Goal: Task Accomplishment & Management: Use online tool/utility

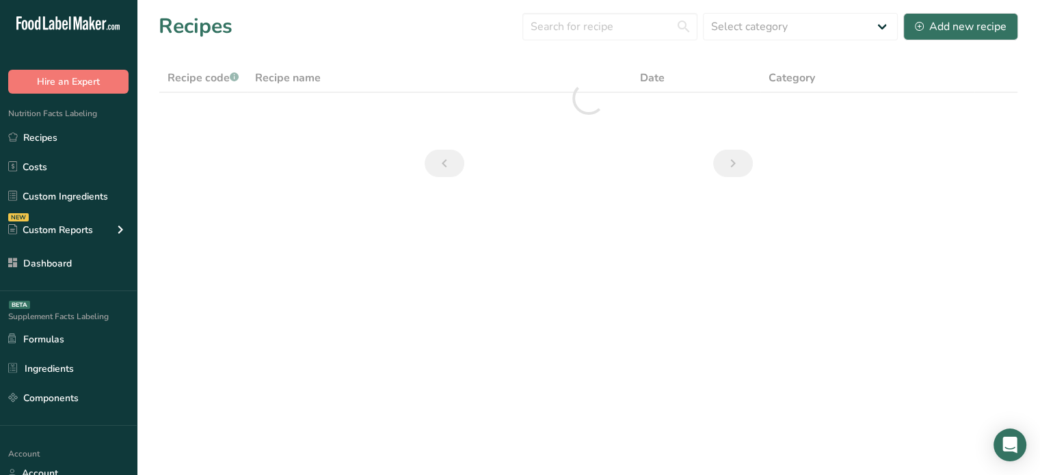
click at [94, 432] on div ".a-20{fill:#fff;} Hire an Expert Nutrition Facts Labeling Recipes Costs Custom …" at bounding box center [68, 237] width 137 height 475
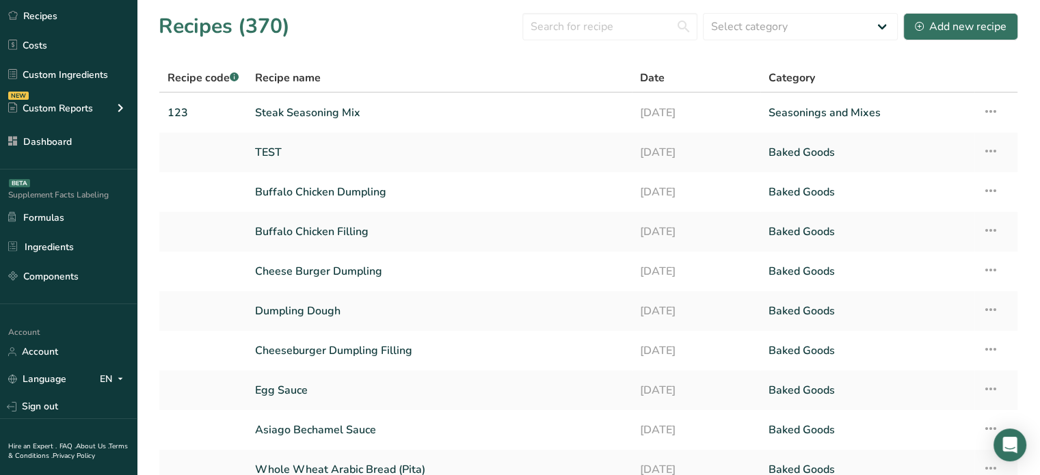
scroll to position [155, 0]
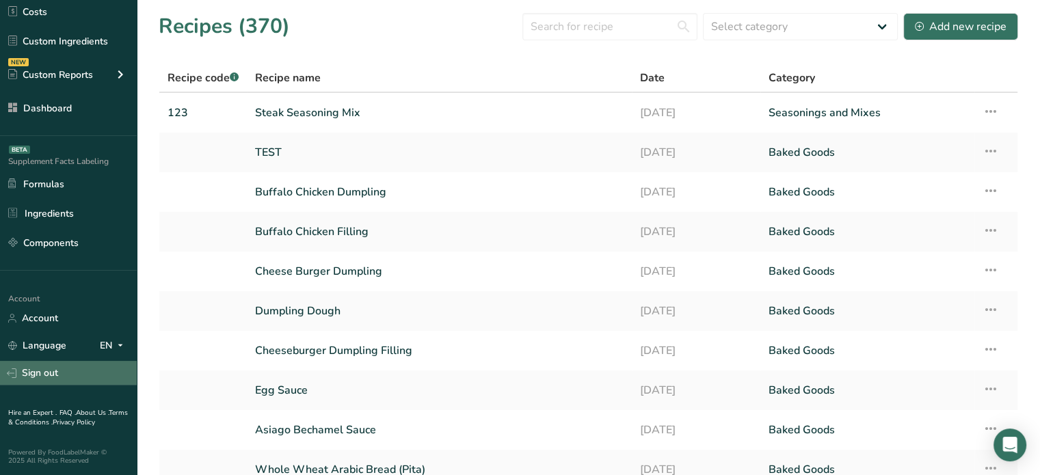
click at [43, 366] on link "Sign out" at bounding box center [68, 373] width 137 height 24
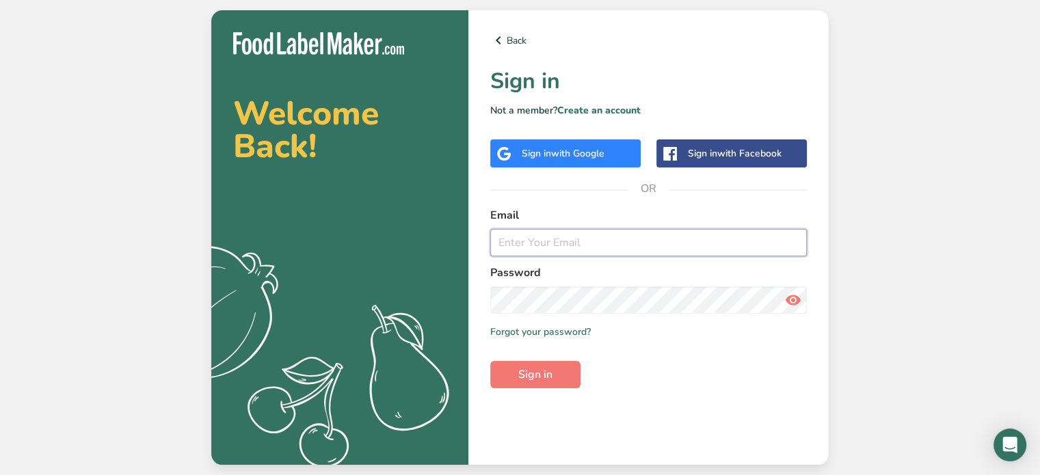
click at [615, 250] on input "email" at bounding box center [648, 242] width 317 height 27
type input "aya@foodlabelmaker.com"
click at [793, 297] on icon at bounding box center [793, 300] width 16 height 25
click at [565, 362] on button "Sign in" at bounding box center [535, 374] width 90 height 27
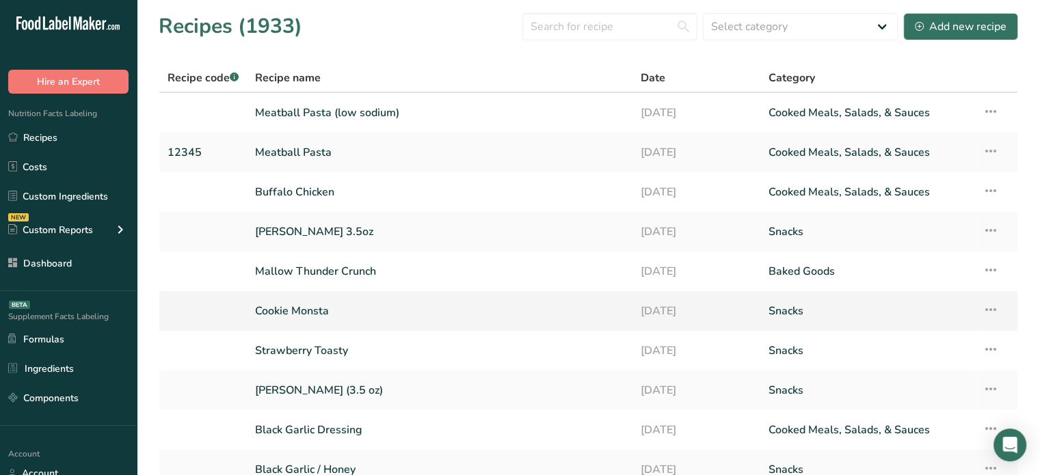
click at [572, 305] on link "Cookie Monsta" at bounding box center [439, 311] width 369 height 29
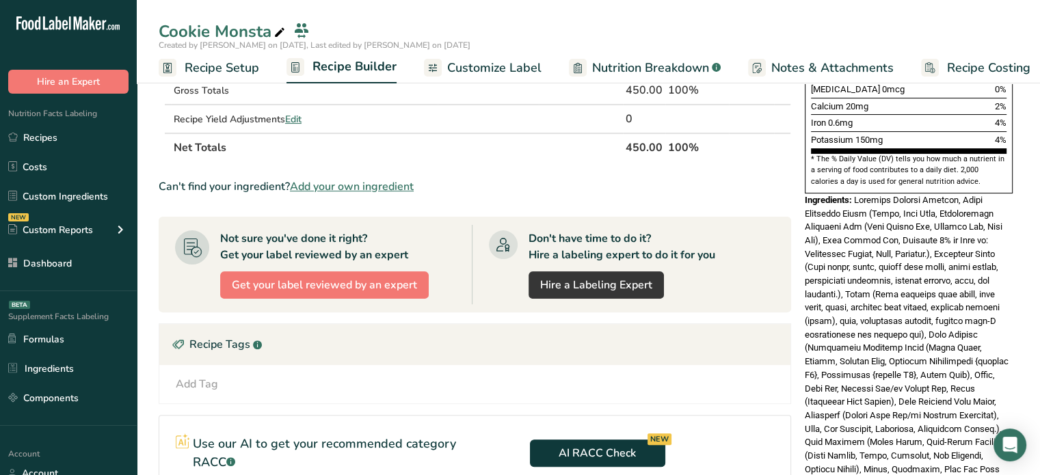
scroll to position [96, 0]
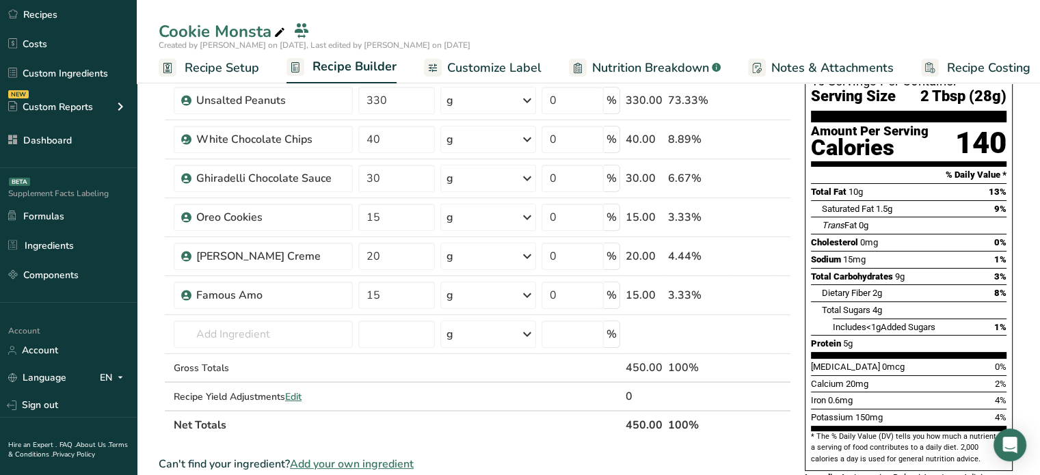
scroll to position [137, 0]
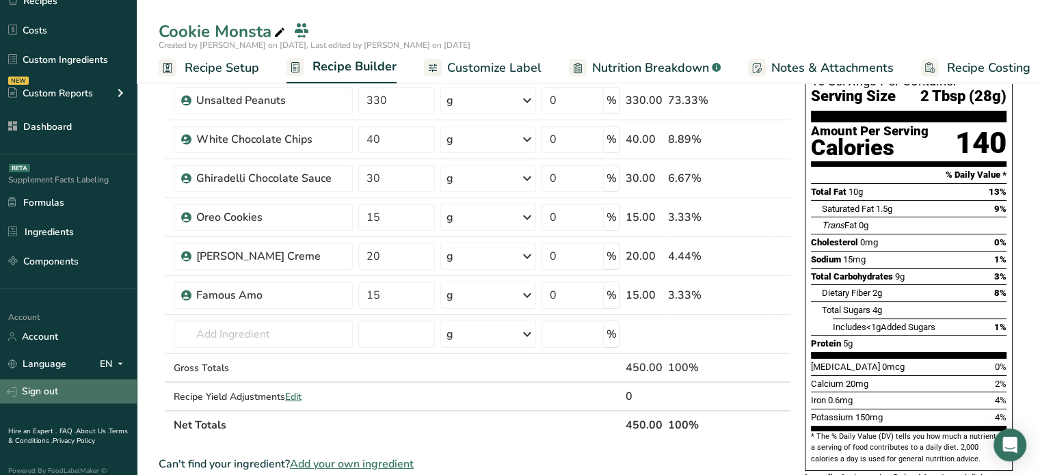
click at [78, 400] on link "Sign out" at bounding box center [68, 392] width 137 height 24
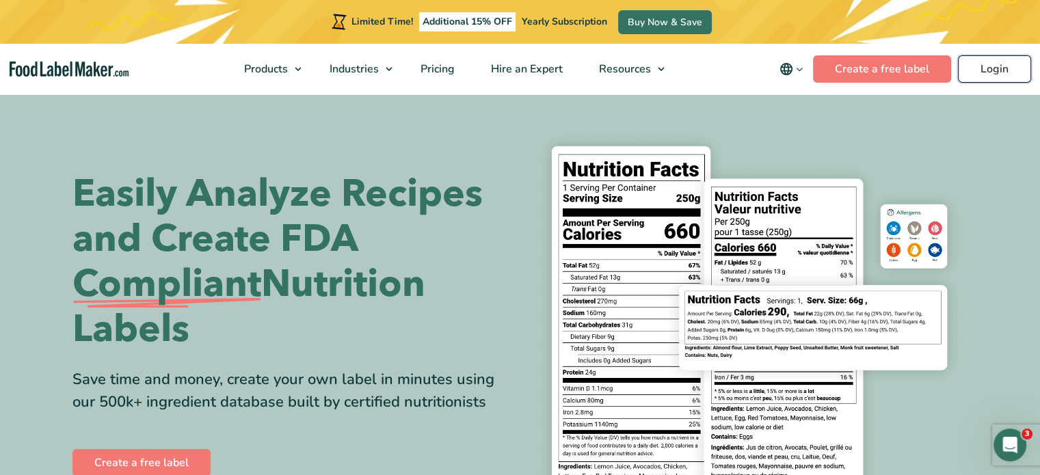
click at [976, 59] on link "Login" at bounding box center [994, 68] width 73 height 27
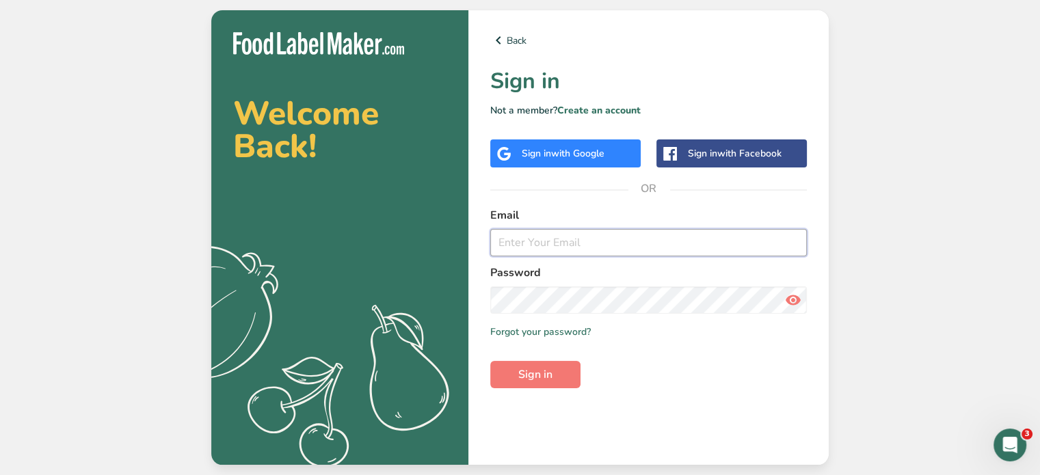
click at [693, 229] on input "email" at bounding box center [648, 242] width 317 height 27
type input "[PERSON_NAME][EMAIL_ADDRESS][DOMAIN_NAME]"
click at [560, 362] on button "Sign in" at bounding box center [535, 374] width 90 height 27
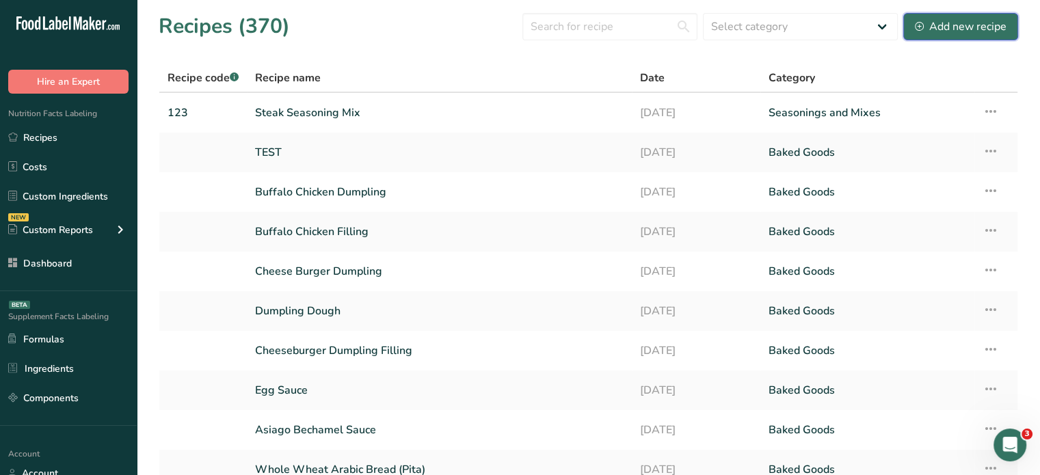
click at [919, 27] on icon at bounding box center [919, 26] width 9 height 9
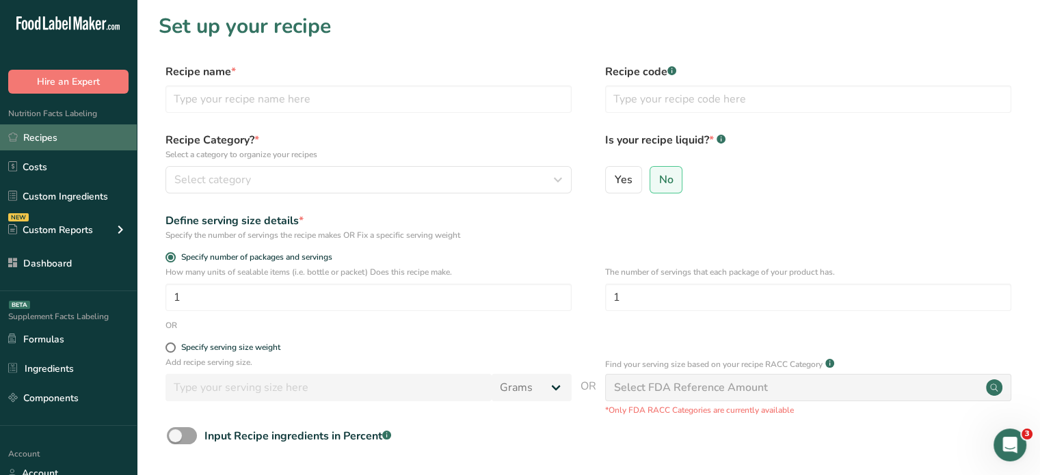
click at [21, 135] on link "Recipes" at bounding box center [68, 137] width 137 height 26
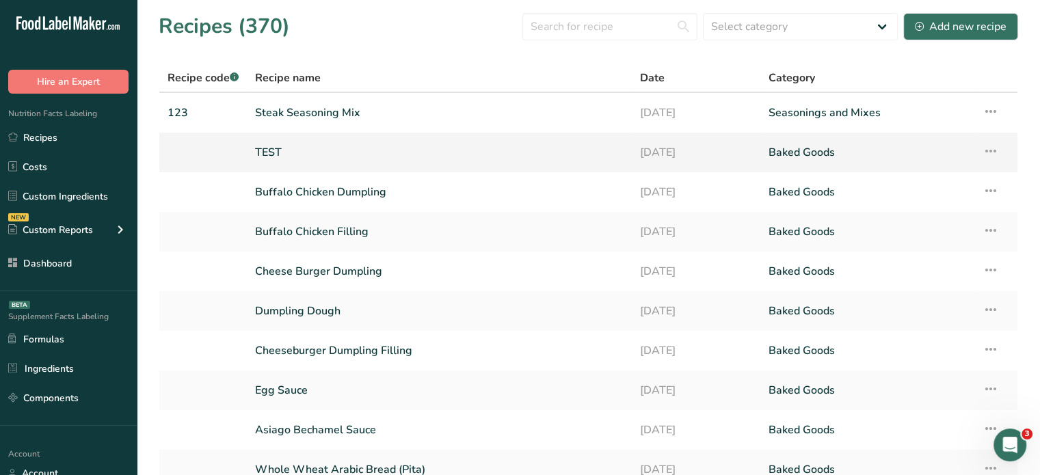
click at [281, 142] on link "TEST" at bounding box center [439, 152] width 369 height 29
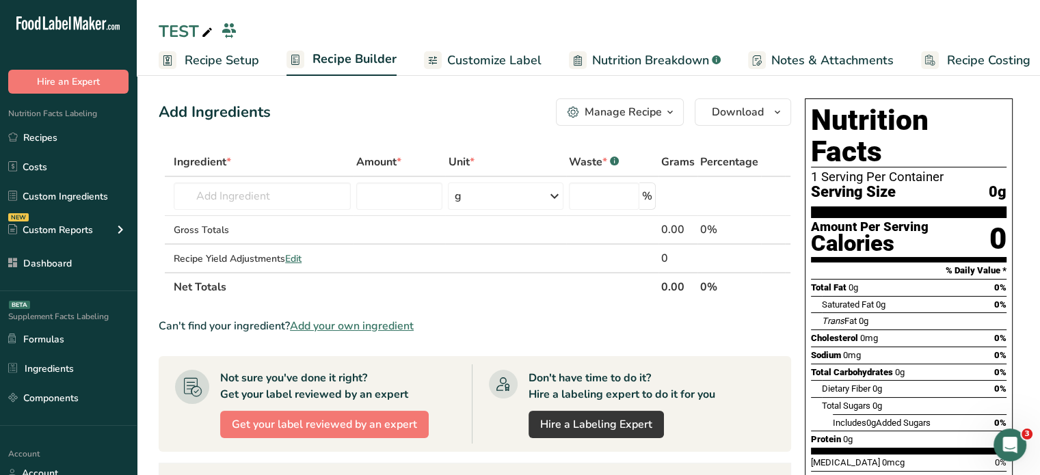
click at [492, 65] on span "Customize Label" at bounding box center [494, 60] width 94 height 18
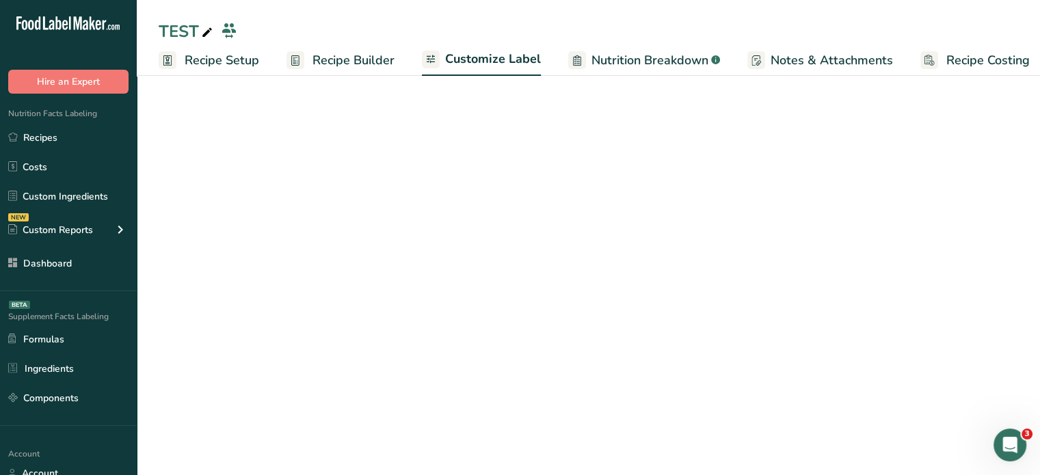
scroll to position [0, 12]
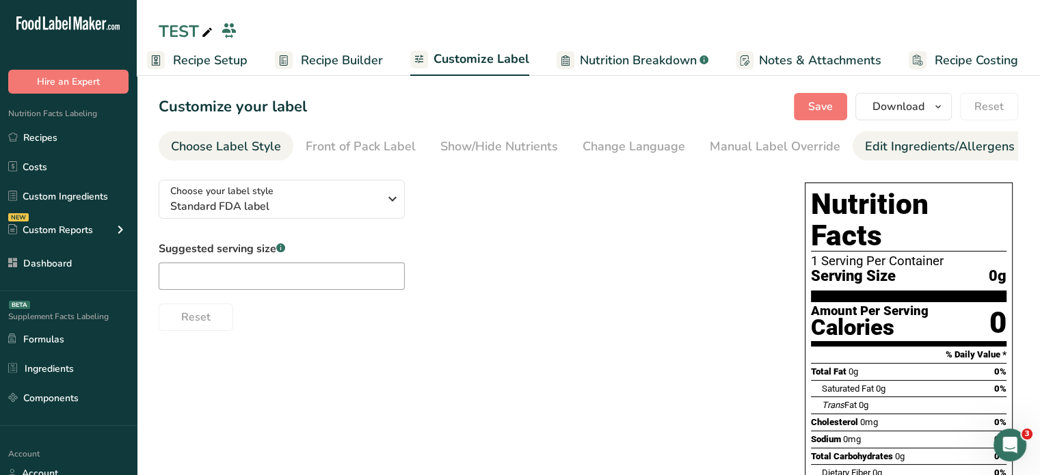
click at [914, 142] on div "Edit Ingredients/Allergens List" at bounding box center [952, 146] width 174 height 18
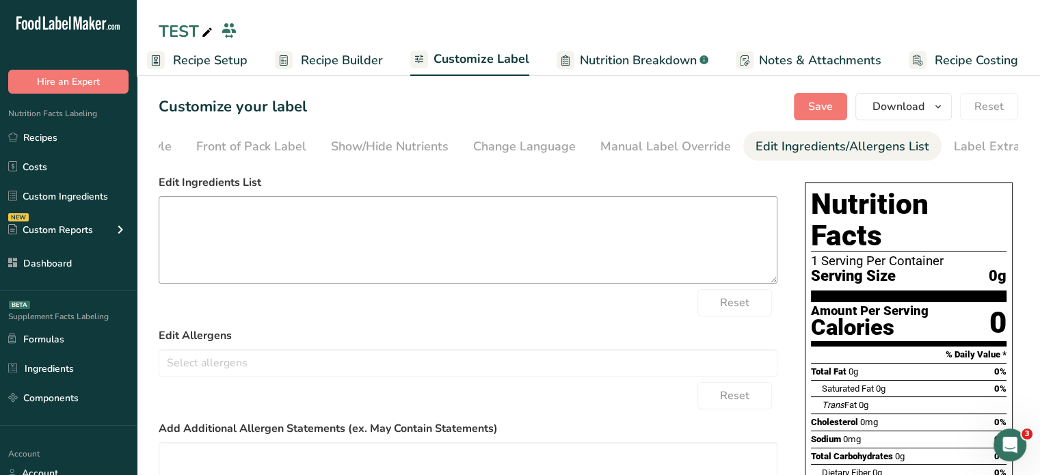
scroll to position [0, 134]
click at [397, 260] on textarea at bounding box center [468, 240] width 619 height 88
paste textarea "Carbonated Water, Orange Juice From Concentrate (Water, Orange Juice Concentrat…"
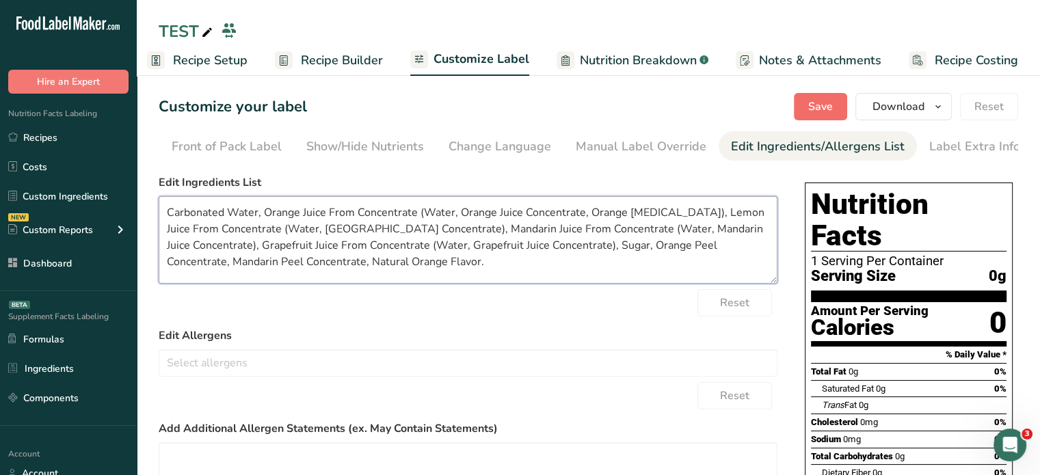
type textarea "Carbonated Water, Orange Juice From Concentrate (Water, Orange Juice Concentrat…"
click at [827, 95] on button "Save" at bounding box center [820, 106] width 53 height 27
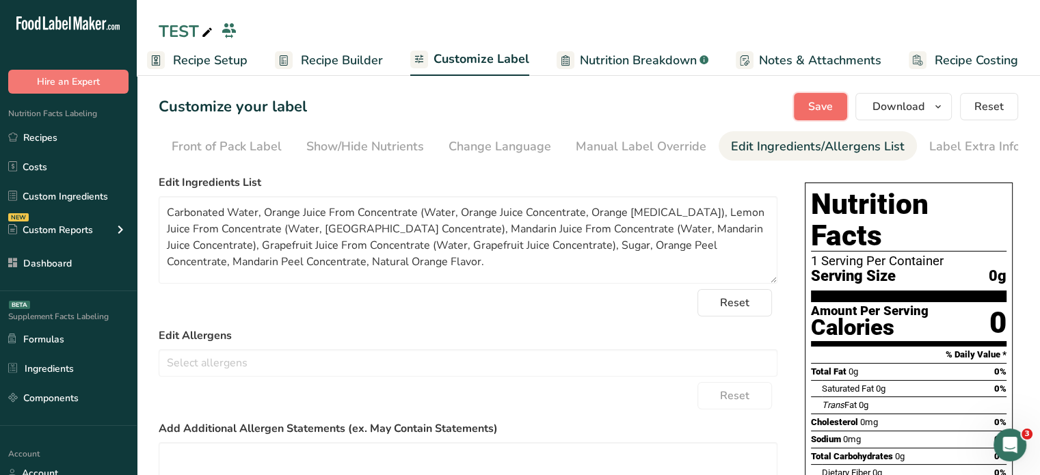
click at [823, 111] on span "Save" at bounding box center [820, 106] width 25 height 16
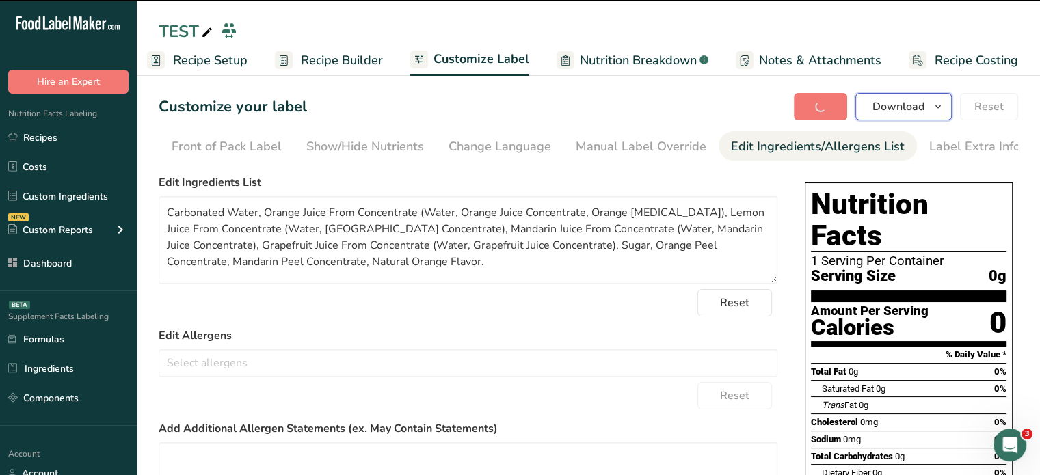
click at [914, 103] on span "Download" at bounding box center [899, 106] width 52 height 16
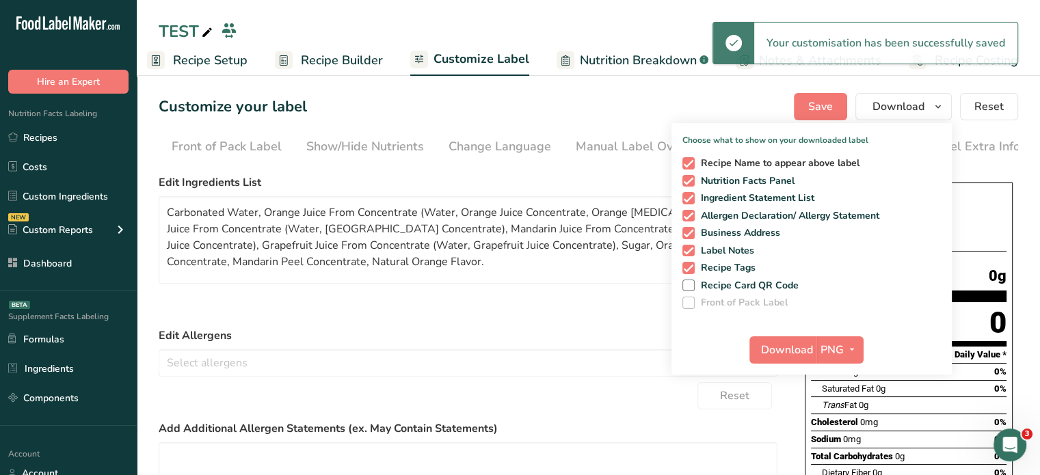
click at [756, 166] on span "Recipe Name to appear above label" at bounding box center [777, 163] width 165 height 12
click at [691, 166] on input "Recipe Name to appear above label" at bounding box center [686, 163] width 9 height 9
checkbox input "false"
click at [708, 267] on span "Recipe Tags" at bounding box center [726, 268] width 62 height 12
click at [691, 267] on input "Recipe Tags" at bounding box center [686, 267] width 9 height 9
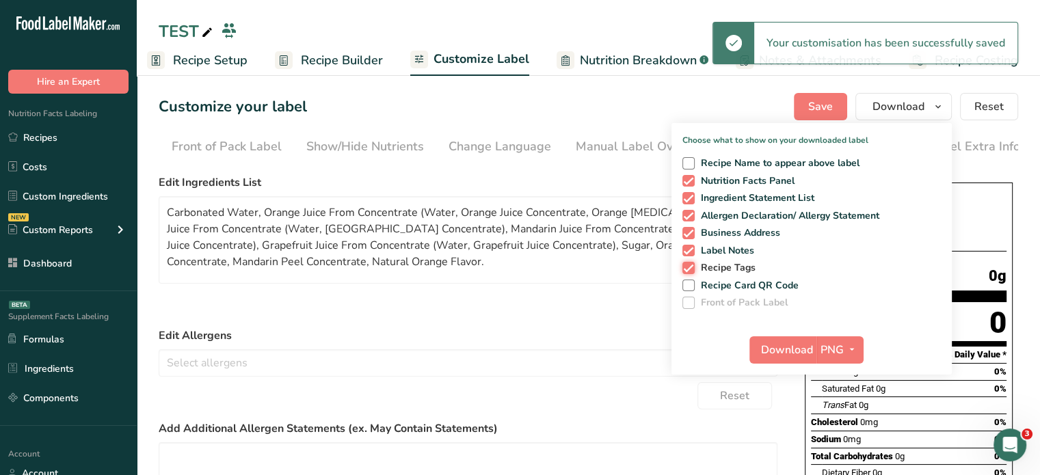
checkbox input "false"
click at [714, 252] on span "Label Notes" at bounding box center [725, 251] width 60 height 12
click at [691, 252] on input "Label Notes" at bounding box center [686, 250] width 9 height 9
checkbox input "false"
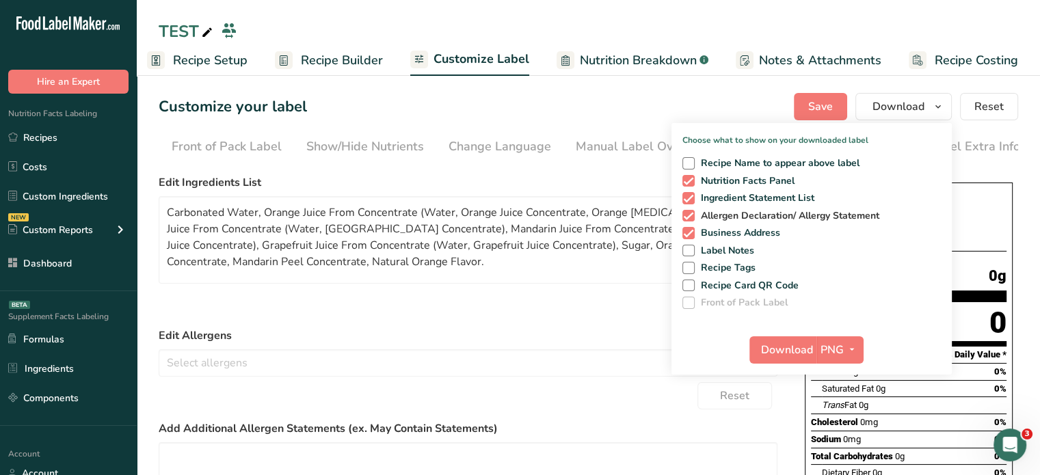
drag, startPoint x: 725, startPoint y: 235, endPoint x: 713, endPoint y: 218, distance: 20.7
click at [713, 218] on div "Recipe Name to appear above label Nutrition Facts Panel Ingredient Statement Li…" at bounding box center [812, 230] width 280 height 157
click at [713, 218] on span "Allergen Declaration/ Allergy Statement" at bounding box center [787, 216] width 185 height 12
click at [691, 218] on input "Allergen Declaration/ Allergy Statement" at bounding box center [686, 215] width 9 height 9
checkbox input "false"
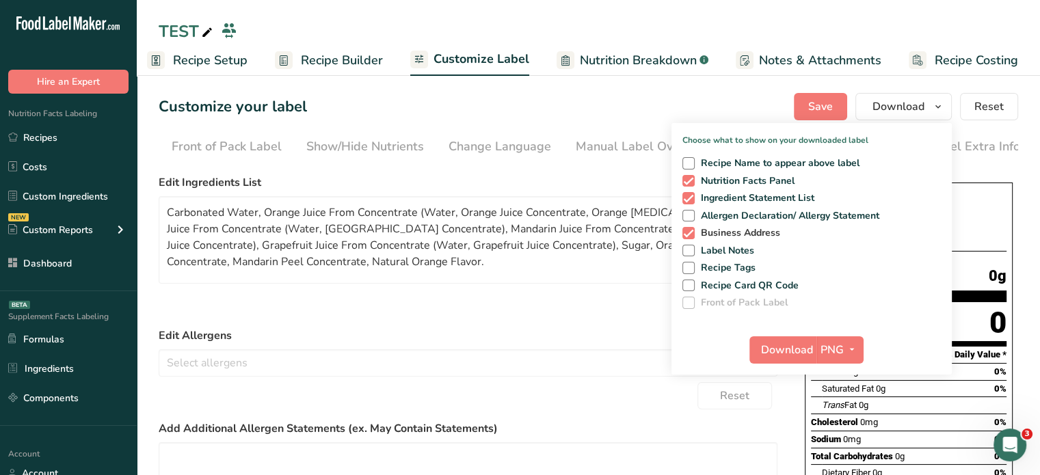
click at [695, 235] on span at bounding box center [688, 233] width 12 height 12
click at [691, 235] on input "Business Address" at bounding box center [686, 232] width 9 height 9
checkbox input "false"
click at [692, 184] on span at bounding box center [688, 181] width 12 height 12
click at [691, 184] on input "Nutrition Facts Panel" at bounding box center [686, 180] width 9 height 9
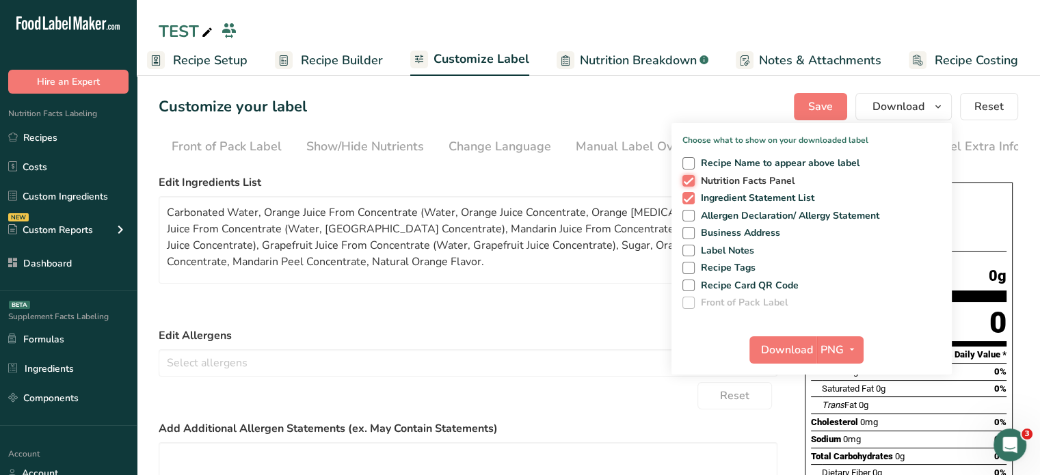
checkbox input "false"
click at [853, 360] on button "PNG" at bounding box center [839, 349] width 47 height 27
click at [849, 433] on link "SVG" at bounding box center [842, 423] width 44 height 23
click at [849, 433] on section "Customize your label Save Download Choose what to show on your downloaded label…" at bounding box center [588, 439] width 903 height 736
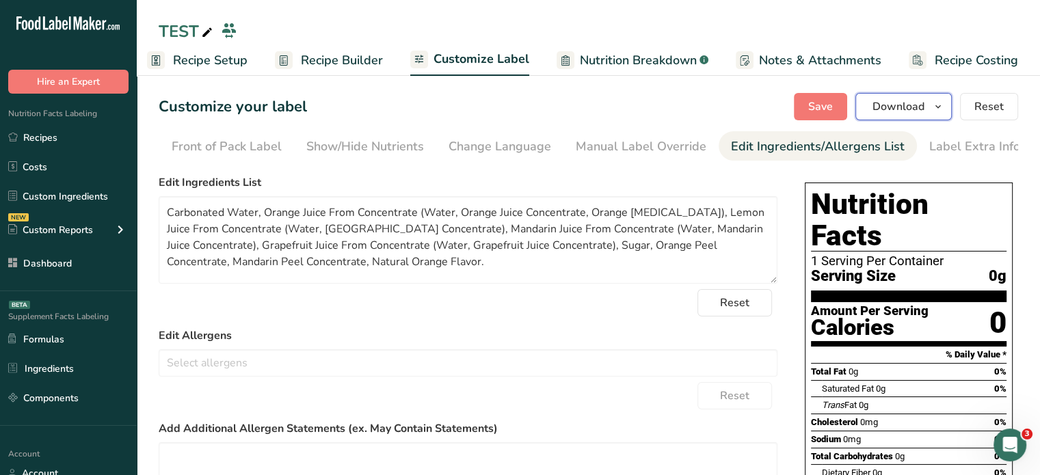
click at [881, 107] on span "Download" at bounding box center [899, 106] width 52 height 16
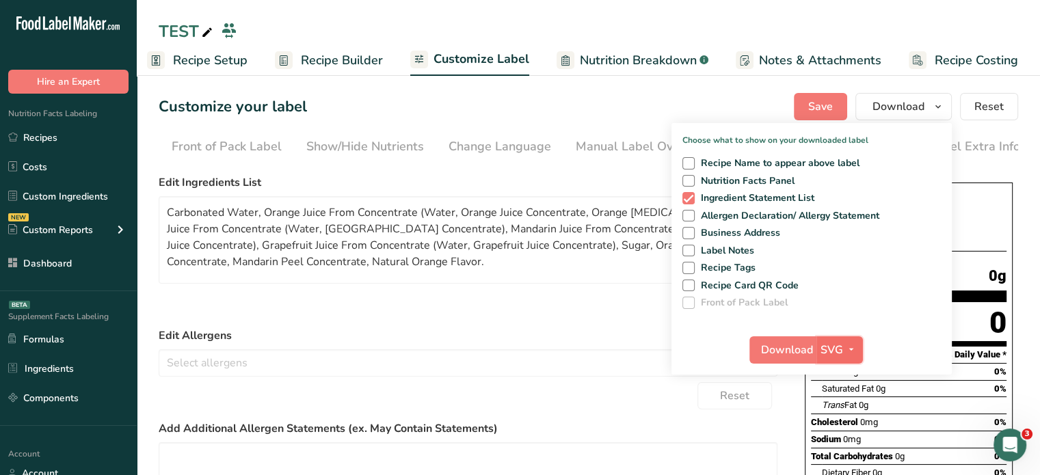
click at [840, 344] on span "SVG" at bounding box center [832, 350] width 23 height 16
click at [841, 443] on link "PDF" at bounding box center [841, 445] width 44 height 23
click at [797, 358] on button "Download" at bounding box center [783, 349] width 67 height 27
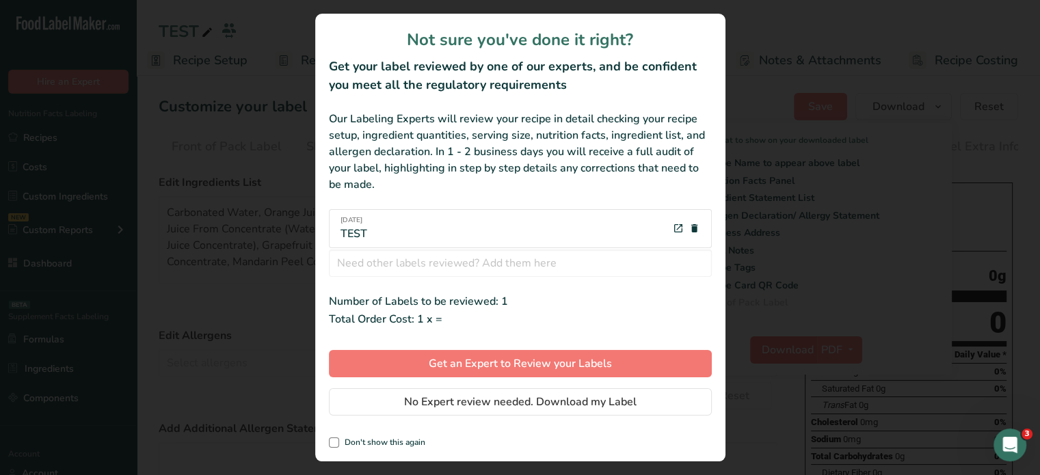
scroll to position [0, 1]
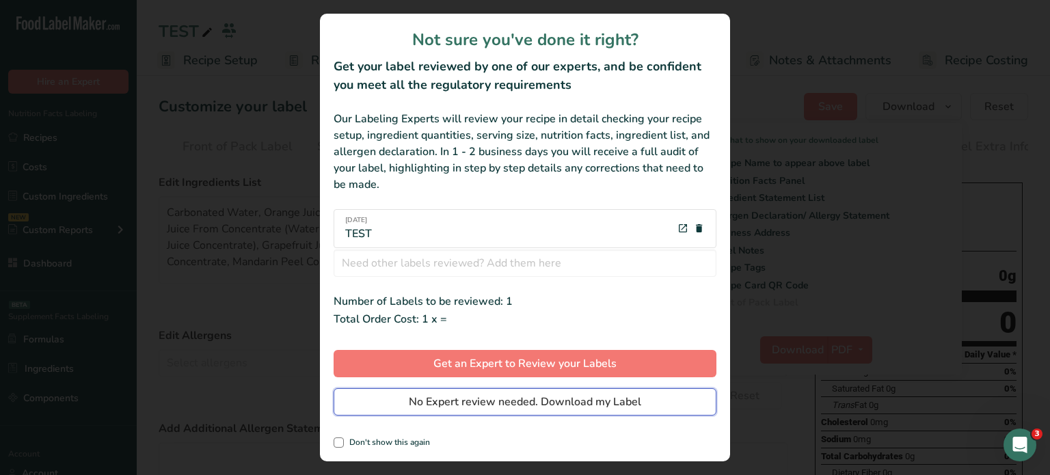
click at [663, 403] on button "No Expert review needed. Download my Label" at bounding box center [525, 401] width 383 height 27
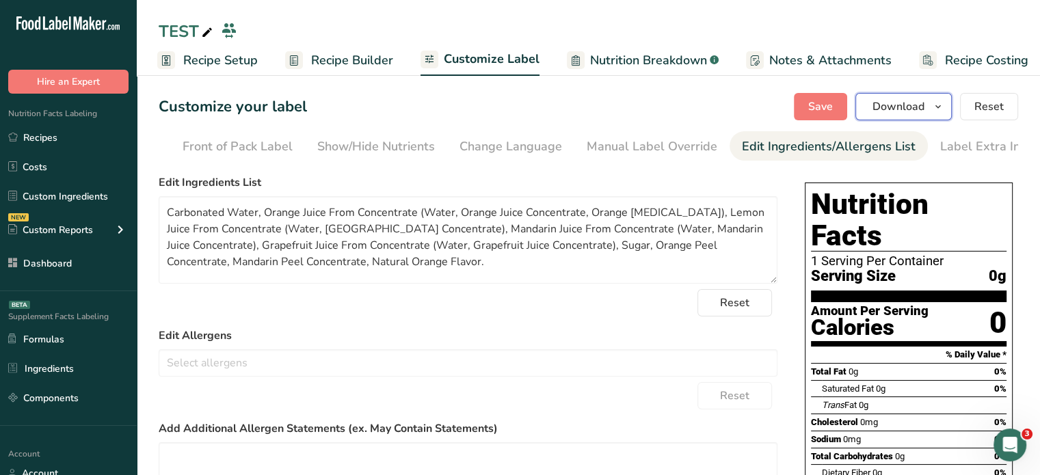
click at [873, 106] on button "Download" at bounding box center [903, 106] width 96 height 27
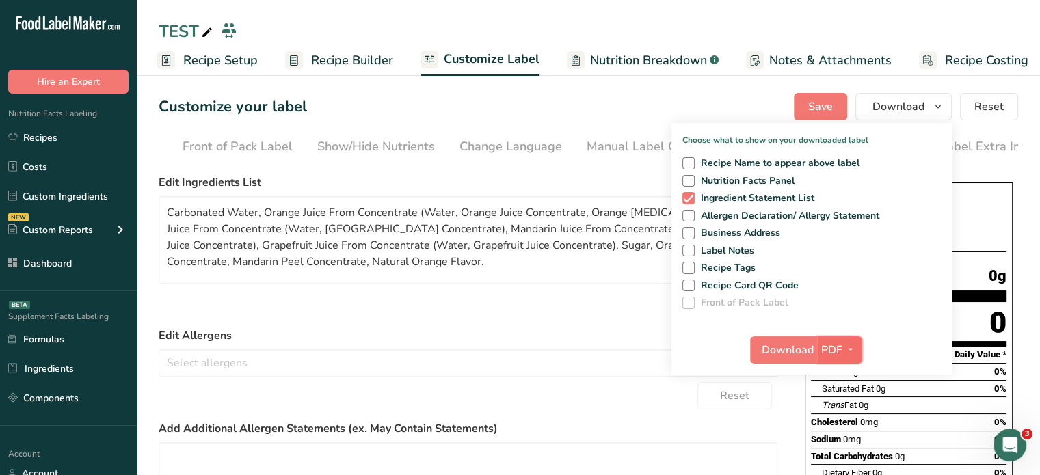
click at [853, 344] on icon "button" at bounding box center [850, 349] width 11 height 17
click at [850, 380] on link "PNG" at bounding box center [841, 378] width 44 height 23
click at [798, 363] on button "Download" at bounding box center [782, 349] width 67 height 27
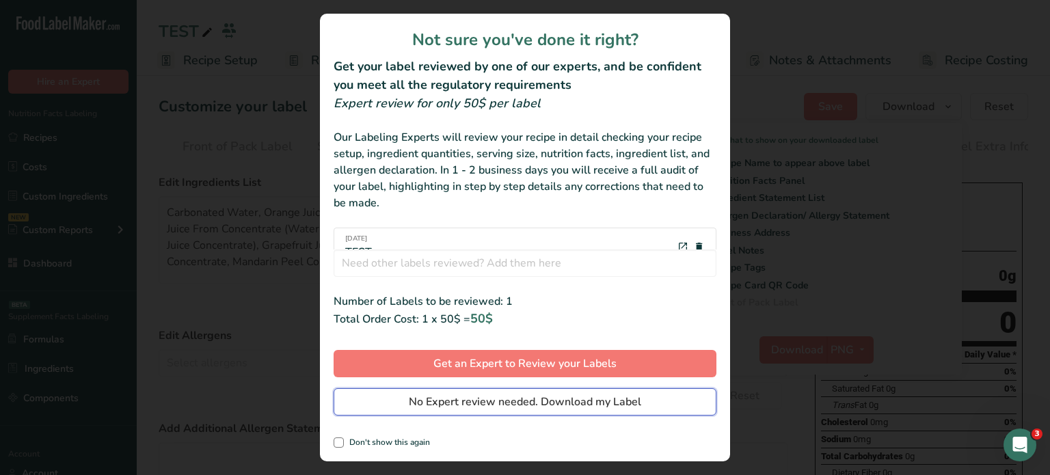
click at [658, 408] on button "No Expert review needed. Download my Label" at bounding box center [525, 401] width 383 height 27
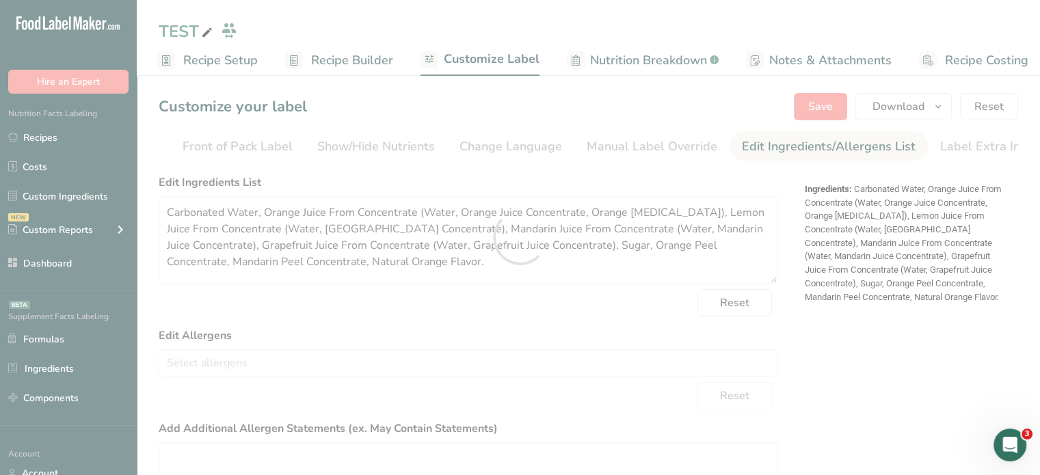
scroll to position [0, 0]
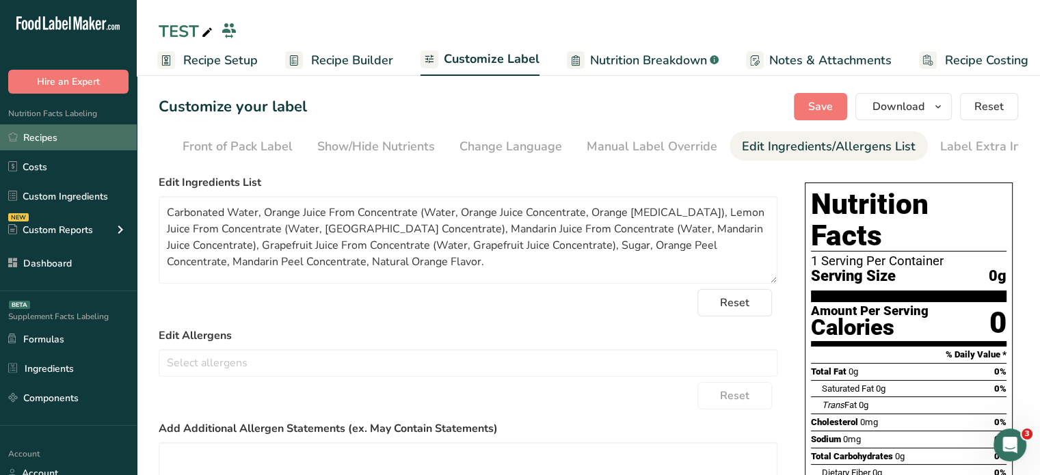
click at [49, 141] on link "Recipes" at bounding box center [68, 137] width 137 height 26
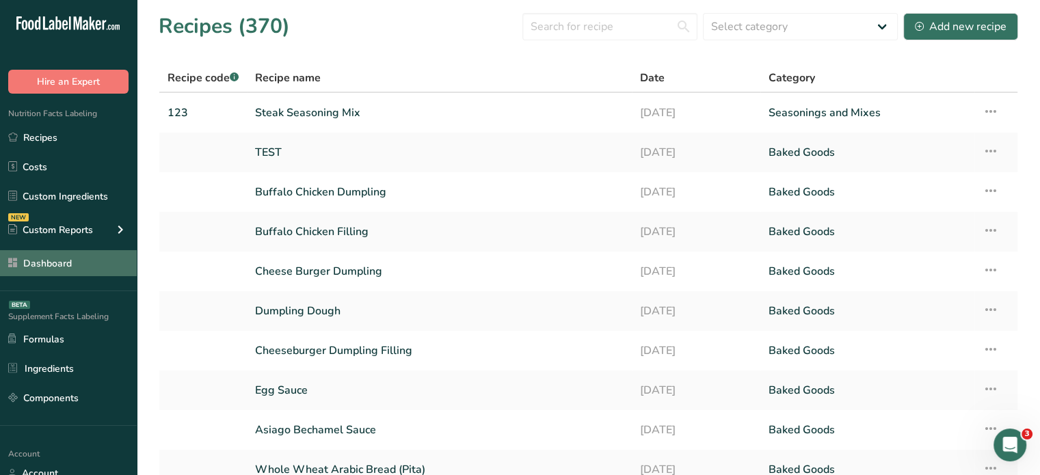
click at [92, 276] on link "Dashboard" at bounding box center [68, 263] width 137 height 26
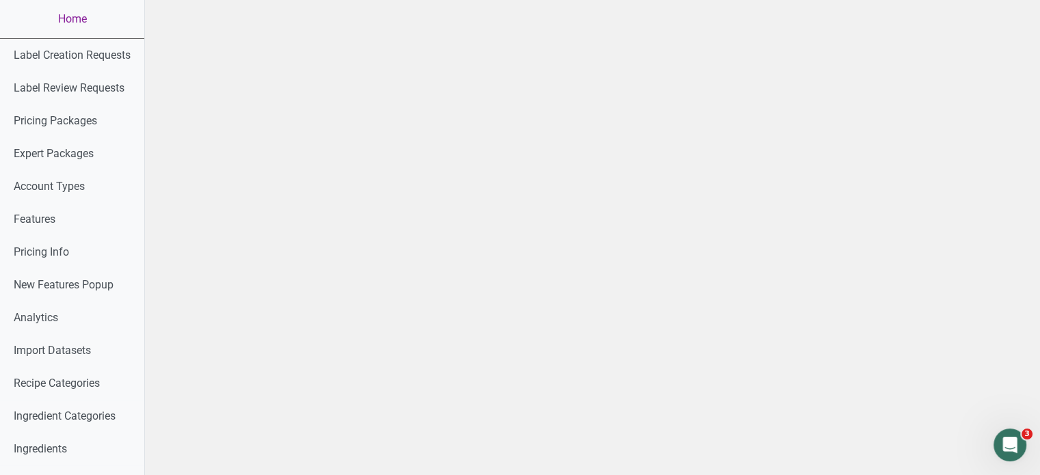
click at [68, 13] on link "Home" at bounding box center [72, 19] width 144 height 38
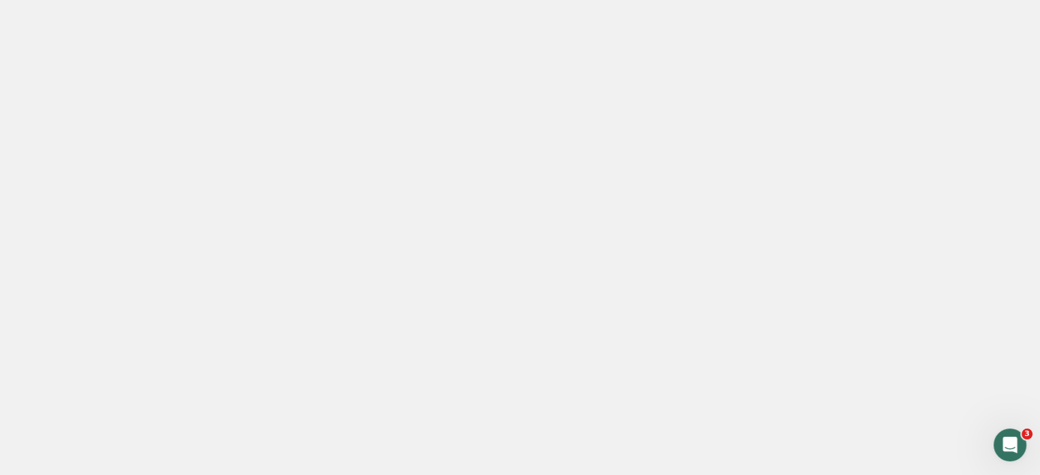
click at [68, 13] on link "Home" at bounding box center [72, 19] width 144 height 38
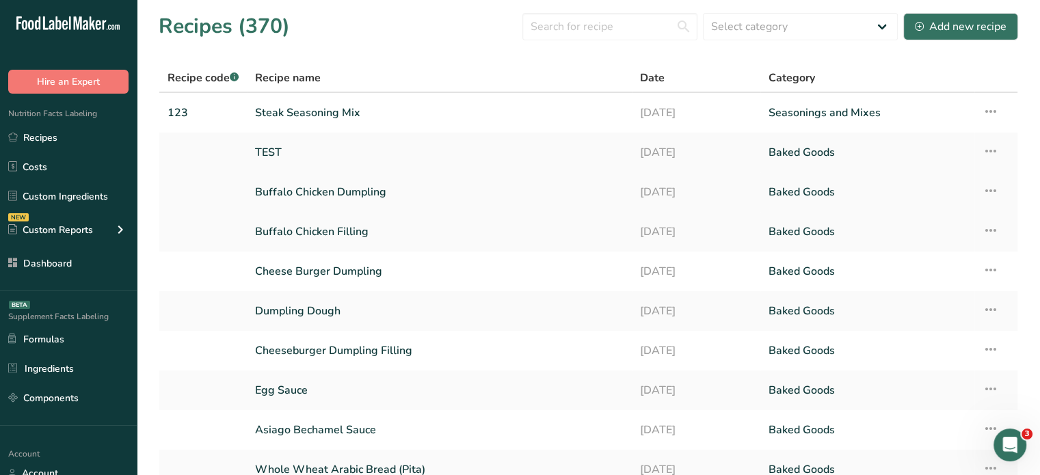
click at [310, 194] on link "Buffalo Chicken Dumpling" at bounding box center [439, 192] width 369 height 29
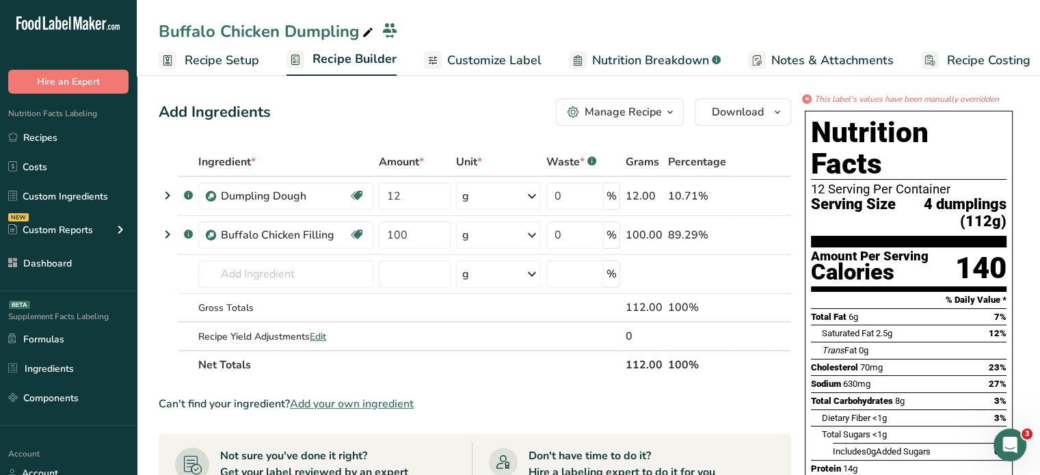
click at [617, 112] on div "Manage Recipe" at bounding box center [623, 112] width 77 height 16
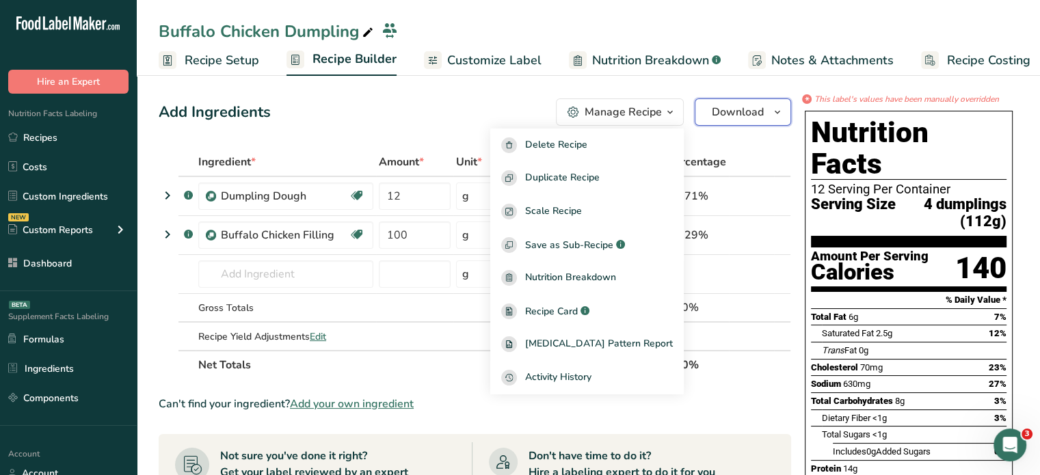
click at [743, 114] on span "Download" at bounding box center [738, 112] width 52 height 16
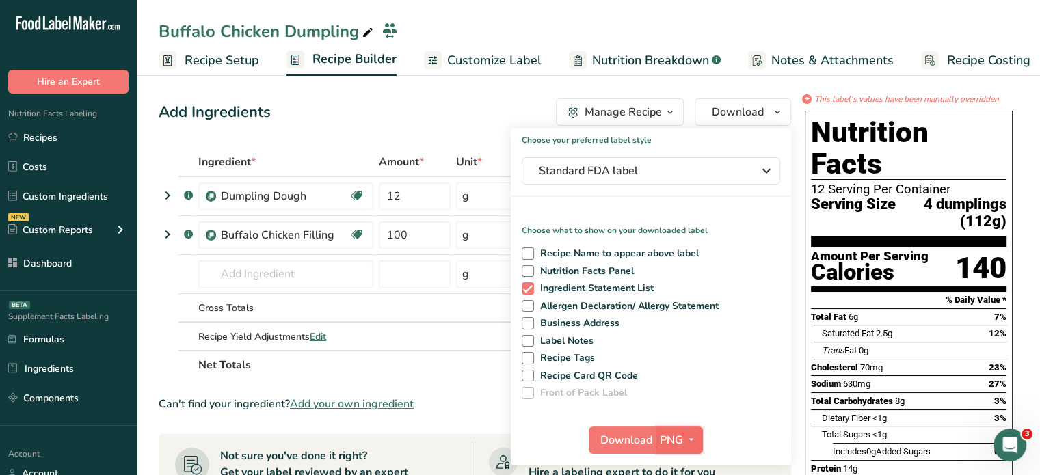
click at [684, 438] on span "button" at bounding box center [691, 440] width 16 height 16
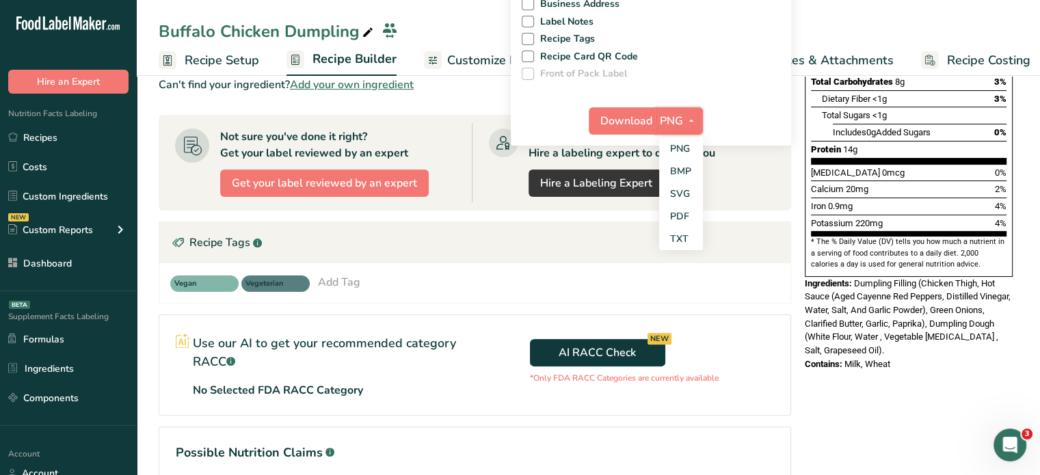
scroll to position [318, 0]
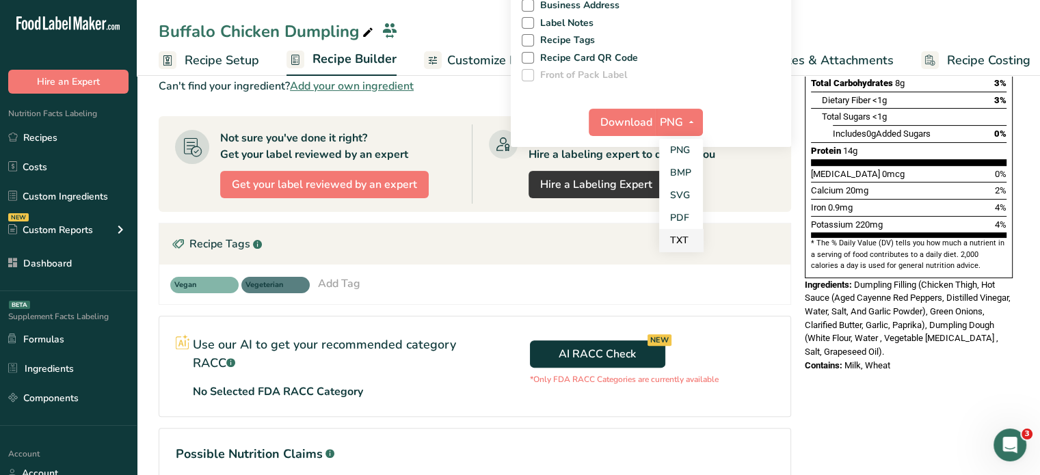
click at [680, 236] on link "TXT" at bounding box center [681, 240] width 44 height 23
checkbox input "true"
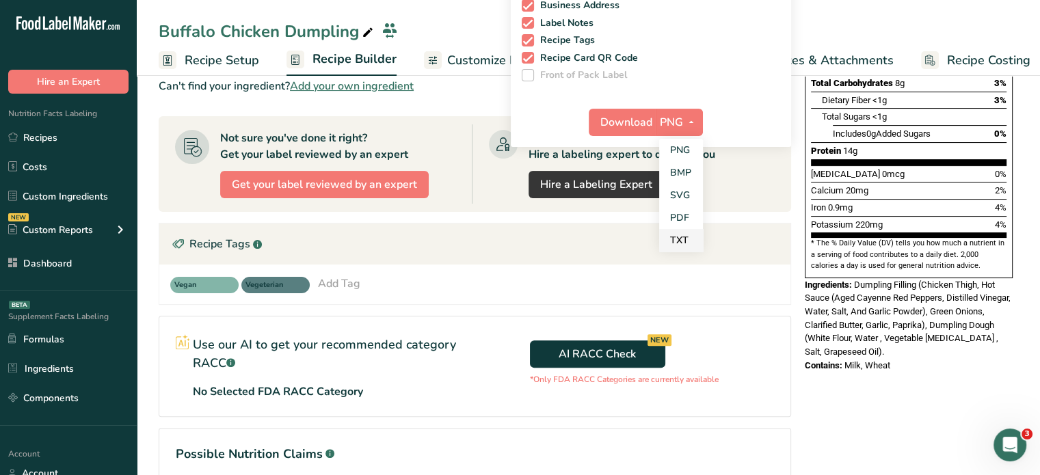
checkbox input "true"
click at [637, 122] on span "Download" at bounding box center [627, 122] width 52 height 16
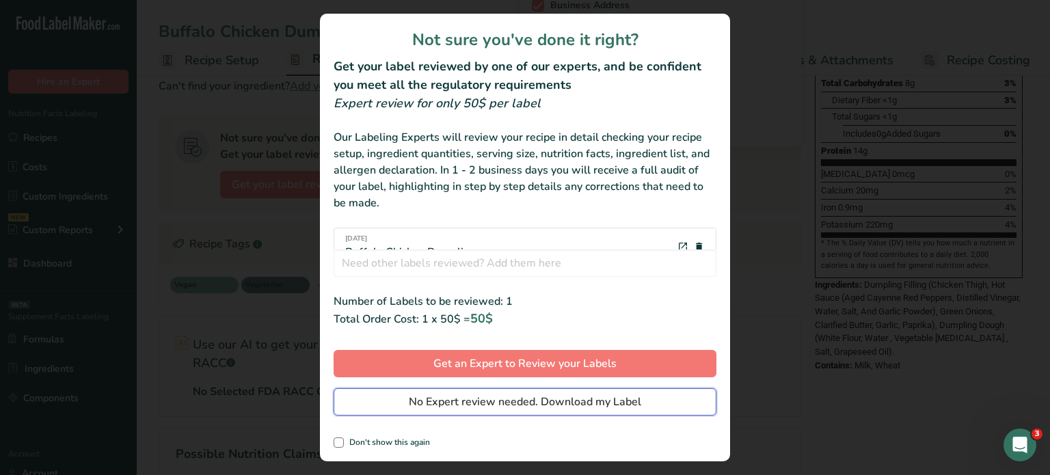
click at [501, 392] on button "No Expert review needed. Download my Label" at bounding box center [525, 401] width 383 height 27
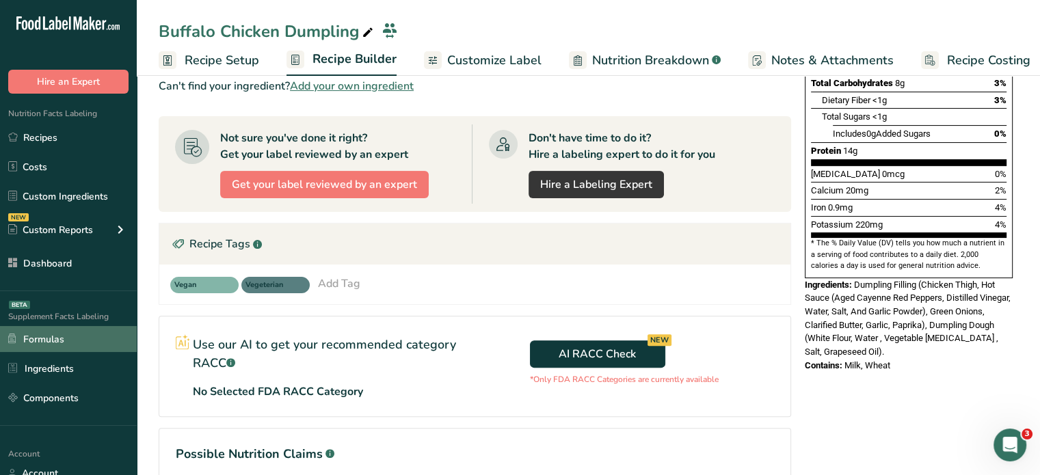
click at [65, 332] on link "Formulas" at bounding box center [68, 339] width 137 height 26
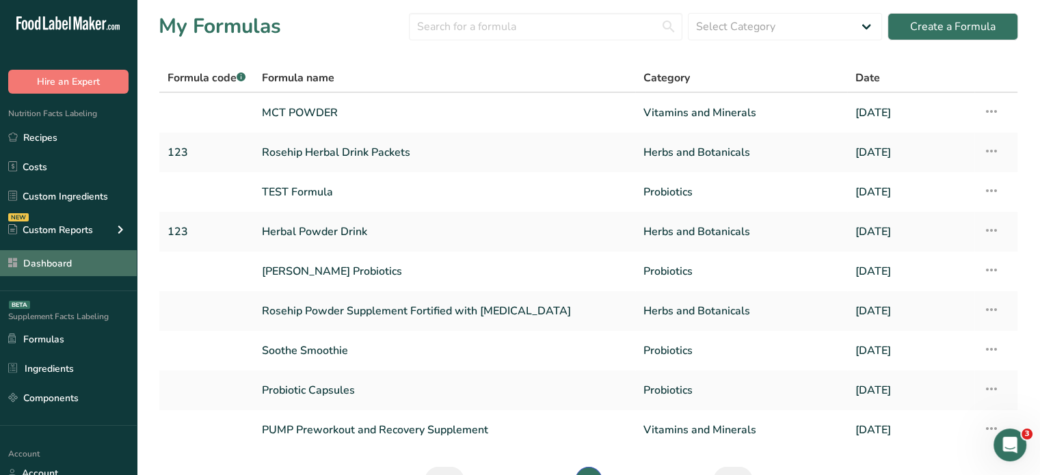
click at [88, 267] on link "Dashboard" at bounding box center [68, 263] width 137 height 26
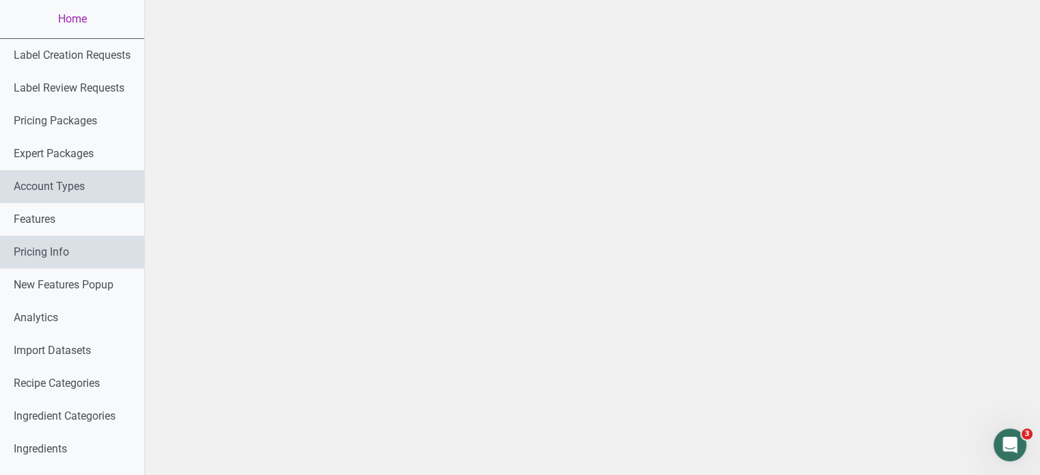
click at [60, 185] on link "Account Types" at bounding box center [72, 186] width 144 height 33
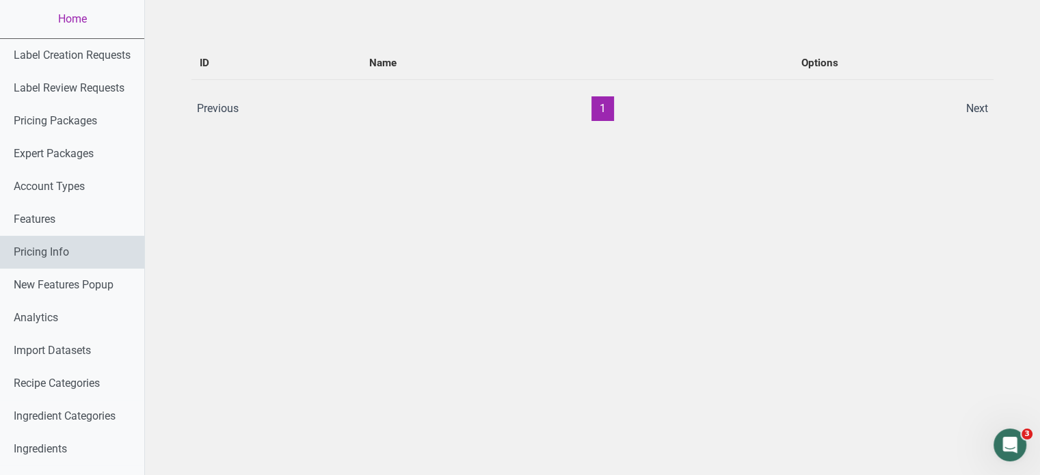
click at [62, 255] on link "Pricing Info" at bounding box center [72, 252] width 144 height 33
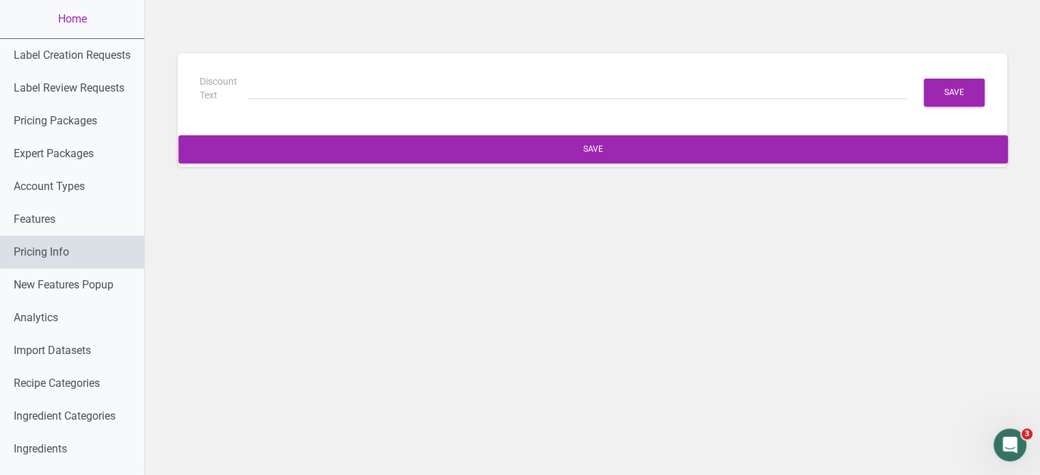
type input "(6 Months Free + 2 Free Nutritional Consultations)"
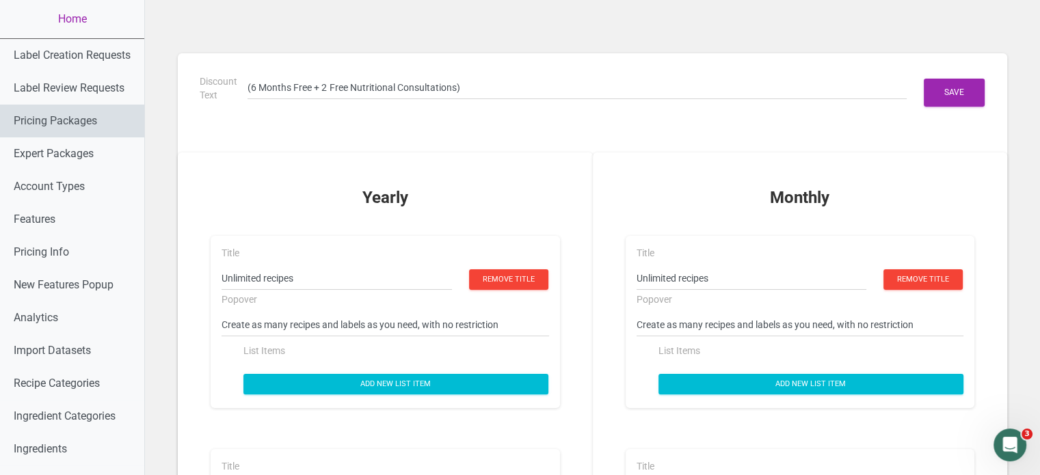
click at [103, 111] on link "Pricing Packages" at bounding box center [72, 121] width 144 height 33
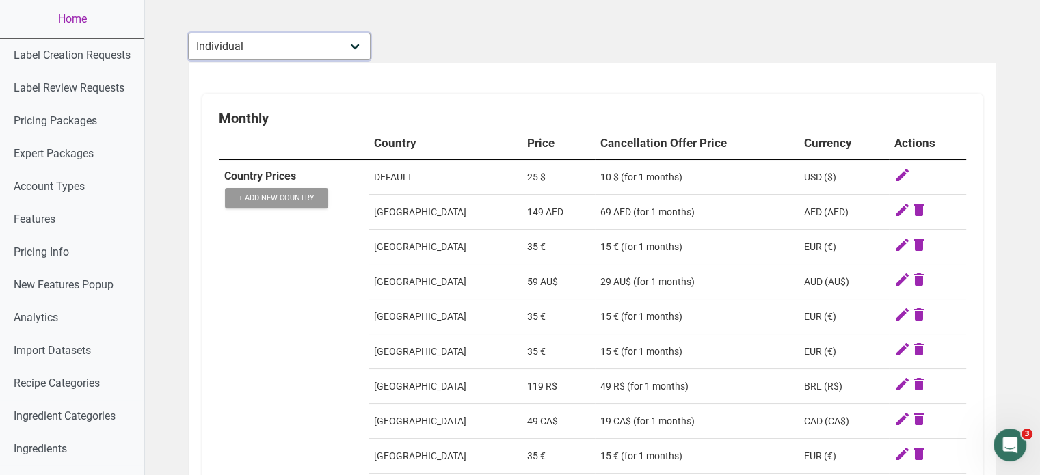
click at [287, 54] on select "Individual Essential Pro Business Old Enterprise 3 Users (799$) Old Enterprise …" at bounding box center [279, 46] width 183 height 27
click at [189, 33] on select "Individual Essential Pro Business Old Enterprise 3 Users (799$) Old Enterprise …" at bounding box center [279, 46] width 183 height 27
click at [351, 49] on select "Individual Essential Pro Business Old Enterprise 3 Users (799$) Old Enterprise …" at bounding box center [279, 46] width 183 height 27
select select "32"
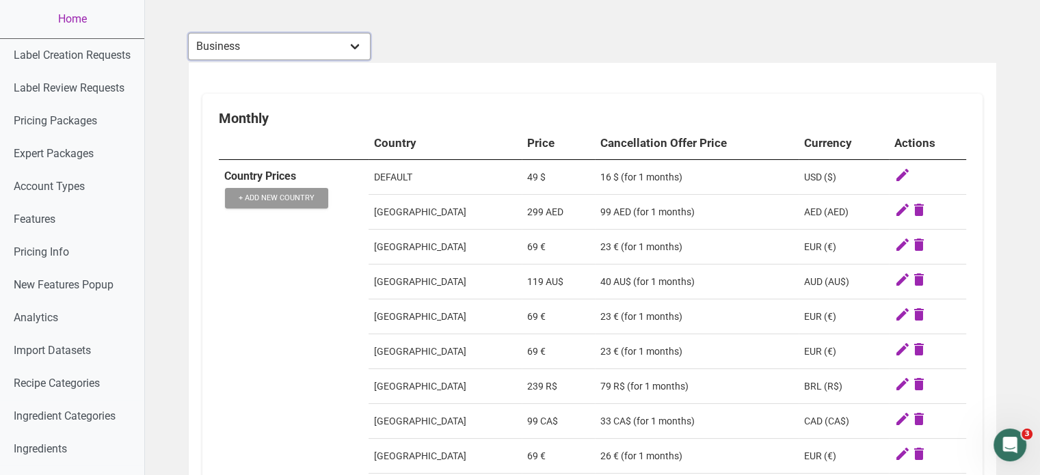
click at [189, 33] on select "Individual Essential Pro Business Old Enterprise 3 Users (799$) Old Enterprise …" at bounding box center [279, 46] width 183 height 27
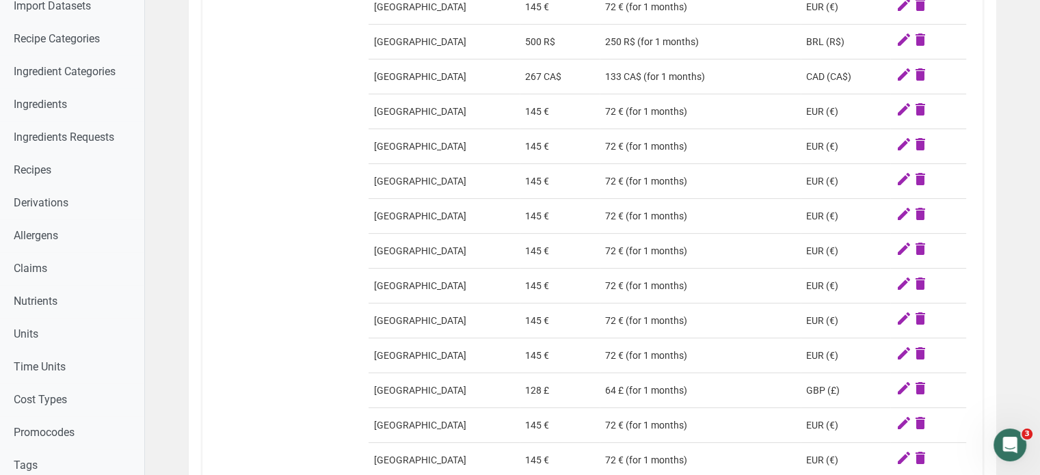
scroll to position [352, 0]
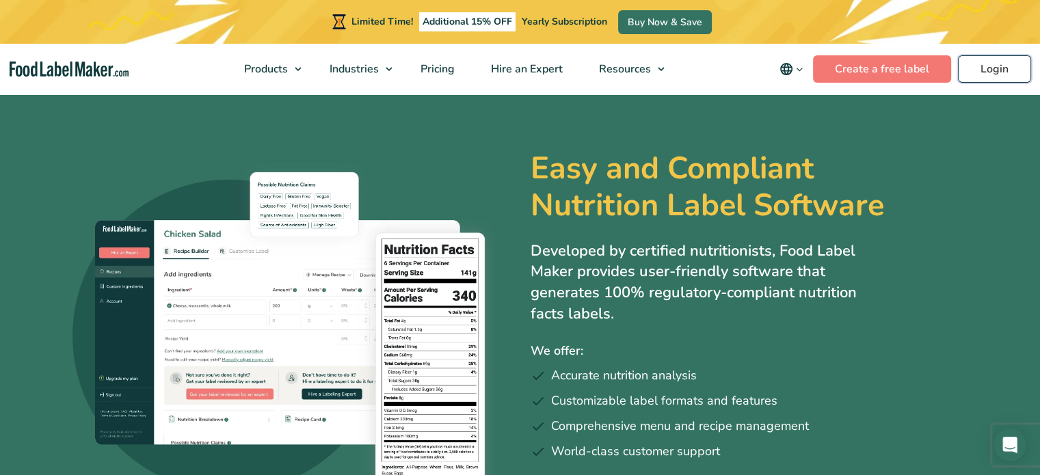
click at [971, 29] on header "Limited Time! Additional 15% OFF Yearly Subscription Buy Now & Save Products Fo…" at bounding box center [520, 47] width 1040 height 94
click at [967, 65] on link "Login" at bounding box center [994, 68] width 73 height 27
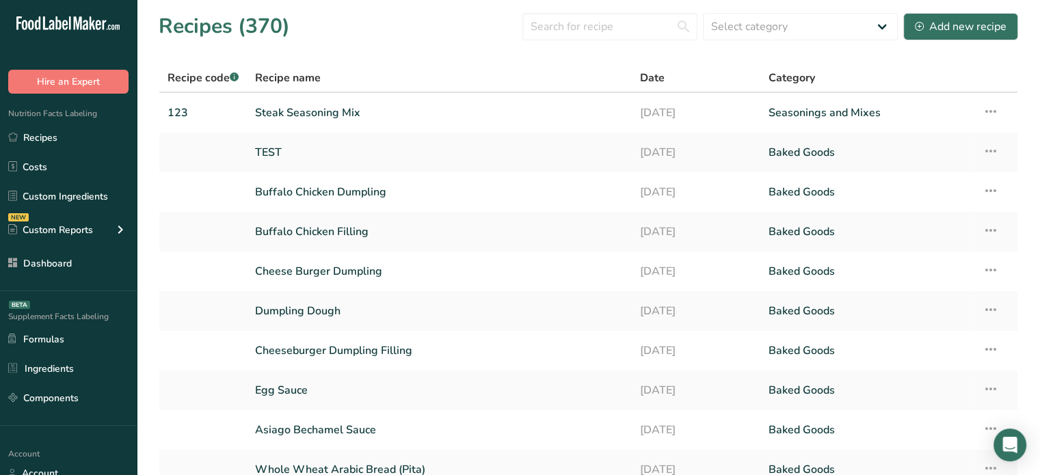
click at [457, 72] on div "Recipe name" at bounding box center [439, 78] width 369 height 16
click at [34, 347] on link "Formulas" at bounding box center [68, 339] width 137 height 26
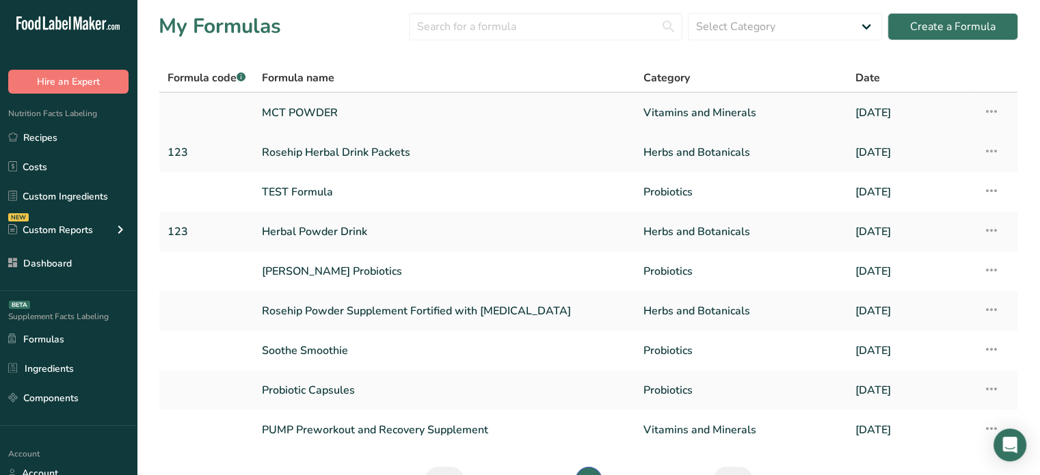
click at [317, 106] on link "MCT POWDER" at bounding box center [444, 112] width 365 height 29
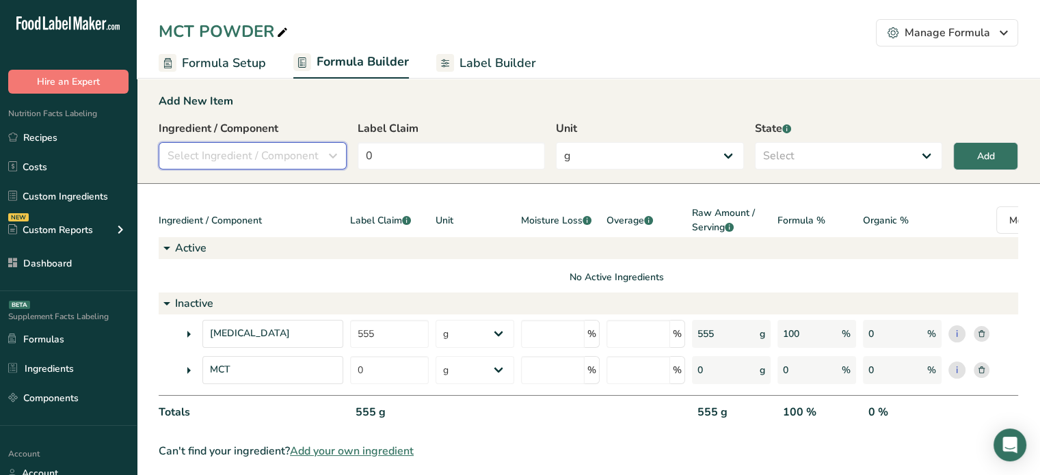
click at [301, 157] on span "Select Ingredient / Component" at bounding box center [243, 156] width 151 height 16
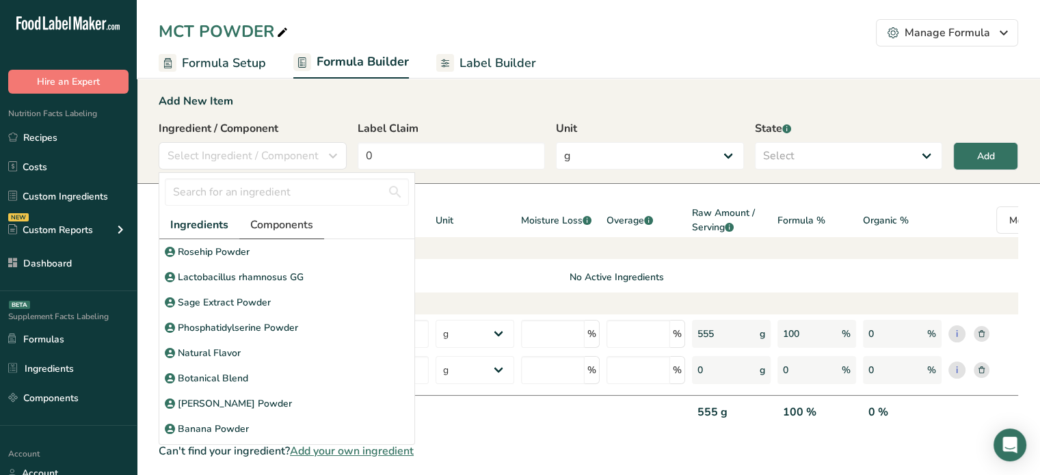
click at [284, 224] on span "Components" at bounding box center [281, 225] width 63 height 16
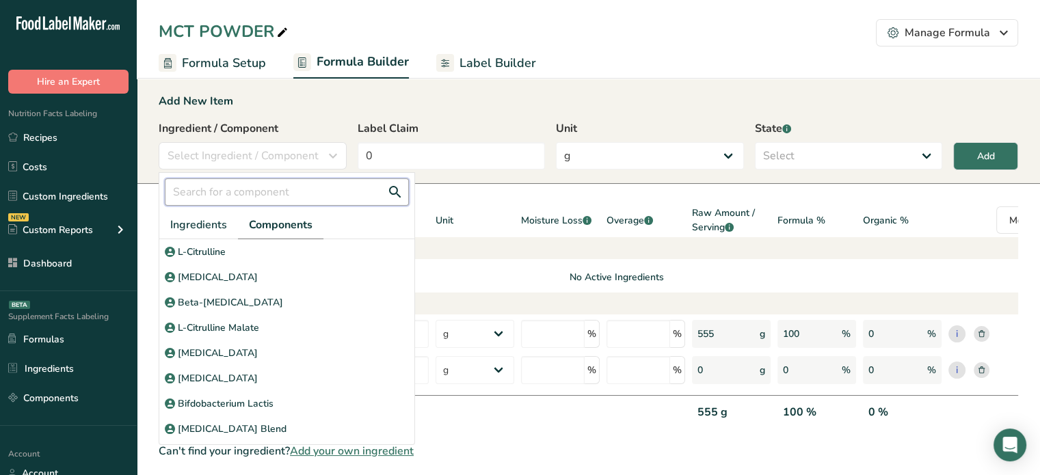
click at [263, 190] on input "text" at bounding box center [287, 191] width 244 height 27
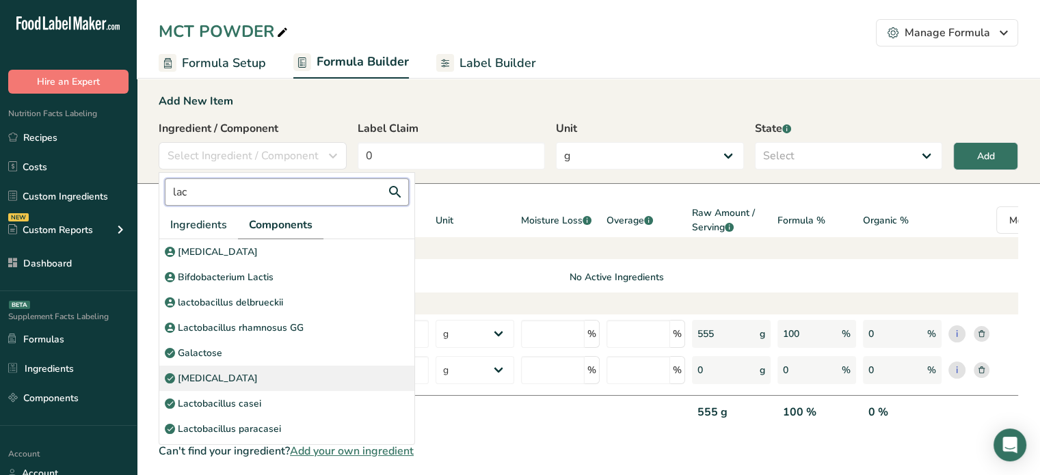
type input "lac"
click at [321, 380] on div "[MEDICAL_DATA]" at bounding box center [286, 378] width 255 height 25
select select "6"
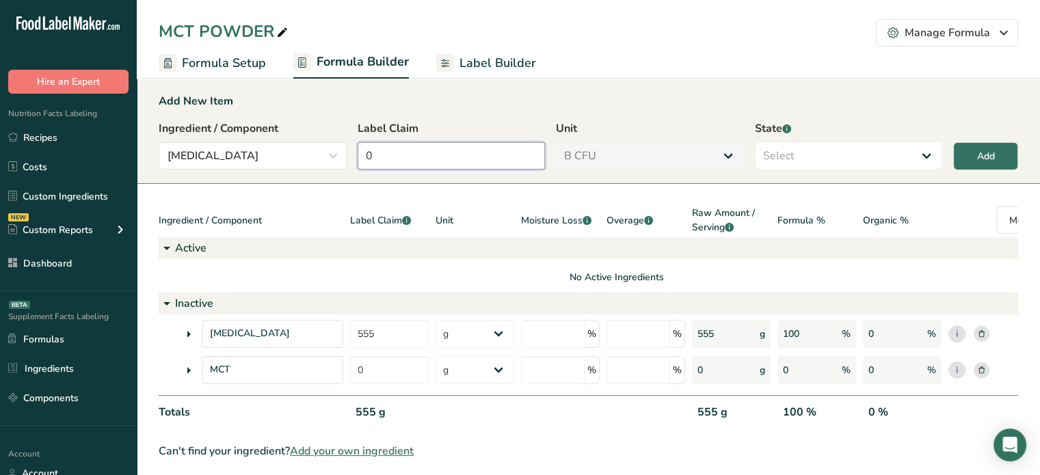
click at [422, 165] on input "0" at bounding box center [452, 155] width 188 height 27
type input "10"
click at [802, 157] on select "Select Active Inactive" at bounding box center [849, 155] width 188 height 27
select select "active"
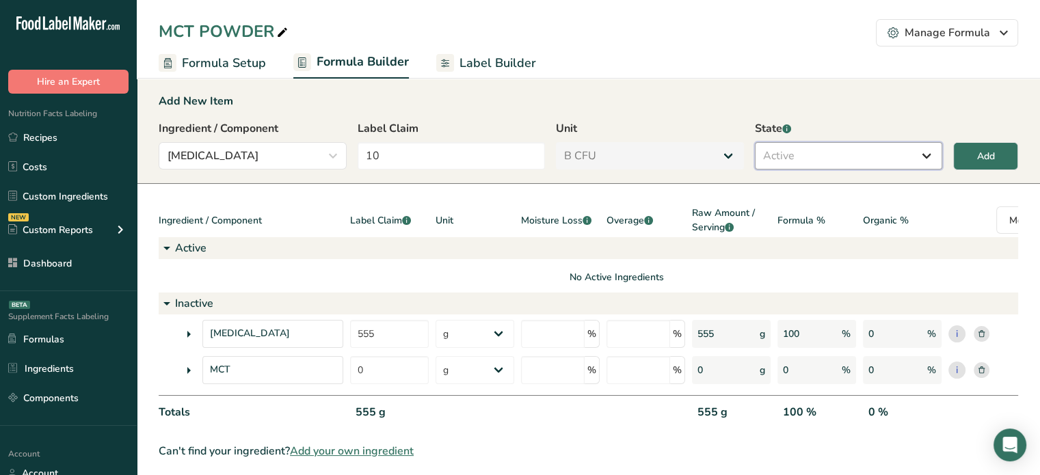
click at [755, 142] on select "Select Active Inactive" at bounding box center [849, 155] width 188 height 27
click at [971, 165] on button "Add" at bounding box center [985, 156] width 65 height 28
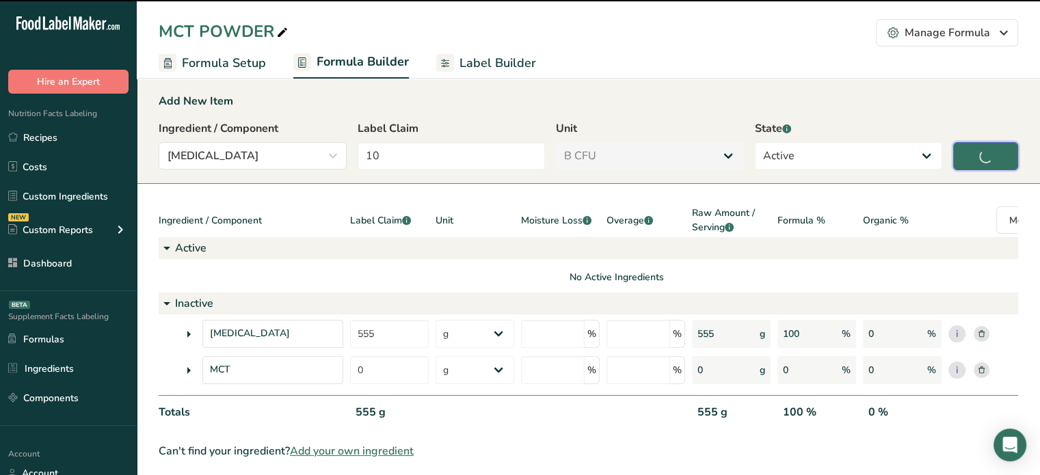
type input "0"
select select "0"
select select
select select "6"
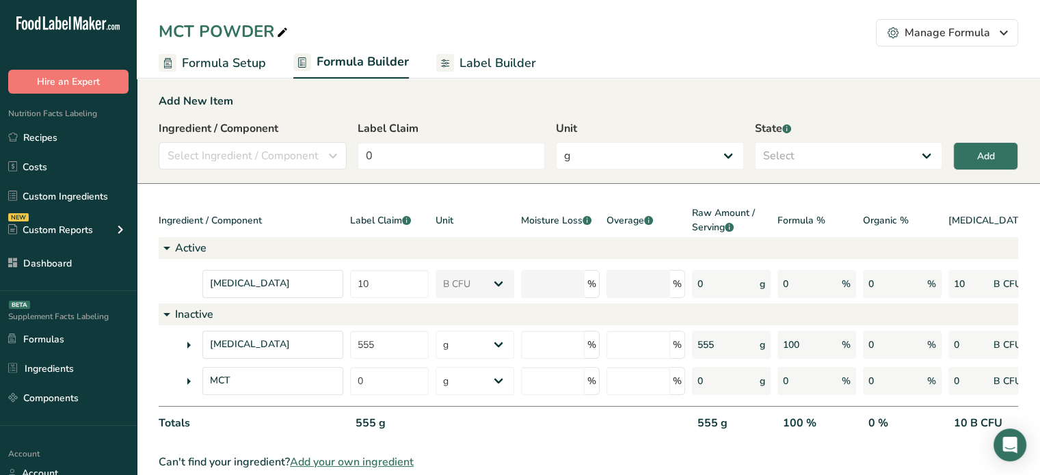
click at [521, 64] on span "Label Builder" at bounding box center [498, 63] width 77 height 18
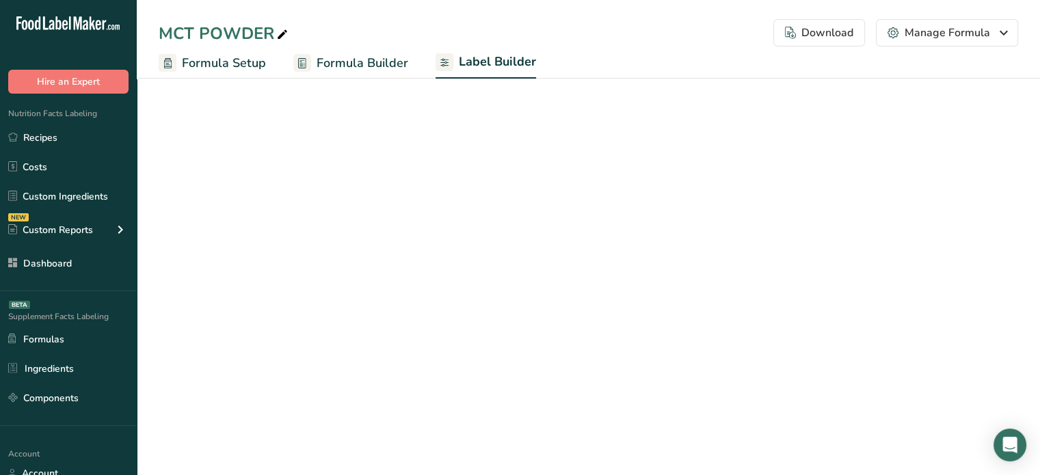
select select "Roboto"
select select "bold"
select select "center"
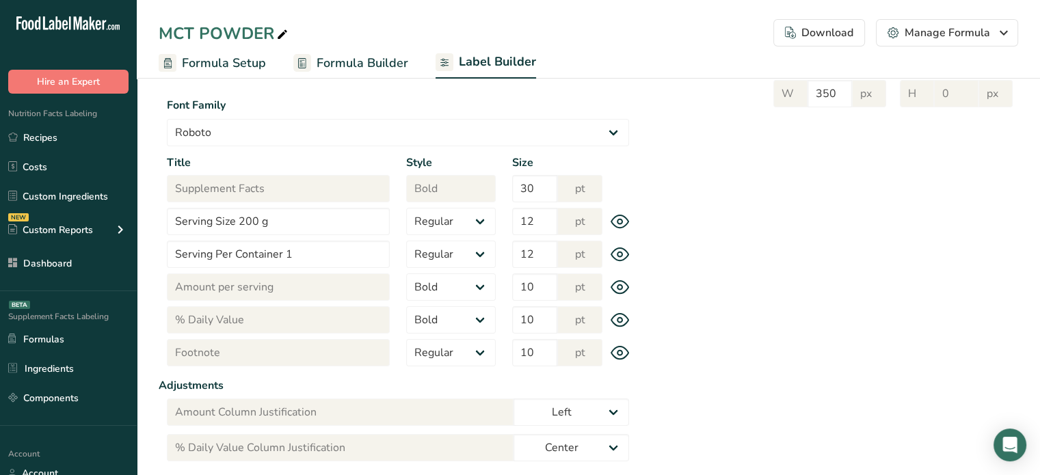
scroll to position [87, 0]
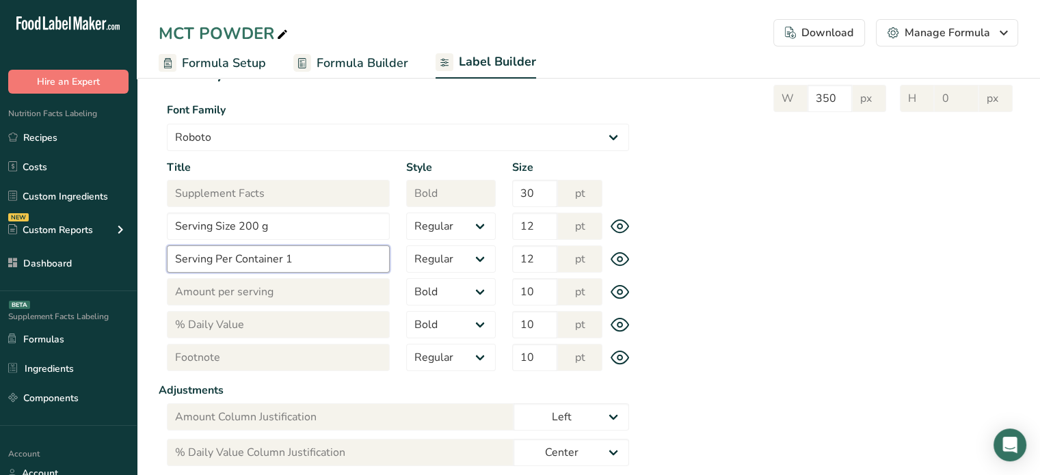
click at [334, 256] on input "Serving Per Container 1" at bounding box center [278, 258] width 223 height 27
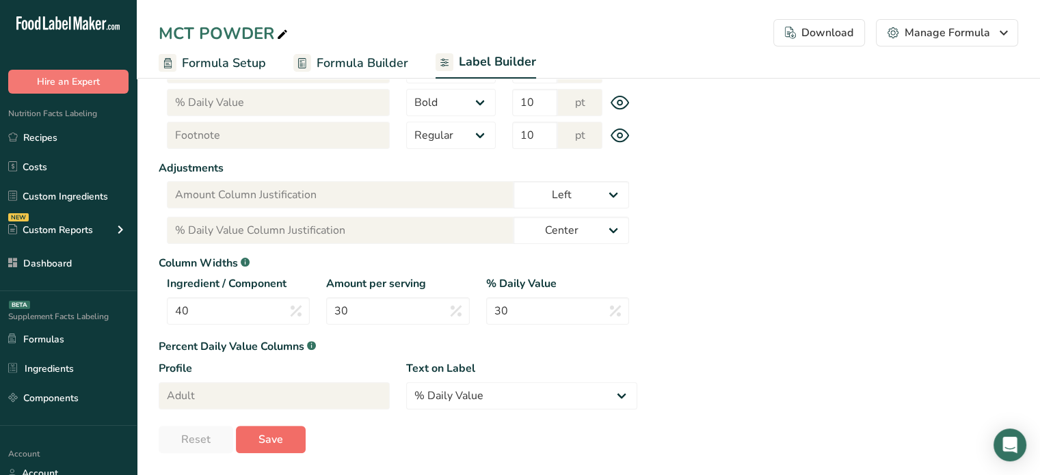
type input "Serving Per Container 2"
click at [278, 429] on button "Save" at bounding box center [271, 439] width 70 height 27
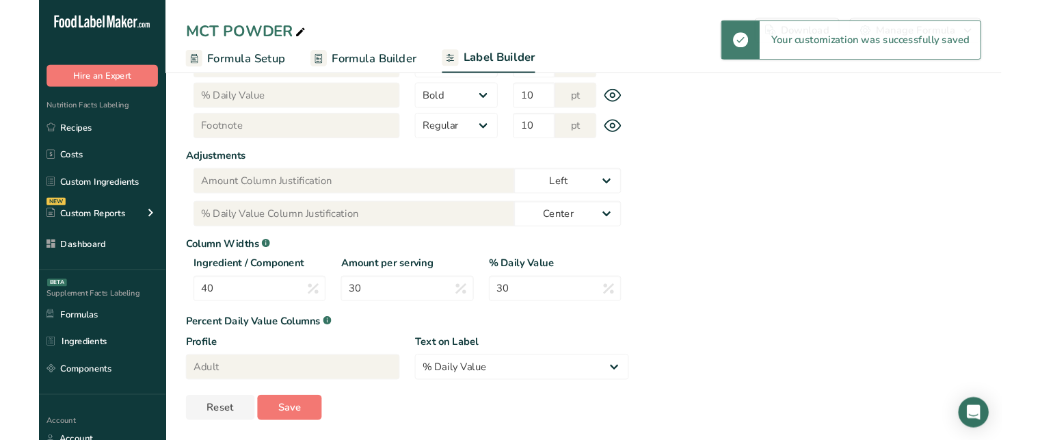
scroll to position [0, 0]
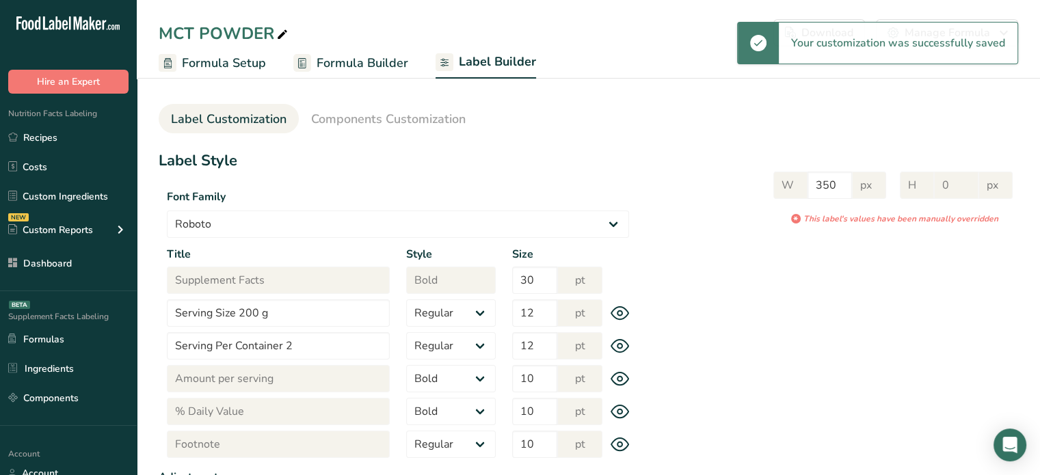
click at [399, 68] on span "Formula Builder" at bounding box center [363, 63] width 92 height 18
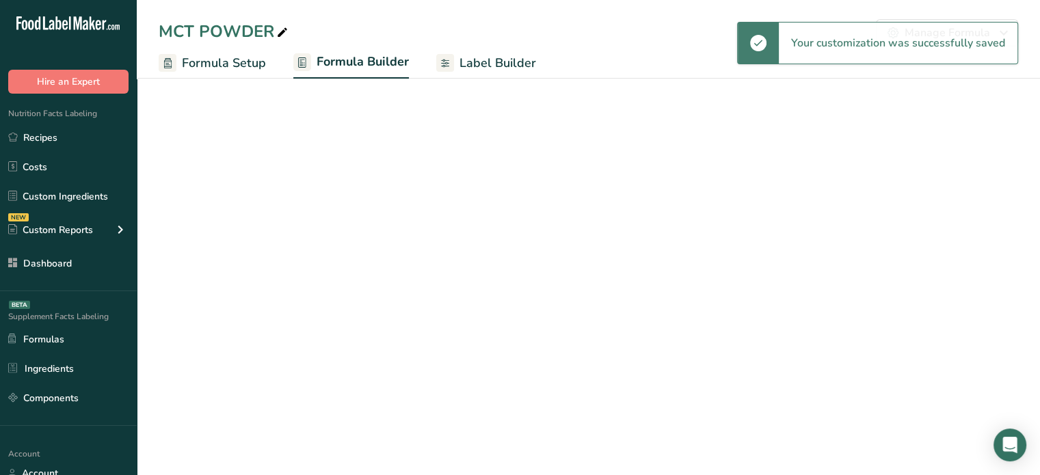
select select "6"
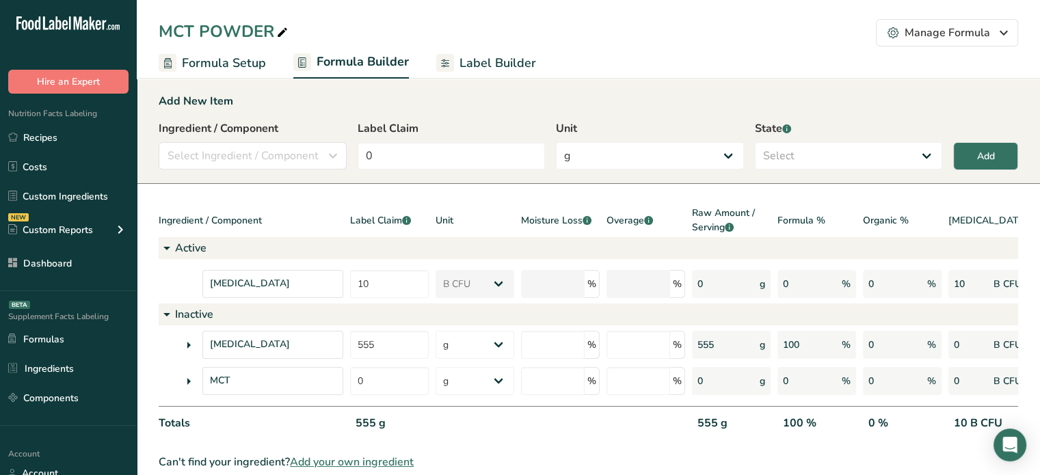
click at [497, 55] on span "Label Builder" at bounding box center [498, 63] width 77 height 18
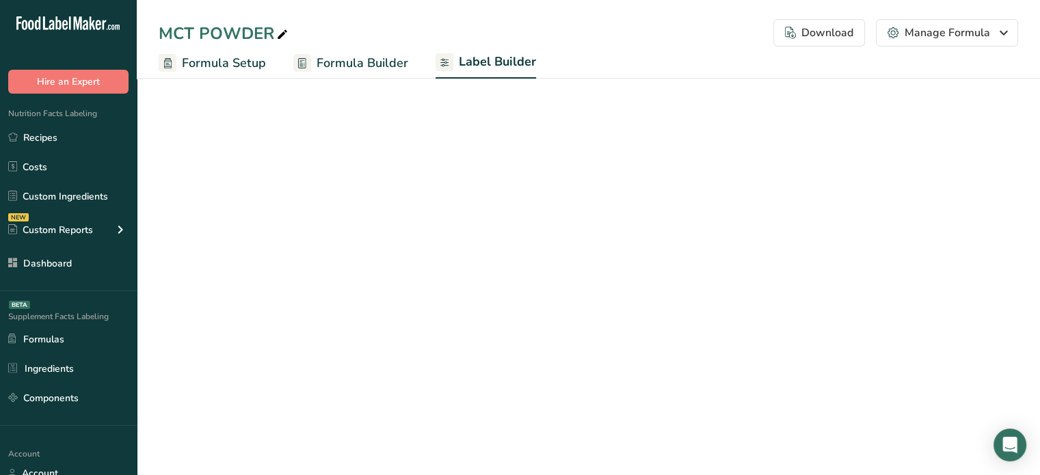
select select "Roboto"
select select "bold"
select select "center"
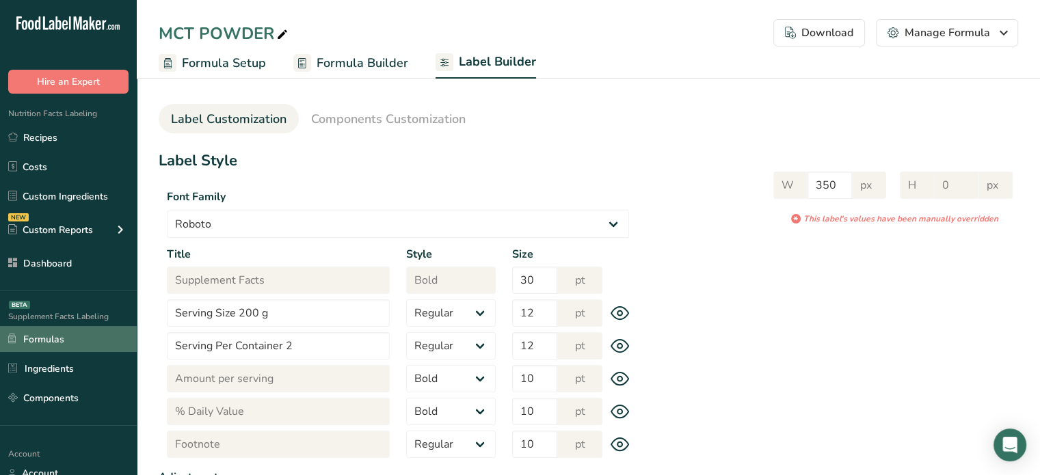
click at [36, 335] on link "Formulas" at bounding box center [68, 339] width 137 height 26
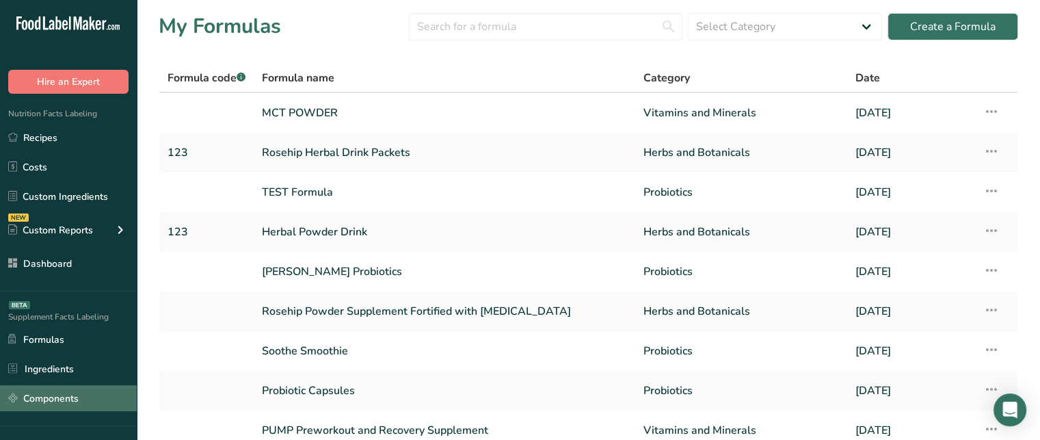
click at [63, 393] on link "Components" at bounding box center [68, 398] width 137 height 26
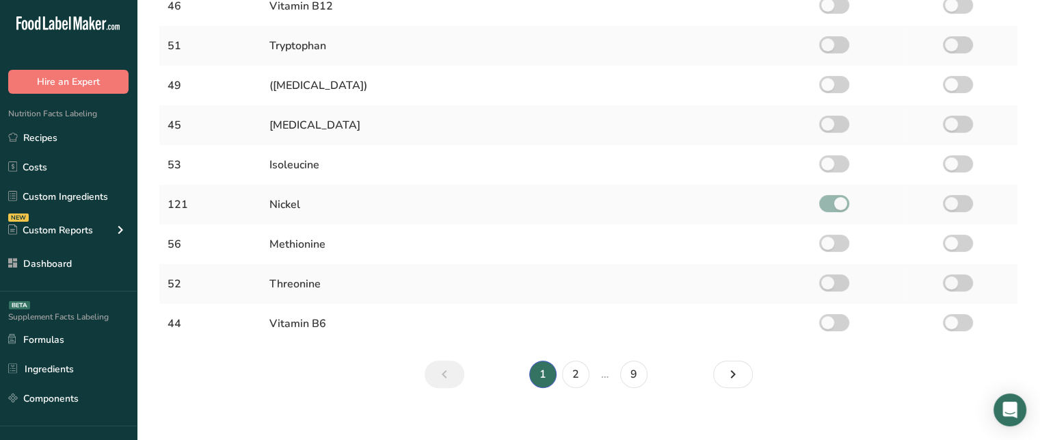
scroll to position [380, 0]
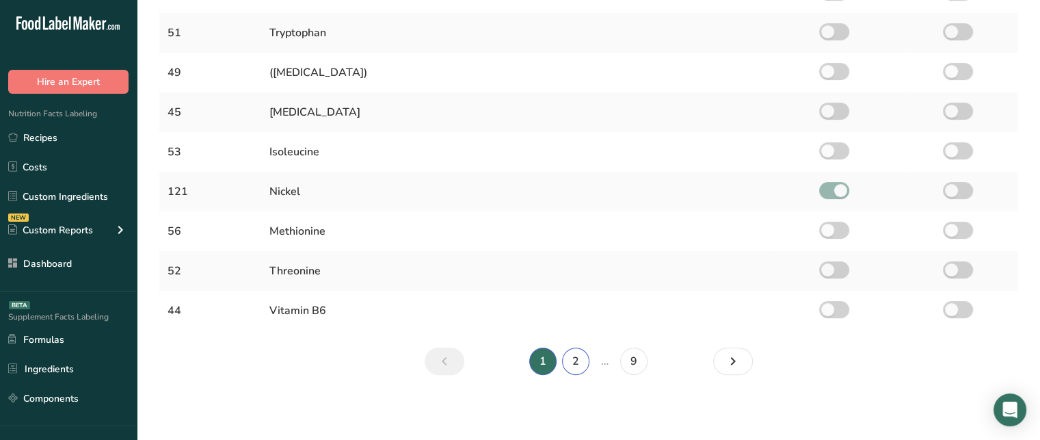
click at [583, 356] on link "2" at bounding box center [575, 360] width 27 height 27
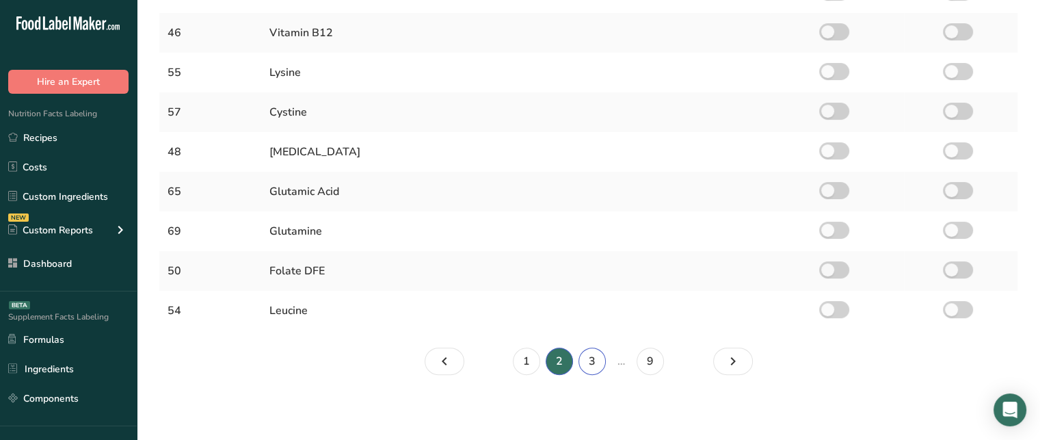
click at [603, 358] on link "3" at bounding box center [592, 360] width 27 height 27
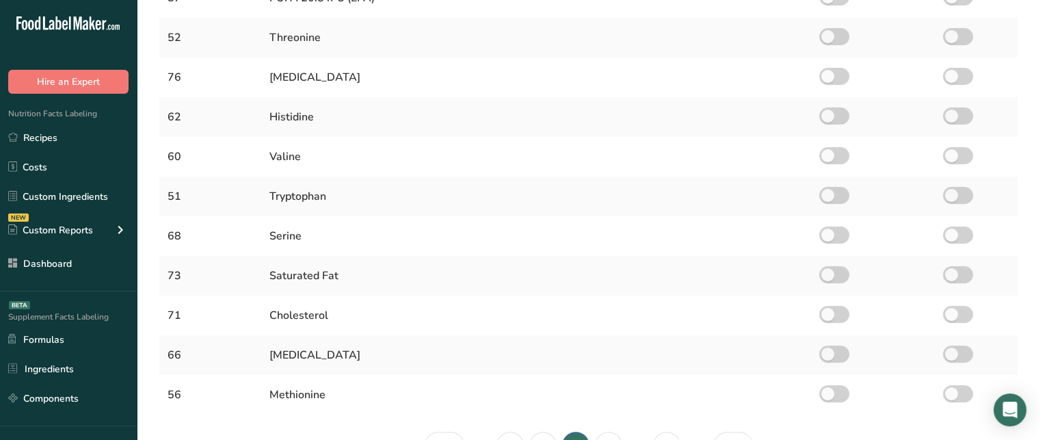
scroll to position [341, 0]
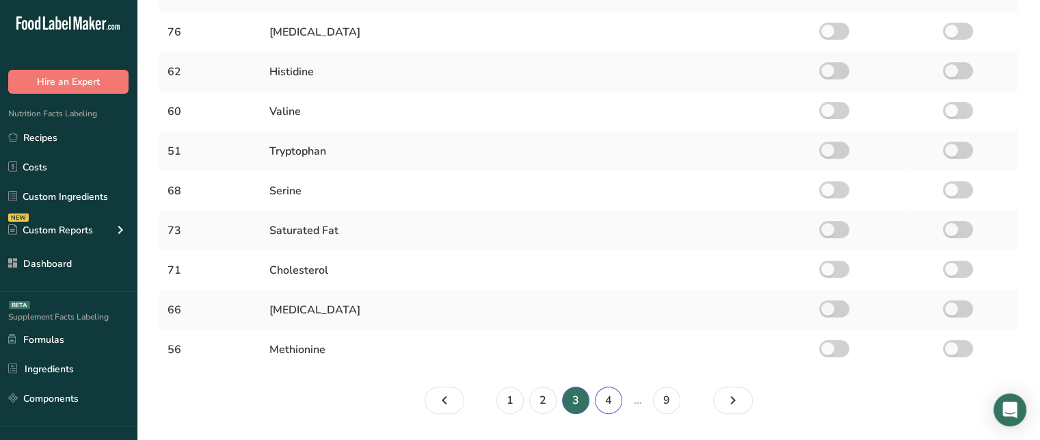
click at [608, 386] on link "4" at bounding box center [608, 399] width 27 height 27
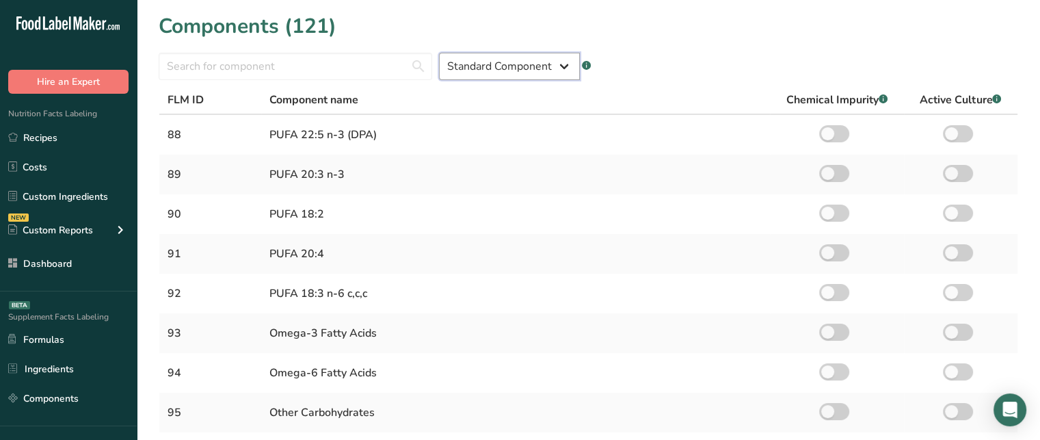
click at [550, 69] on select "Standard Component Custom Component" at bounding box center [509, 66] width 141 height 27
select select "custom"
click at [439, 53] on select "Standard Component Custom Component" at bounding box center [509, 66] width 141 height 27
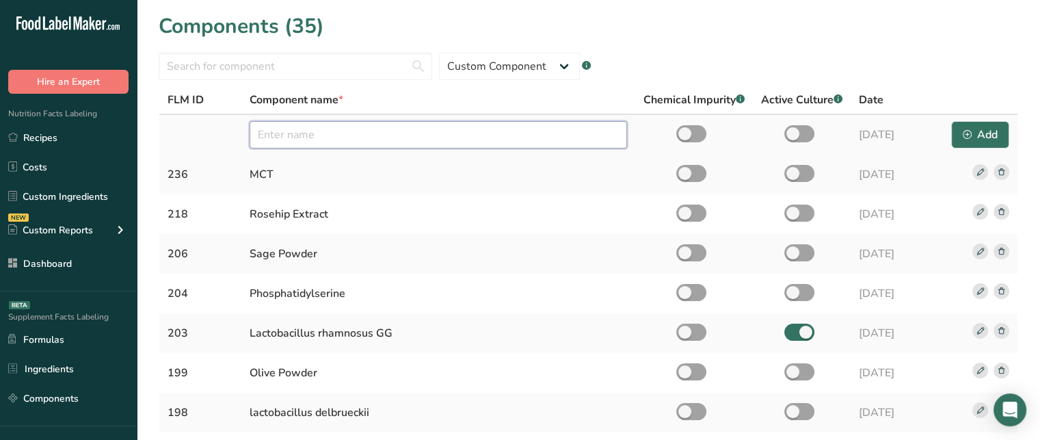
click at [440, 138] on input "text" at bounding box center [438, 134] width 377 height 27
type input "Calendula Flower"
click at [994, 139] on div "Add" at bounding box center [980, 135] width 35 height 16
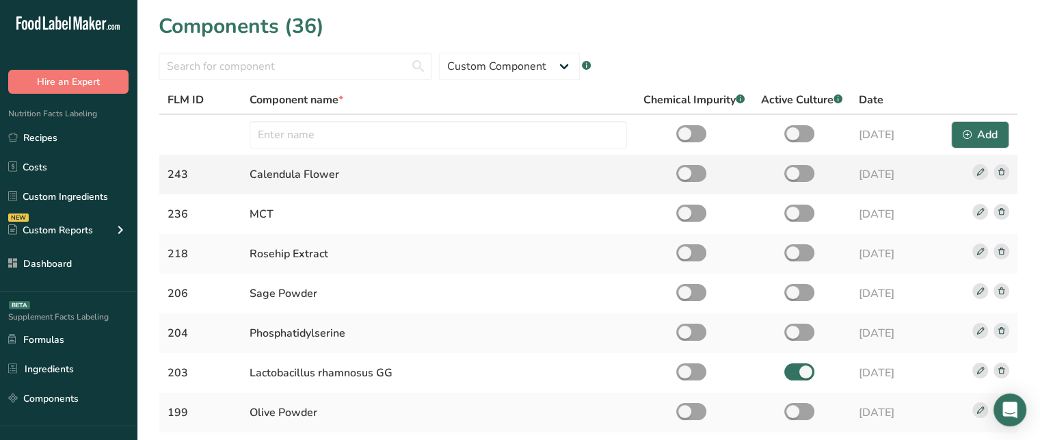
drag, startPoint x: 249, startPoint y: 177, endPoint x: 344, endPoint y: 181, distance: 95.1
click at [344, 181] on div "Calendula Flower" at bounding box center [438, 174] width 377 height 16
click at [50, 364] on link "Ingredients" at bounding box center [68, 369] width 137 height 26
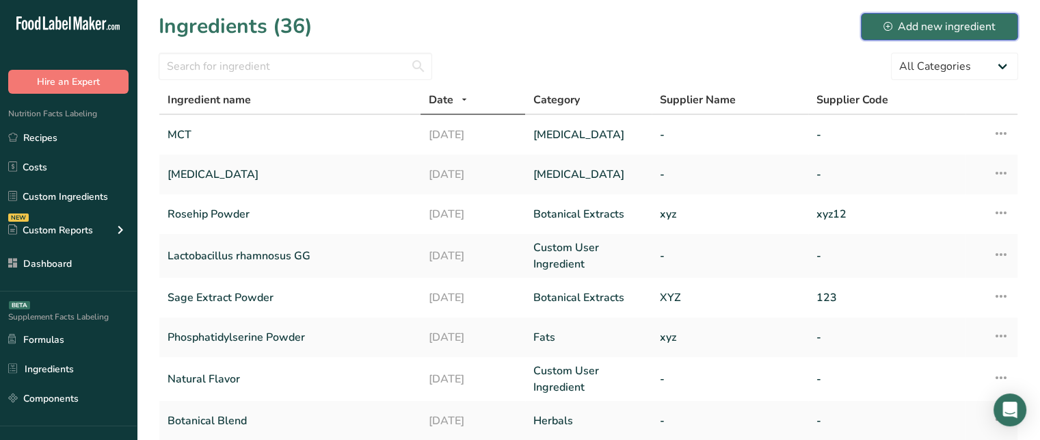
click at [914, 21] on div "Add new ingredient" at bounding box center [939, 26] width 112 height 16
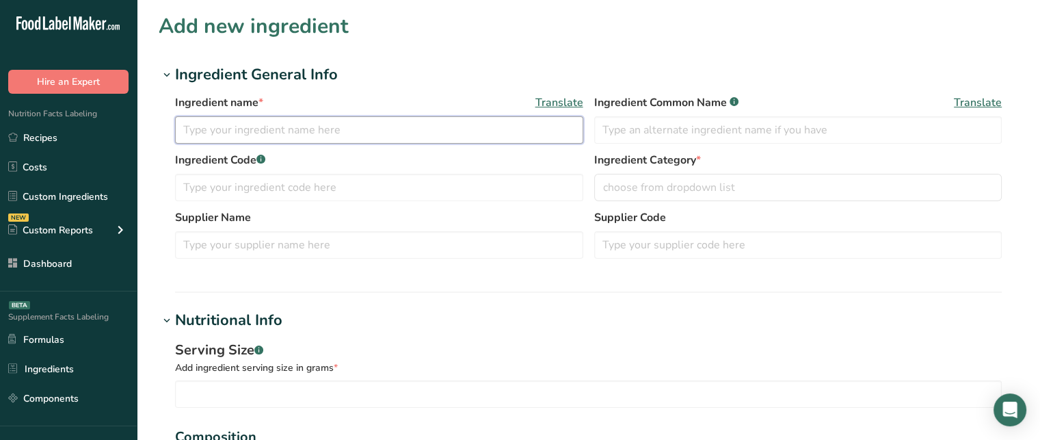
click at [380, 131] on input "text" at bounding box center [379, 129] width 408 height 27
type input "Calendula Herbal Powder"
click at [371, 204] on div "Ingredient Code .a-a{fill:#347362;}.b-a{fill:#fff;} Ingredient Category * choos…" at bounding box center [588, 180] width 827 height 57
click at [380, 185] on input "text" at bounding box center [379, 187] width 408 height 27
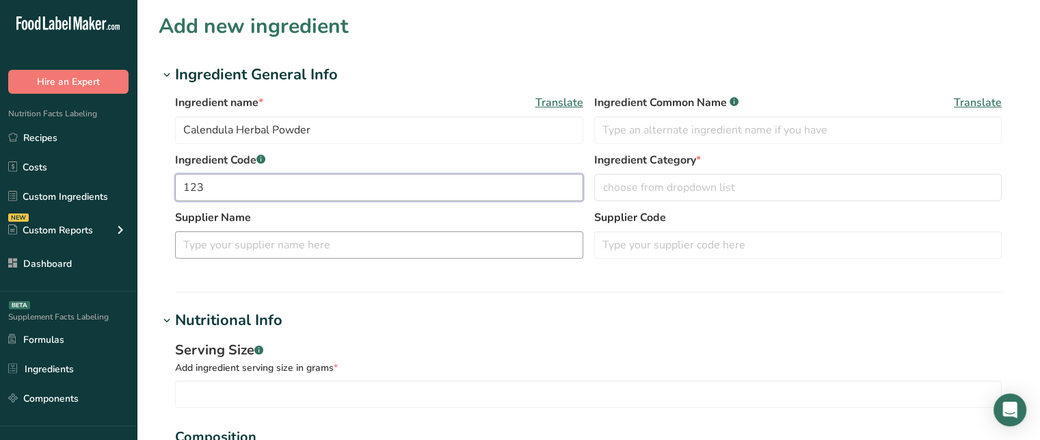
type input "123"
click at [321, 248] on input "text" at bounding box center [379, 244] width 408 height 27
type input "ZXY"
click at [668, 242] on input "text" at bounding box center [798, 244] width 408 height 27
type input "Z145"
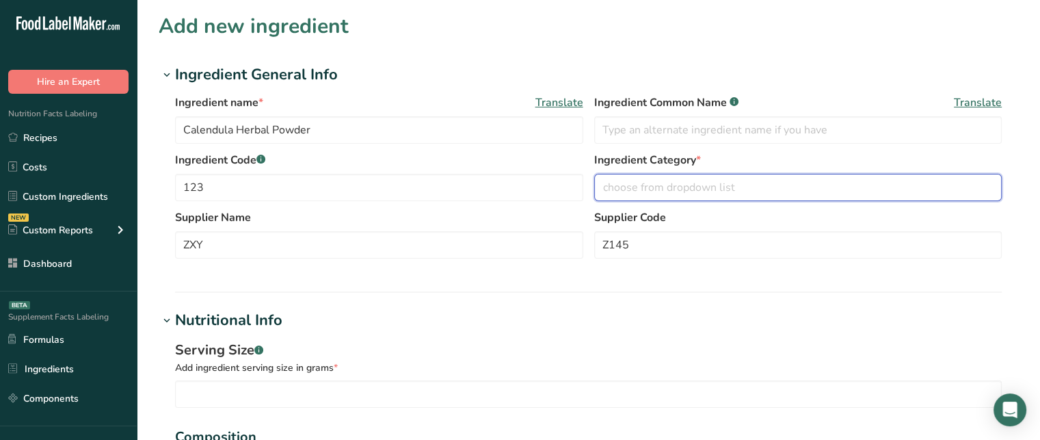
click at [721, 191] on span "choose from dropdown list" at bounding box center [669, 187] width 132 height 16
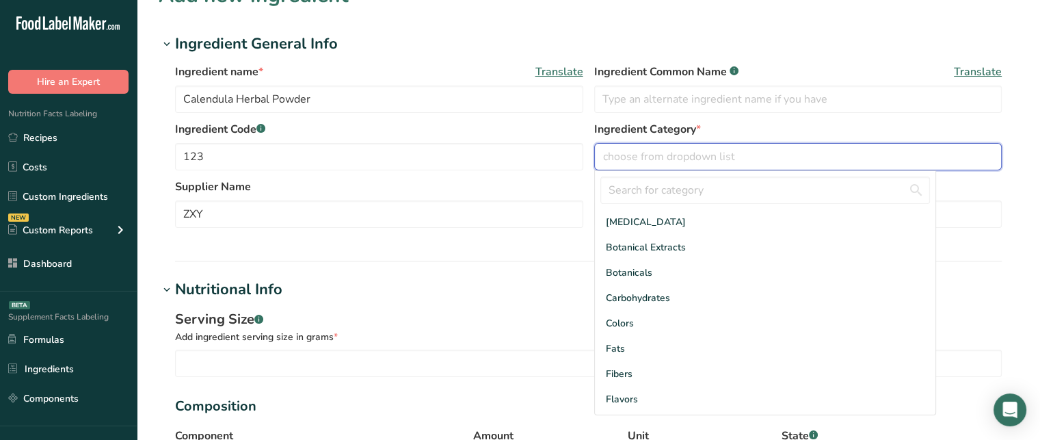
scroll to position [42, 0]
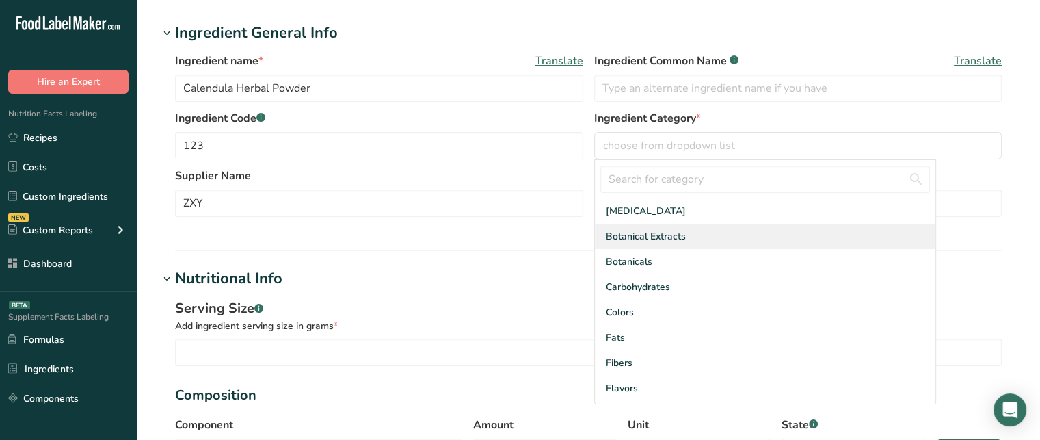
click at [669, 238] on span "Botanical Extracts" at bounding box center [646, 236] width 80 height 14
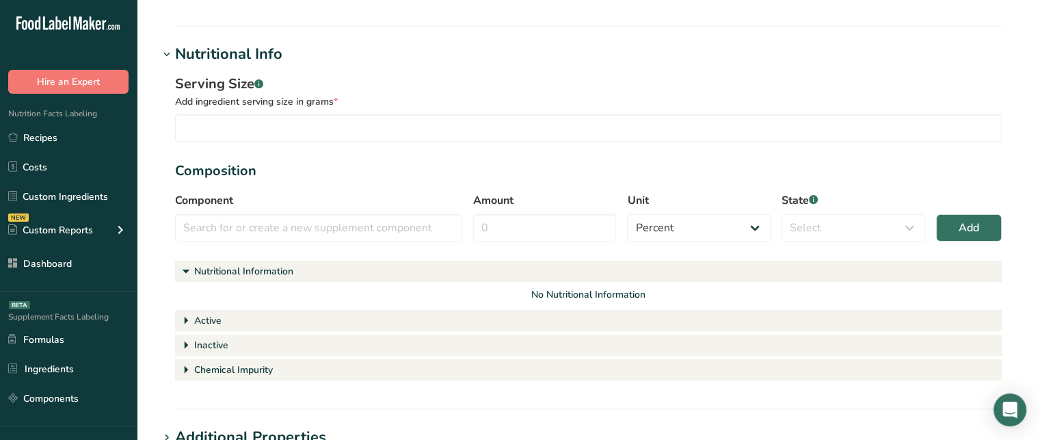
scroll to position [312, 0]
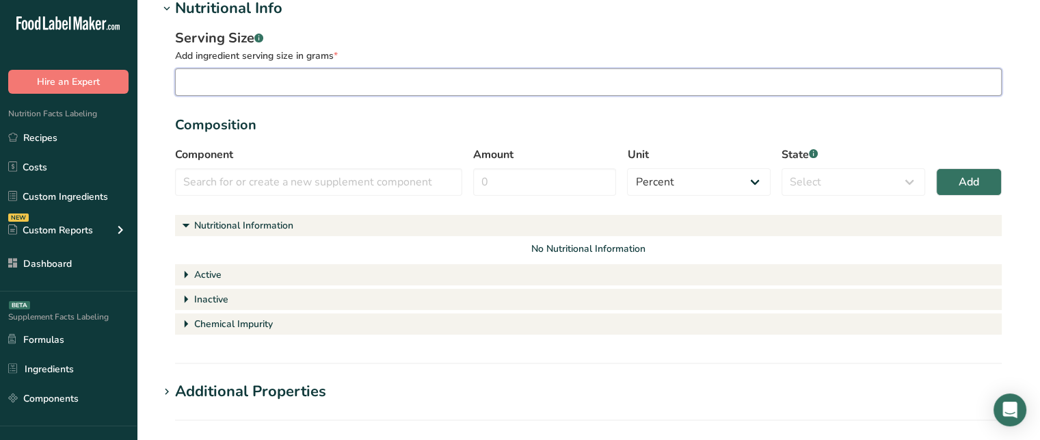
click at [623, 92] on input "number" at bounding box center [588, 81] width 827 height 27
click at [478, 83] on input "number" at bounding box center [588, 81] width 827 height 27
type input "0.3"
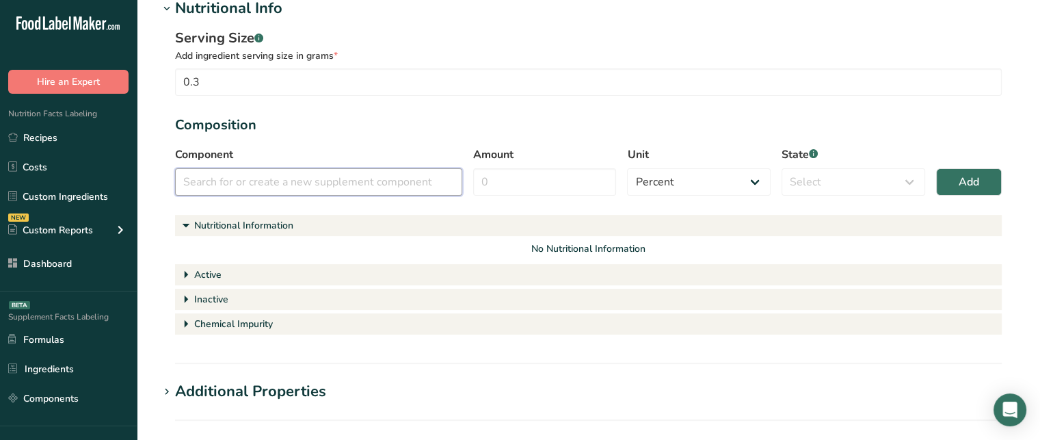
click at [398, 187] on input "text" at bounding box center [318, 181] width 287 height 27
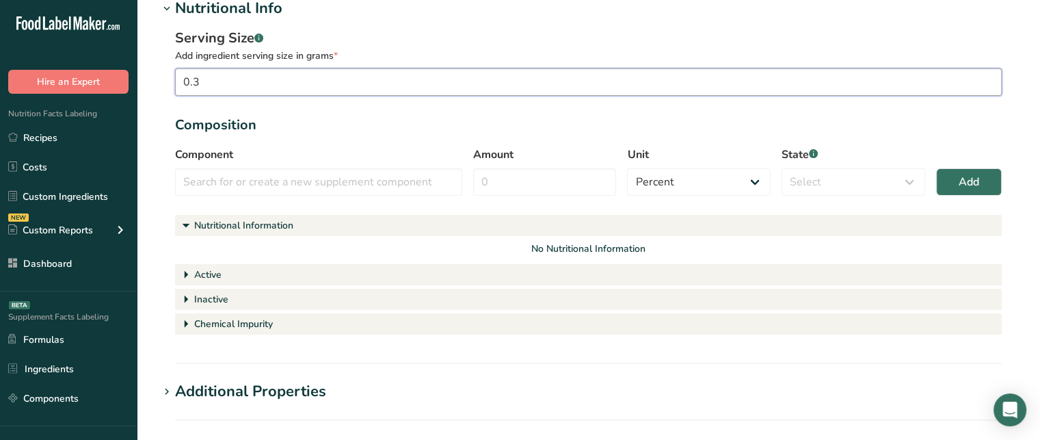
click at [350, 83] on input "0.3" at bounding box center [588, 81] width 827 height 27
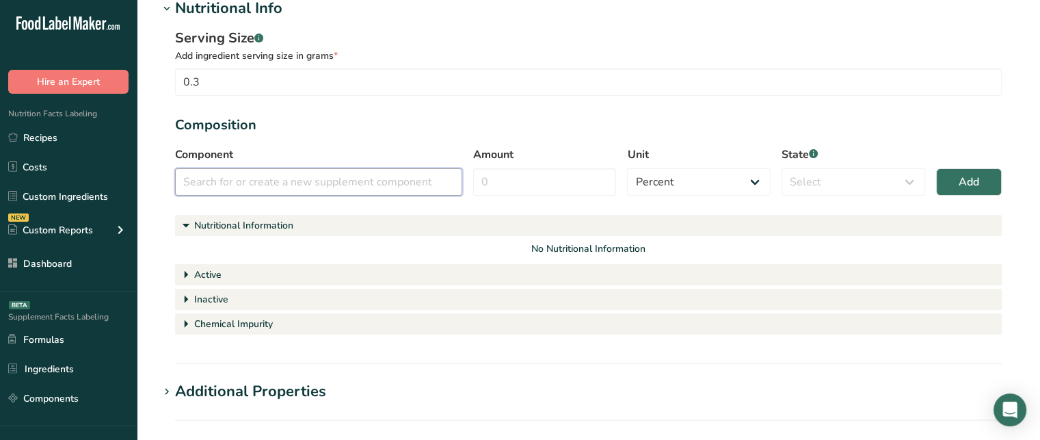
click at [312, 181] on input "text" at bounding box center [318, 181] width 287 height 27
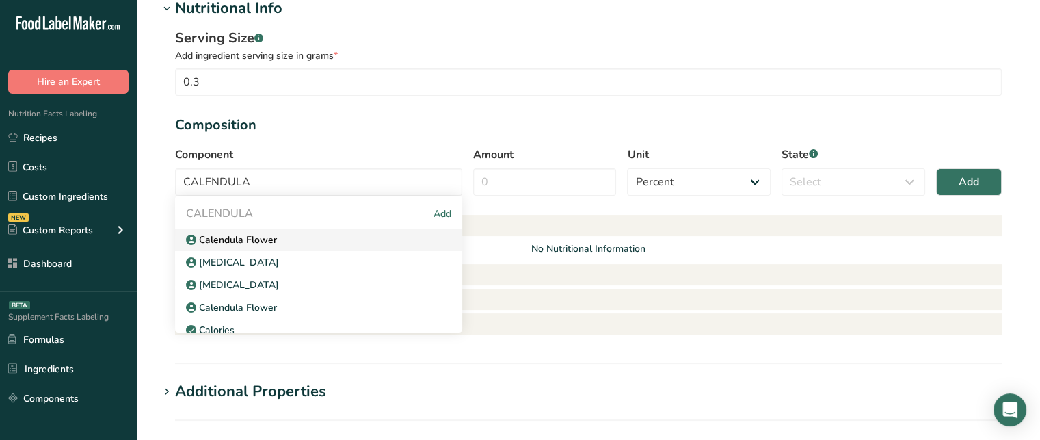
click at [246, 239] on p "Calendula Flower" at bounding box center [236, 239] width 81 height 14
type input "Calendula Flower"
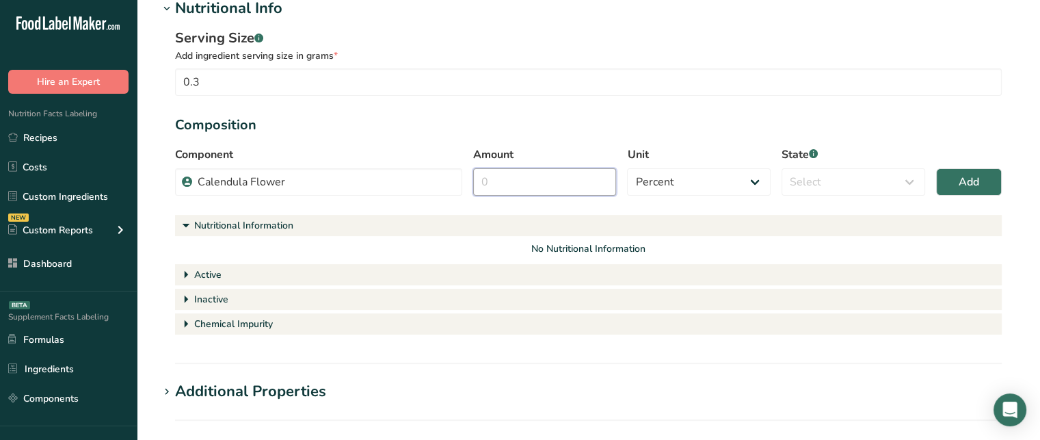
click at [542, 185] on input "Amount" at bounding box center [545, 181] width 144 height 27
type input "60"
click at [656, 185] on select "Percent Grams Kilograms mg Oz Pound PPM B CFU mcg µg kcal kJ" at bounding box center [699, 181] width 144 height 27
select select "grams"
click at [627, 168] on select "Percent Grams Kilograms mg Oz Pound PPM B CFU mcg µg kcal kJ" at bounding box center [699, 181] width 144 height 27
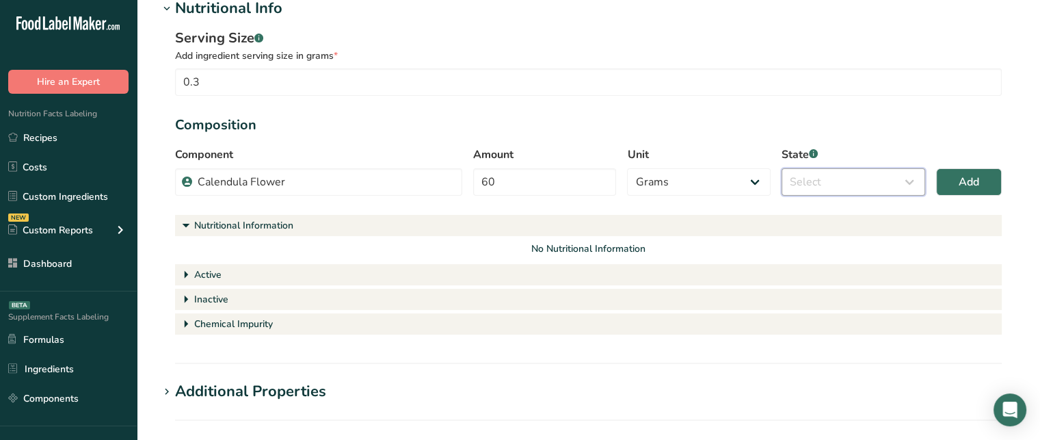
click at [819, 183] on select "Select Active Inactive Chemical Impurity Nutritional Information" at bounding box center [854, 181] width 144 height 27
click at [851, 183] on select "Select Active Inactive Chemical Impurity Nutritional Information" at bounding box center [854, 181] width 144 height 27
select select "active"
click at [782, 168] on select "Select Active Inactive Chemical Impurity Nutritional Information" at bounding box center [854, 181] width 144 height 27
click at [966, 183] on span "Add" at bounding box center [969, 182] width 21 height 16
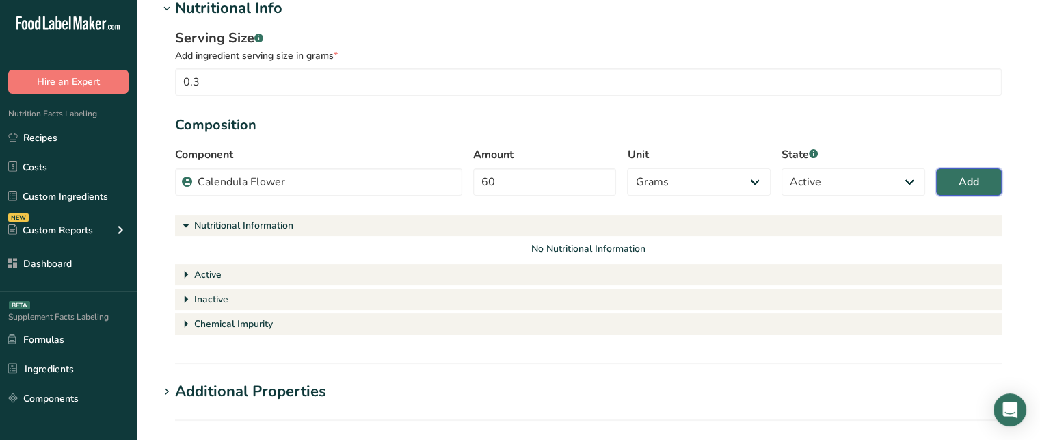
select select "percent"
select select
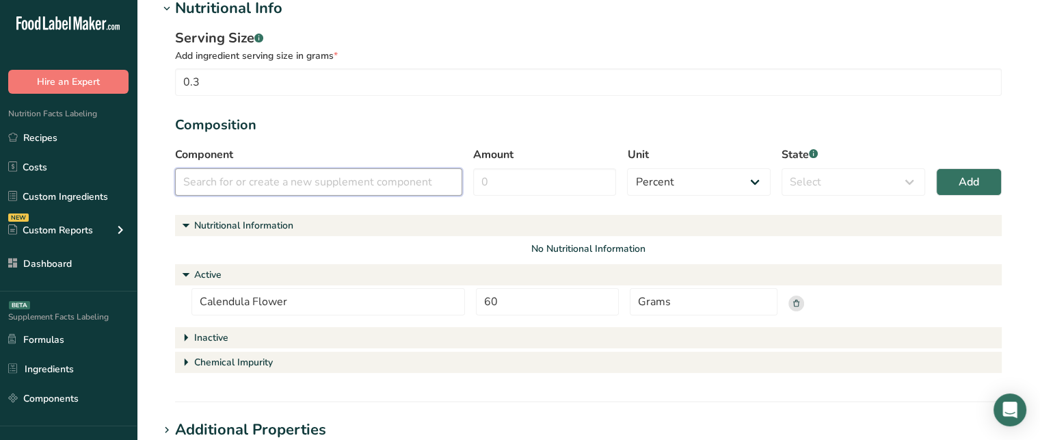
click at [319, 185] on input "text" at bounding box center [318, 181] width 287 height 27
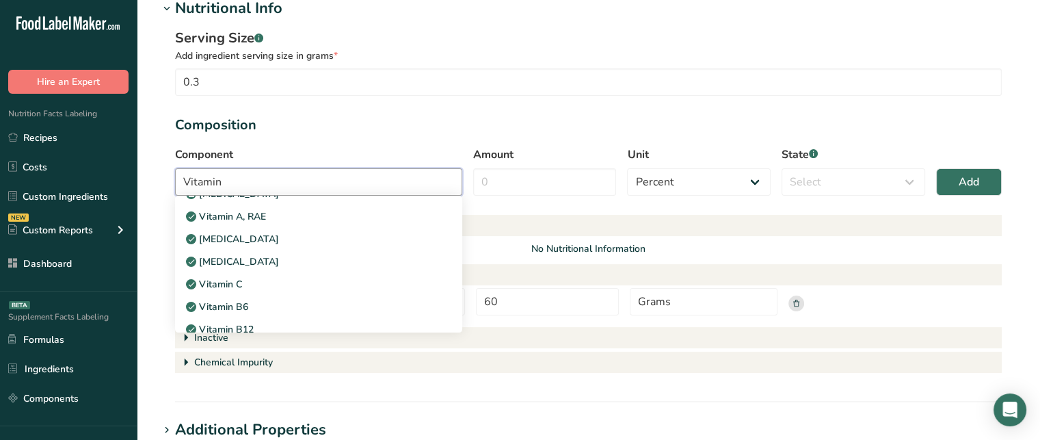
scroll to position [85, 0]
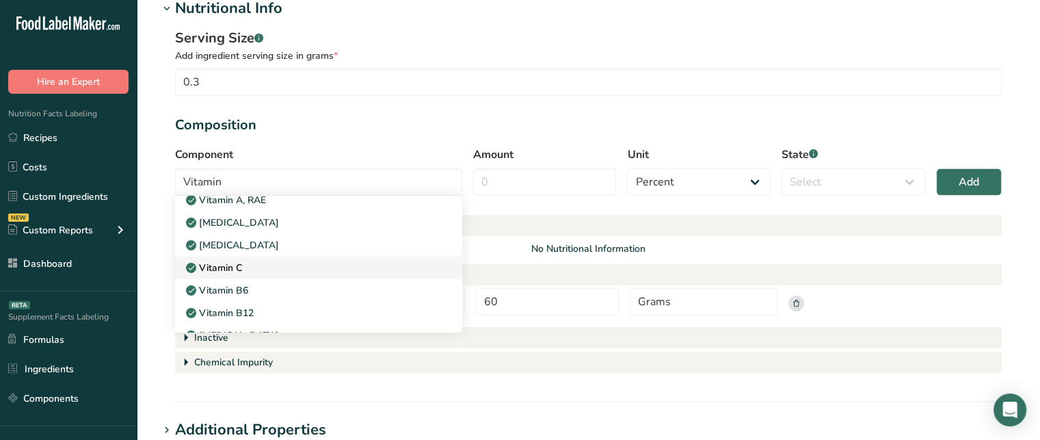
click at [254, 262] on div "Vitamin C" at bounding box center [307, 268] width 243 height 14
type input "Vitamin C"
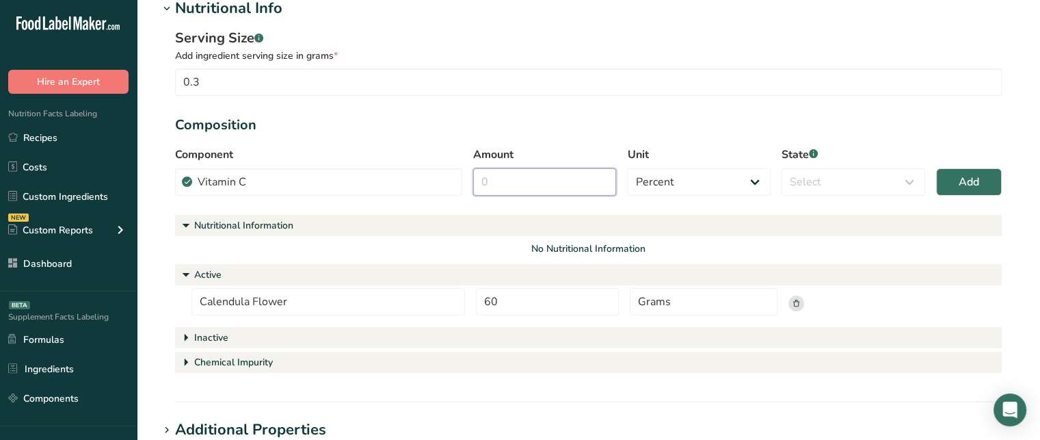
click at [500, 194] on input "Amount" at bounding box center [545, 181] width 144 height 27
type input "10"
click at [681, 186] on select "Percent Grams Kilograms mg Oz Pound PPM B CFU mcg µg kcal kJ" at bounding box center [699, 181] width 144 height 27
select select "7"
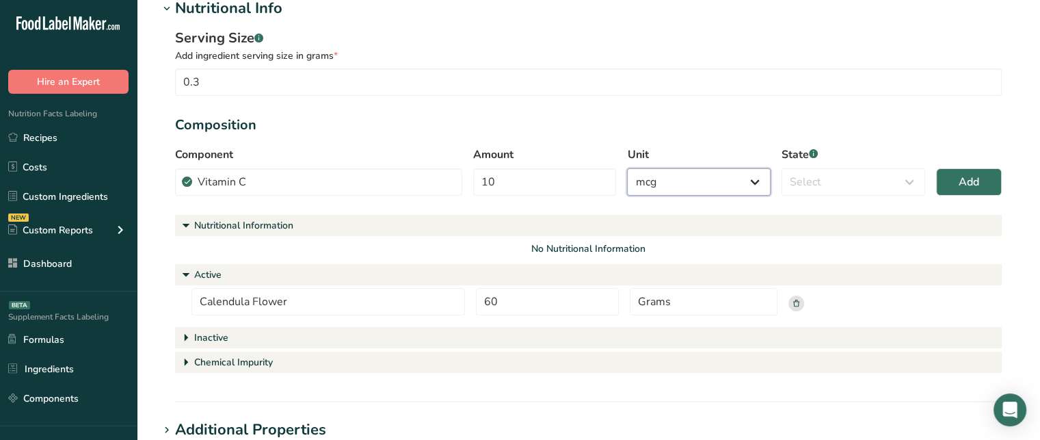
click at [627, 168] on select "Percent Grams Kilograms mg Oz Pound PPM B CFU mcg µg kcal kJ" at bounding box center [699, 181] width 144 height 27
click at [859, 174] on select "Select Active Inactive Chemical Impurity Nutritional Information" at bounding box center [854, 181] width 144 height 27
select select "active"
click at [782, 168] on select "Select Active Inactive Chemical Impurity Nutritional Information" at bounding box center [854, 181] width 144 height 27
click at [968, 185] on span "Add" at bounding box center [969, 182] width 21 height 16
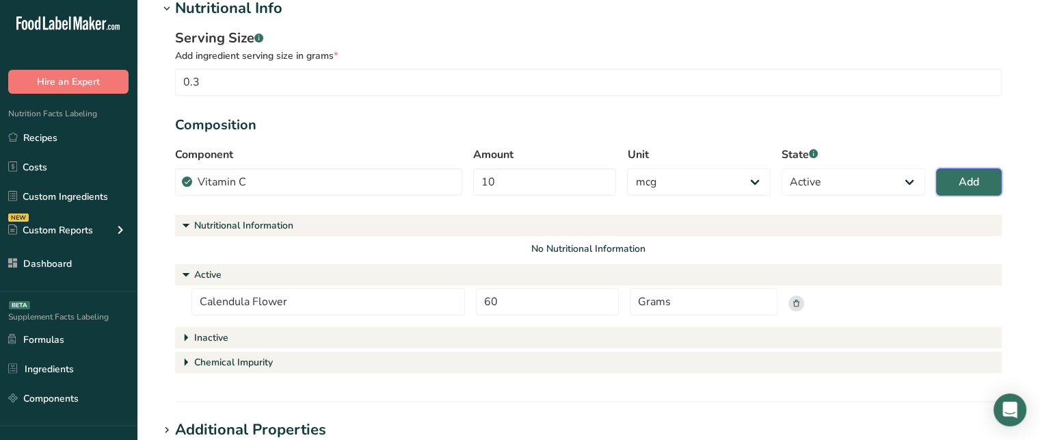
select select "percent"
select select
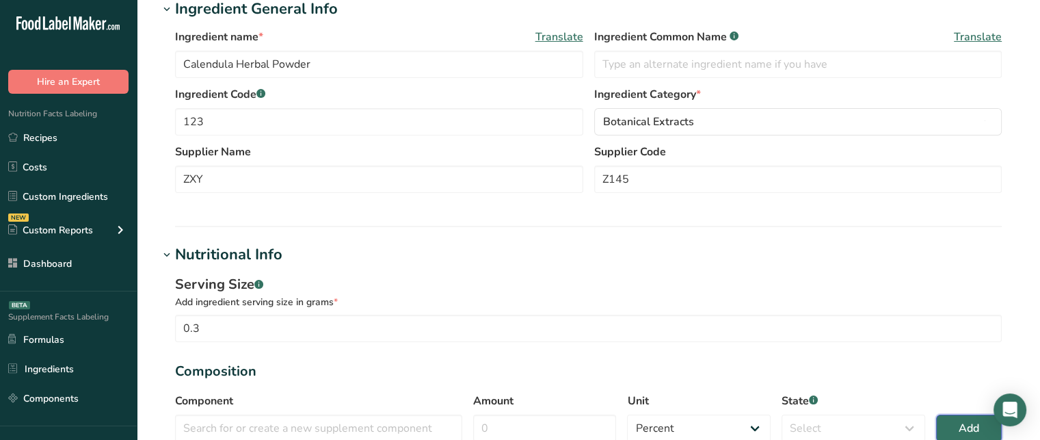
scroll to position [0, 0]
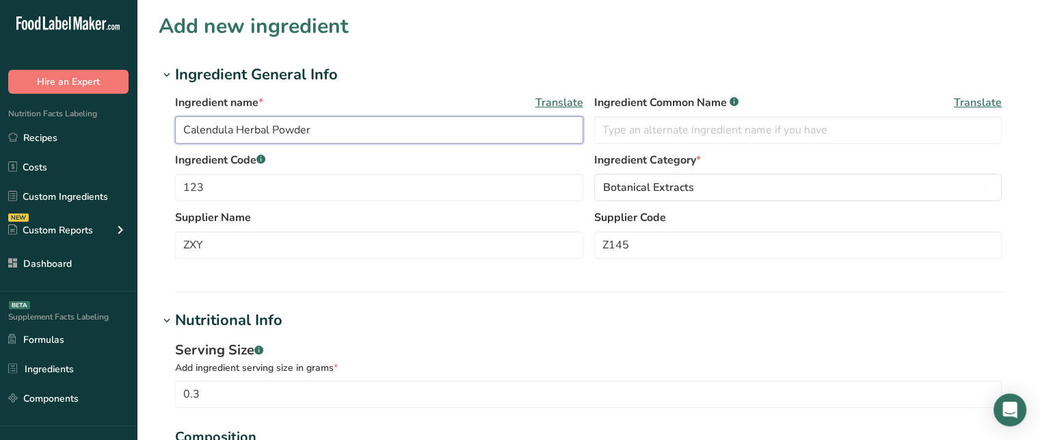
drag, startPoint x: 321, startPoint y: 127, endPoint x: 172, endPoint y: 128, distance: 149.8
click at [172, 128] on div "Ingredient name * Translate Calendula Herbal Powder Ingredient Common Name .a-a…" at bounding box center [589, 180] width 860 height 189
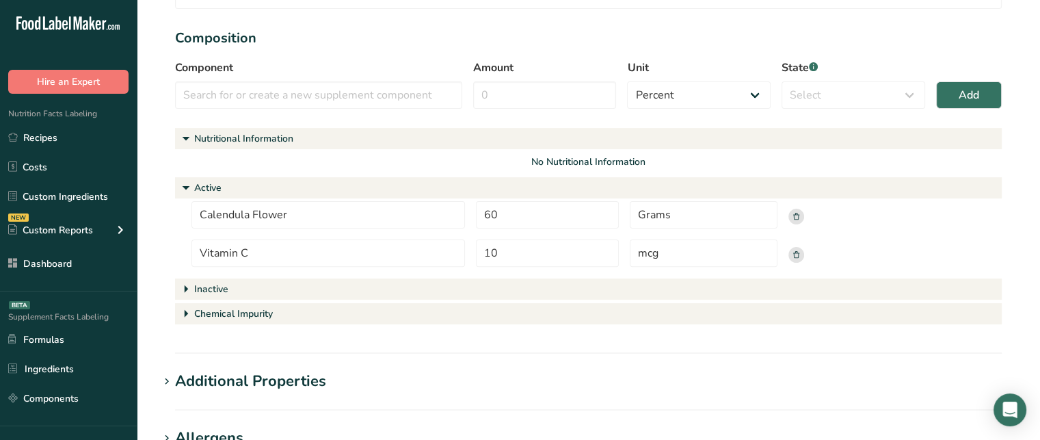
scroll to position [397, 0]
click at [293, 211] on input "Calendula Flower" at bounding box center [328, 215] width 274 height 27
click at [659, 216] on input "Grams" at bounding box center [704, 215] width 148 height 27
click at [749, 215] on input "Grams" at bounding box center [704, 215] width 148 height 27
click at [798, 217] on icon at bounding box center [796, 217] width 6 height 7
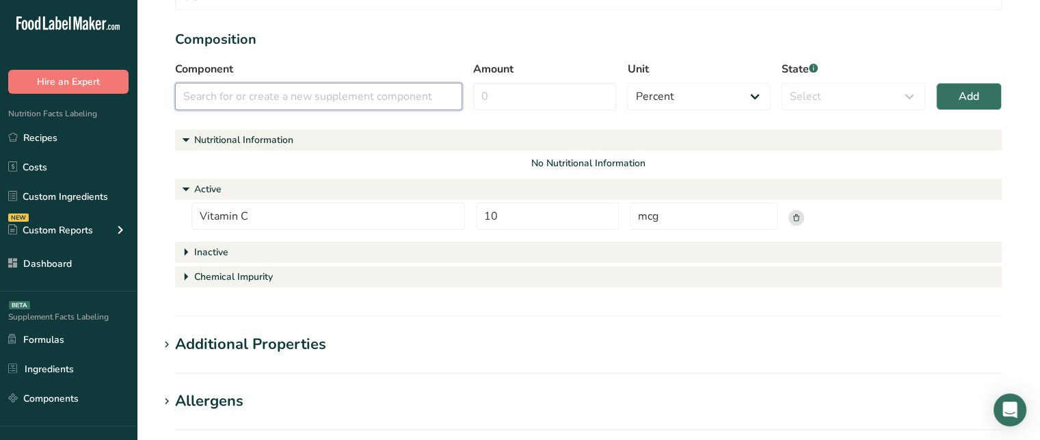
click at [317, 97] on input "text" at bounding box center [318, 96] width 287 height 27
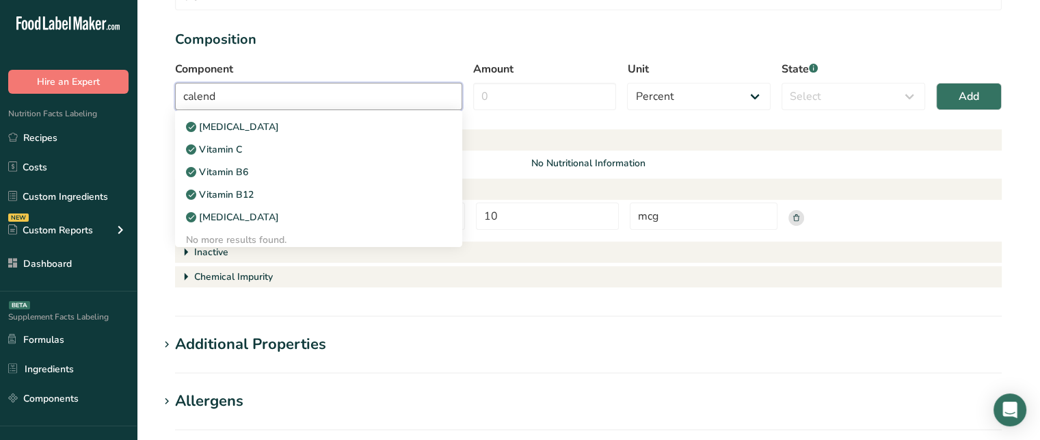
scroll to position [0, 0]
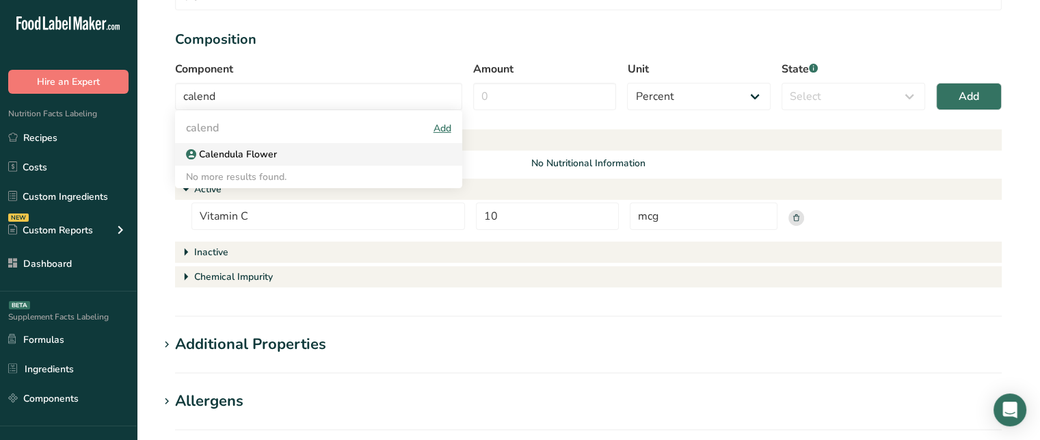
click at [285, 147] on div "Calendula Flower" at bounding box center [307, 154] width 243 height 14
type input "Calendula Flower"
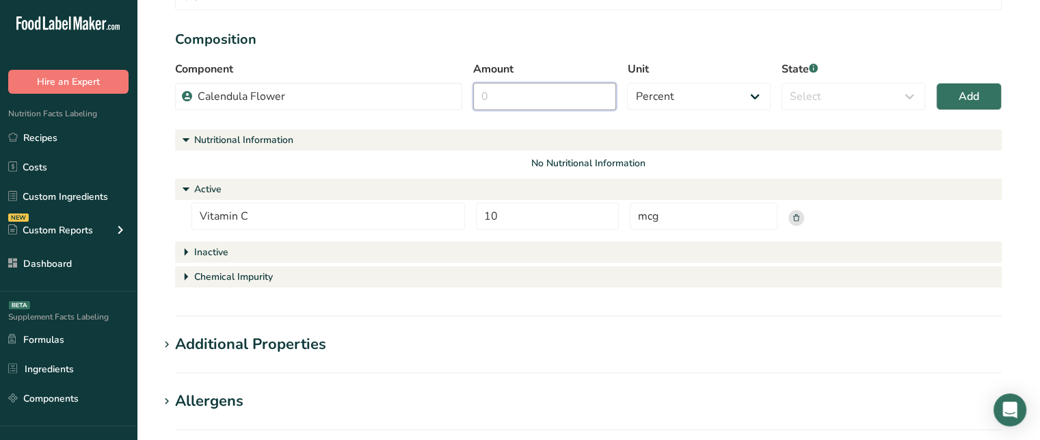
click at [508, 102] on input "Amount" at bounding box center [545, 96] width 144 height 27
type input "60"
click at [695, 88] on select "Percent Grams Kilograms mg Oz Pound PPM B CFU mcg µg kcal kJ" at bounding box center [699, 96] width 144 height 27
select select "2"
click at [627, 83] on select "Percent Grams Kilograms mg Oz Pound PPM B CFU mcg µg kcal kJ" at bounding box center [699, 96] width 144 height 27
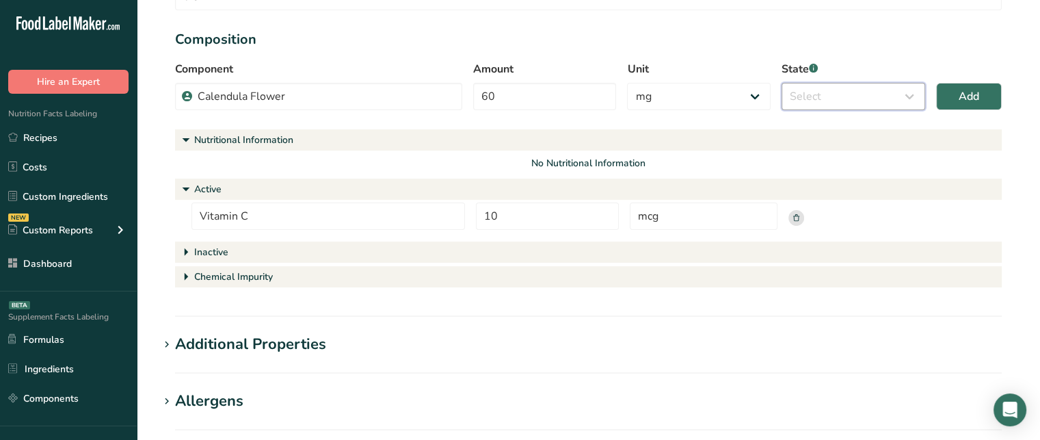
click at [844, 90] on select "Select Active Inactive Chemical Impurity Nutritional Information" at bounding box center [854, 96] width 144 height 27
select select "active"
click at [782, 83] on select "Select Active Inactive Chemical Impurity Nutritional Information" at bounding box center [854, 96] width 144 height 27
click at [950, 98] on button "Add" at bounding box center [969, 96] width 66 height 27
select select "percent"
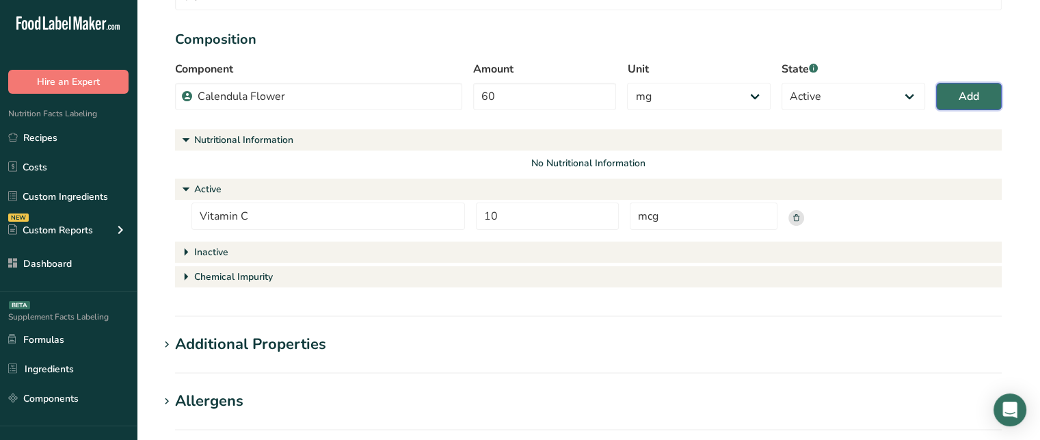
select select
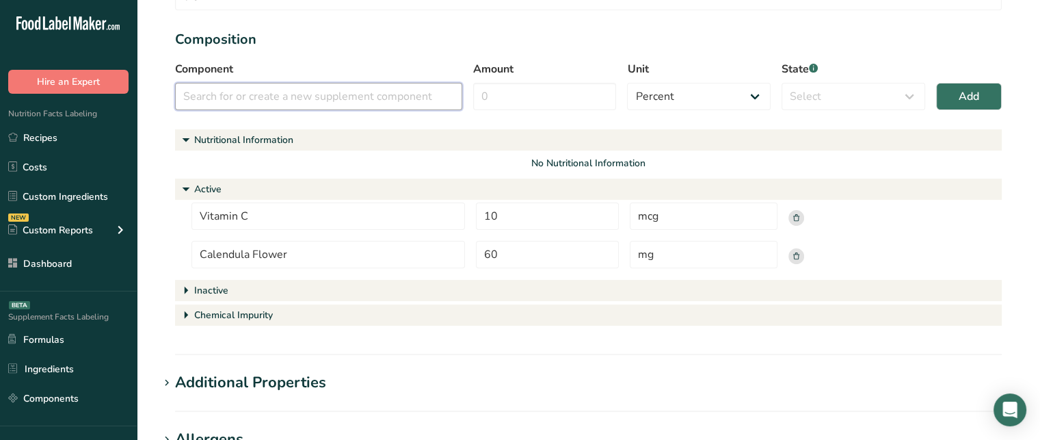
click at [375, 92] on input "text" at bounding box center [318, 96] width 287 height 27
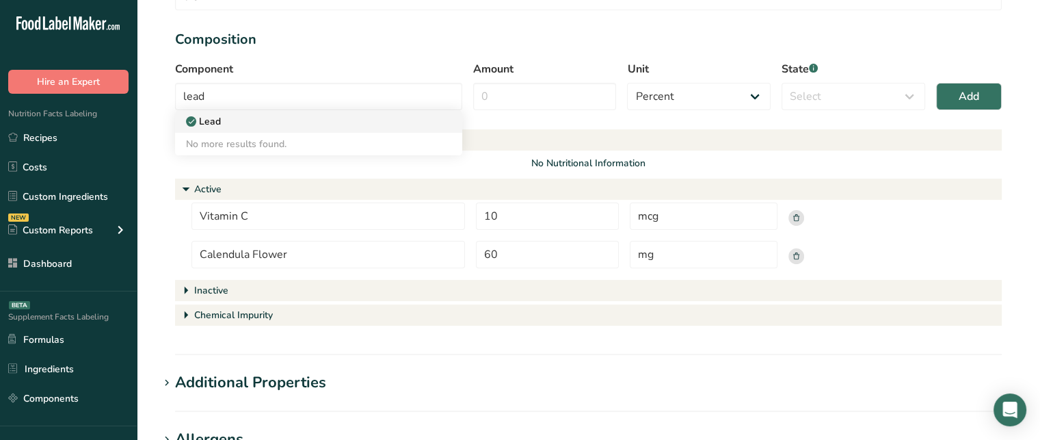
click at [390, 120] on div "Lead" at bounding box center [307, 121] width 243 height 14
type input "Lead"
select select "5"
select select "chemical_impurity"
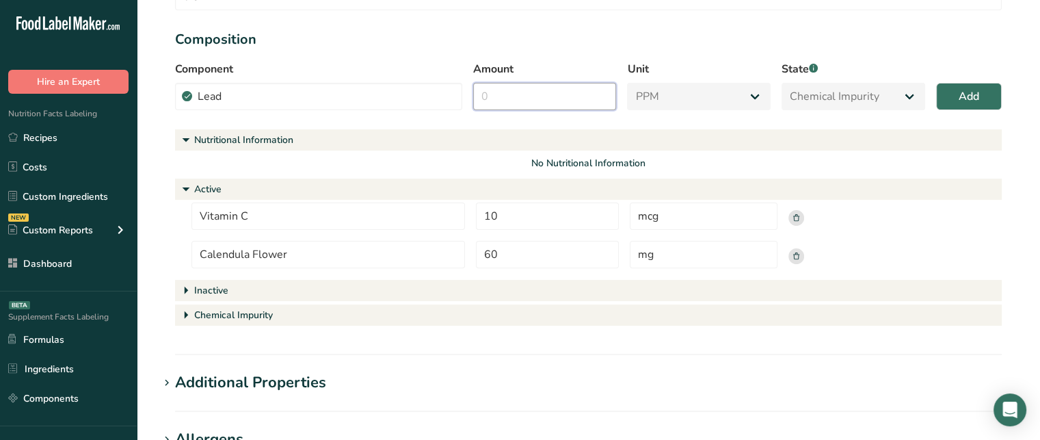
click at [560, 107] on input "Amount" at bounding box center [545, 96] width 144 height 27
type input "10"
click at [972, 103] on span "Add" at bounding box center [969, 96] width 21 height 16
select select "percent"
select select
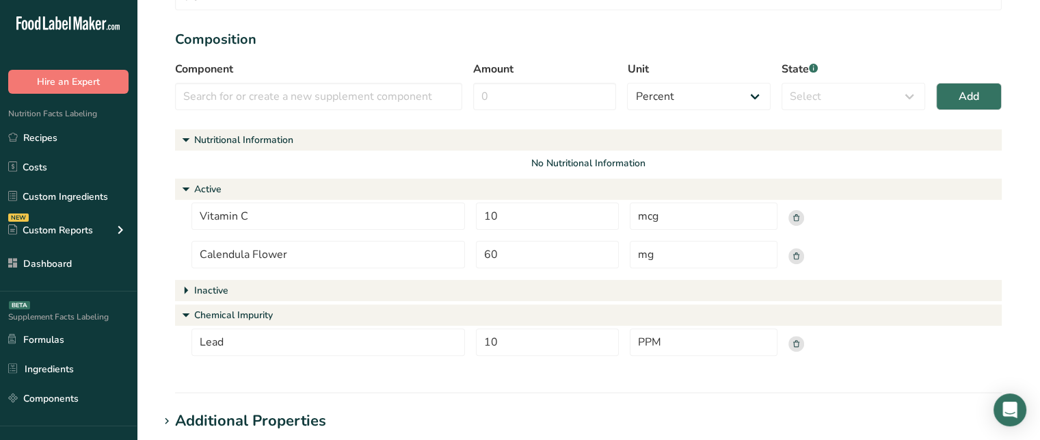
click at [264, 285] on h1 "Inactive" at bounding box center [588, 290] width 827 height 21
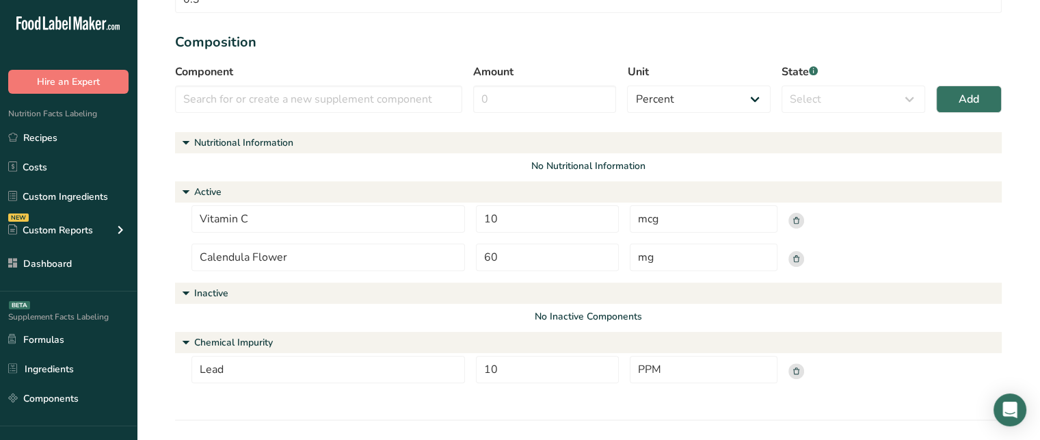
scroll to position [449, 0]
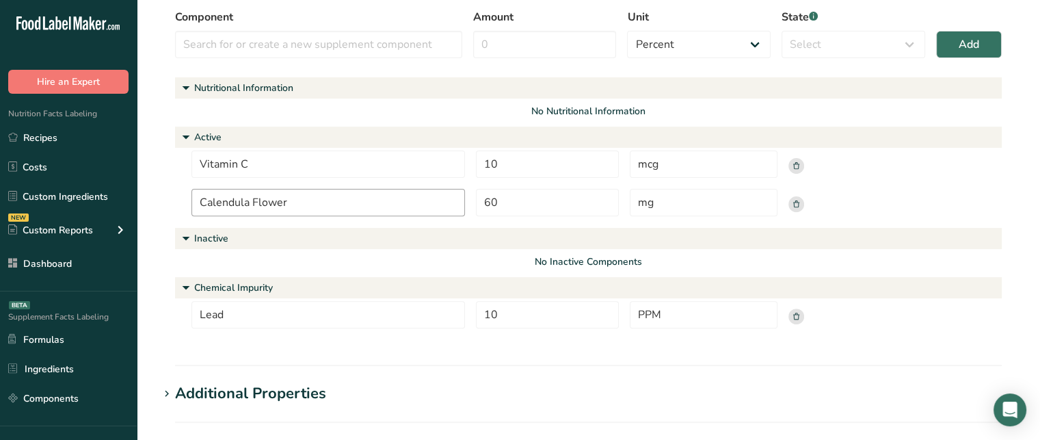
drag, startPoint x: 306, startPoint y: 199, endPoint x: 180, endPoint y: 211, distance: 127.0
click at [180, 211] on div "Vitamin C 10 mcg Calendula Flower 60 mg" at bounding box center [588, 187] width 827 height 74
drag, startPoint x: 224, startPoint y: 312, endPoint x: 194, endPoint y: 315, distance: 30.2
click at [194, 315] on input "Lead" at bounding box center [328, 314] width 274 height 27
click at [276, 319] on input "Lead" at bounding box center [328, 314] width 274 height 27
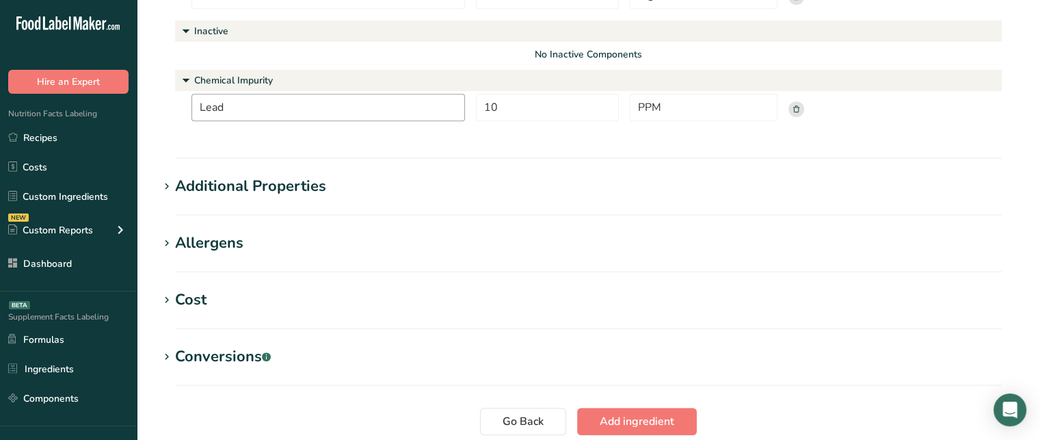
scroll to position [654, 0]
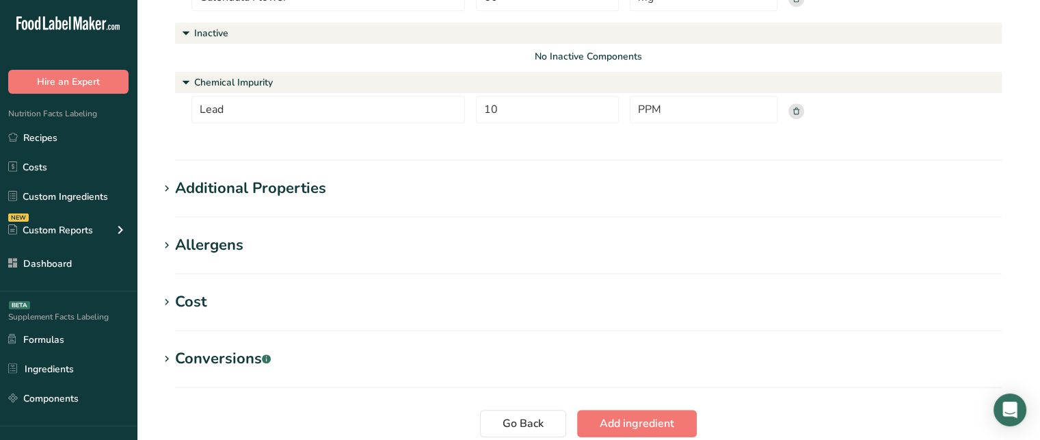
click at [186, 245] on div "Allergens" at bounding box center [209, 245] width 68 height 23
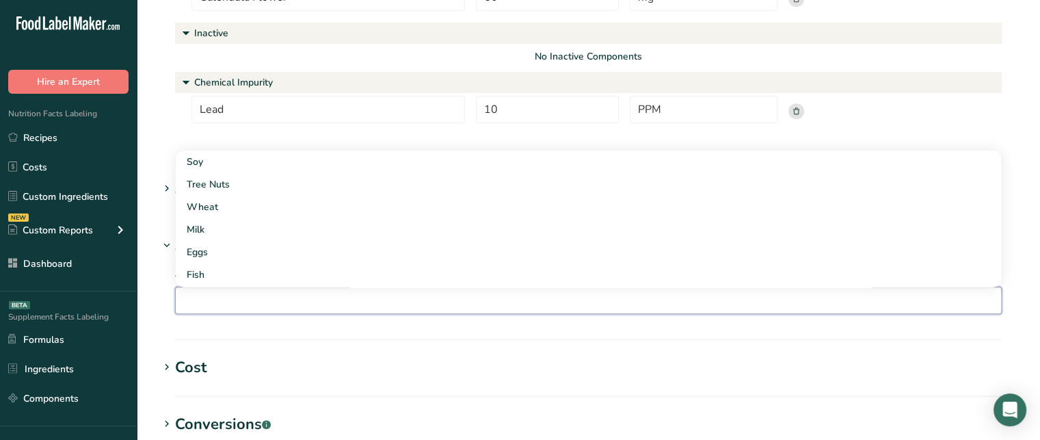
click at [236, 305] on input "text" at bounding box center [588, 300] width 825 height 21
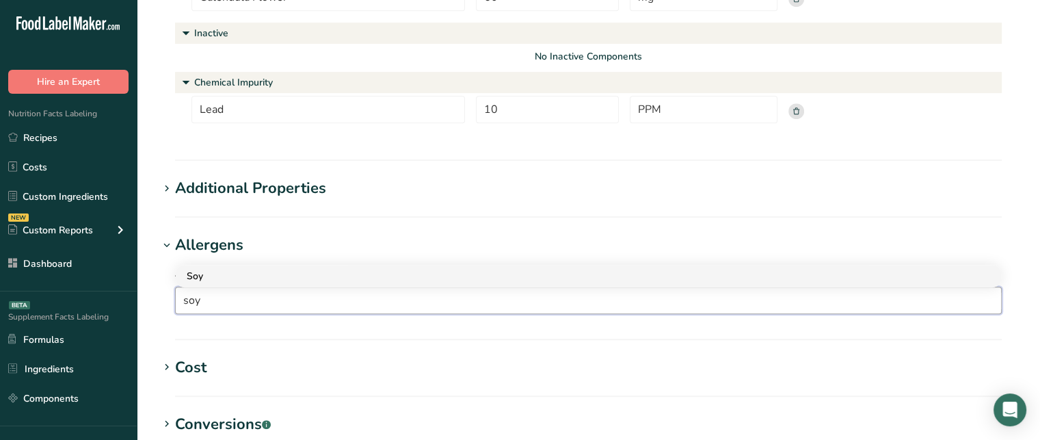
type input "soy"
click at [232, 280] on div "Soy" at bounding box center [578, 276] width 782 height 14
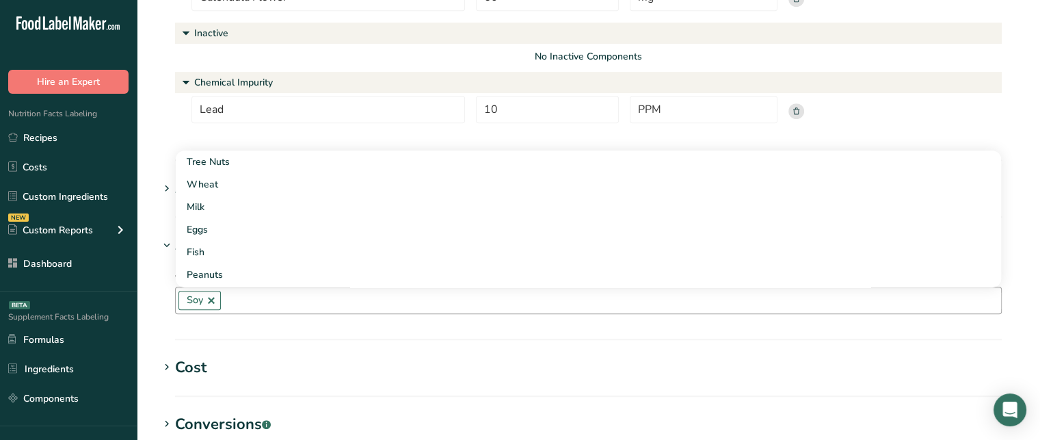
click at [162, 193] on icon at bounding box center [167, 188] width 12 height 19
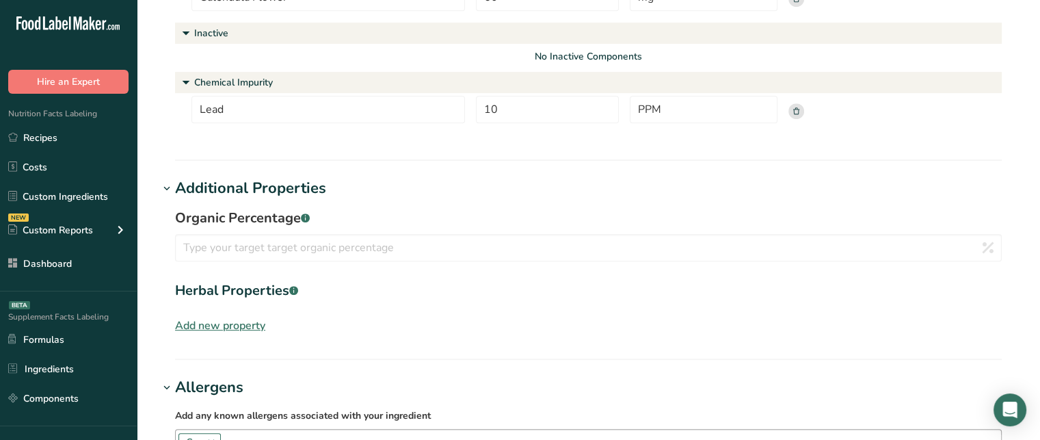
click at [256, 284] on div "Herbal Properties .a-a{fill:#347362;}.b-a{fill:#fff;}" at bounding box center [588, 290] width 827 height 21
click at [252, 324] on div "Add new property" at bounding box center [220, 325] width 90 height 16
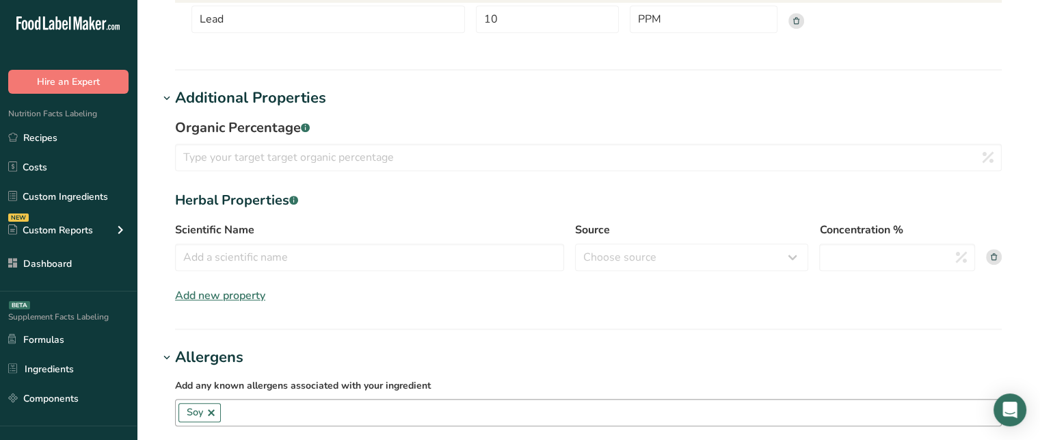
scroll to position [751, 0]
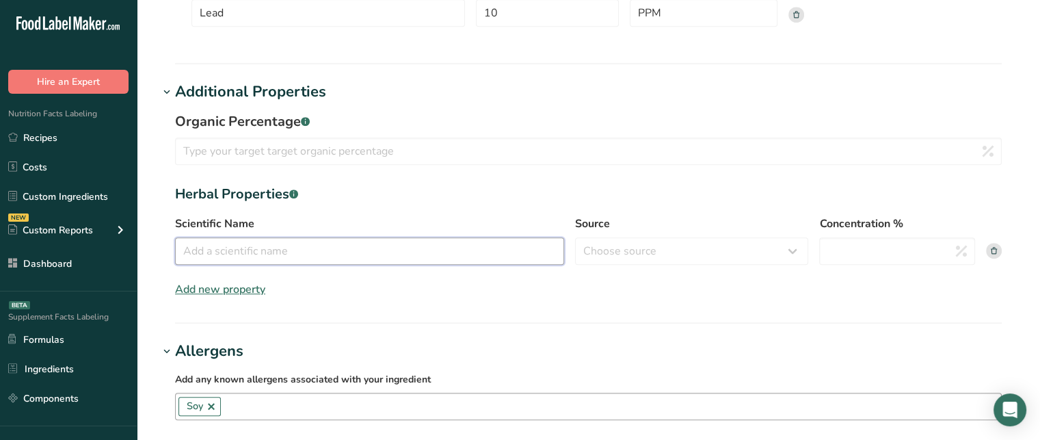
click at [304, 254] on input "Scientific Name" at bounding box center [369, 250] width 389 height 27
paste input "Calendula officinalis"
type input "Calendula officinalis"
click at [648, 250] on select "Choose source root whole resin fruit seed flower [GEOGRAPHIC_DATA] bark stem oi…" at bounding box center [691, 250] width 233 height 27
select select "flower"
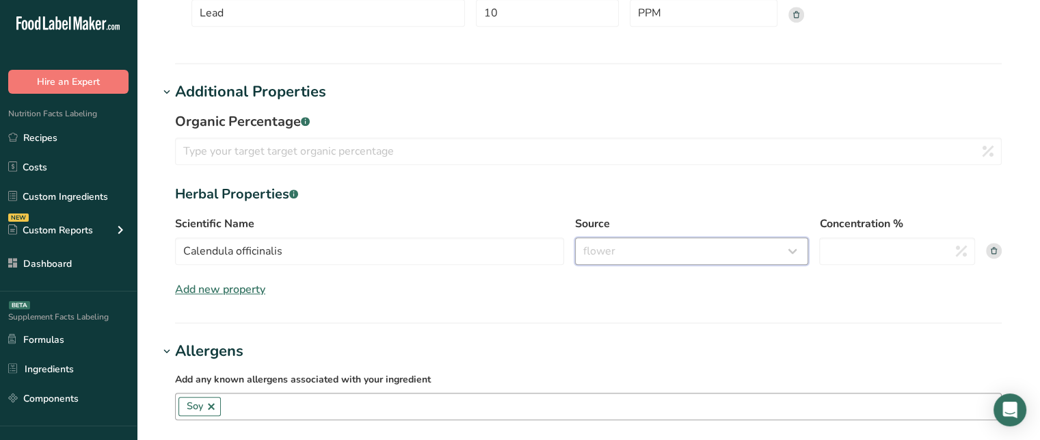
click at [575, 237] on select "Choose source root whole resin fruit seed flower [GEOGRAPHIC_DATA] bark stem oi…" at bounding box center [691, 250] width 233 height 27
click at [883, 246] on input "Concentration %" at bounding box center [897, 250] width 156 height 27
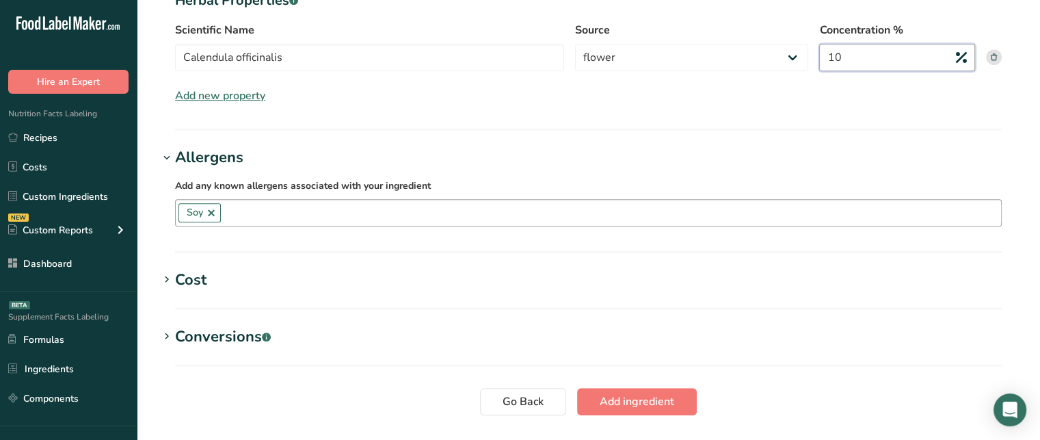
scroll to position [943, 0]
type input "10"
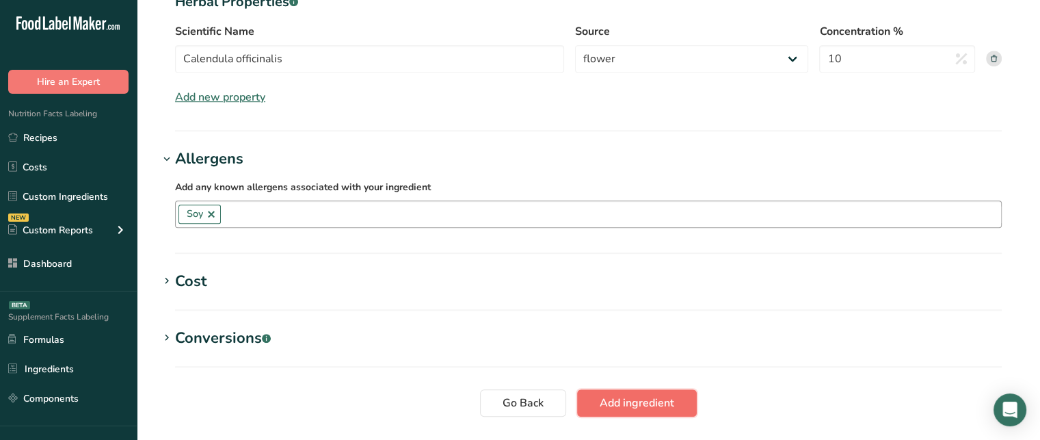
click at [689, 401] on button "Add ingredient" at bounding box center [637, 402] width 120 height 27
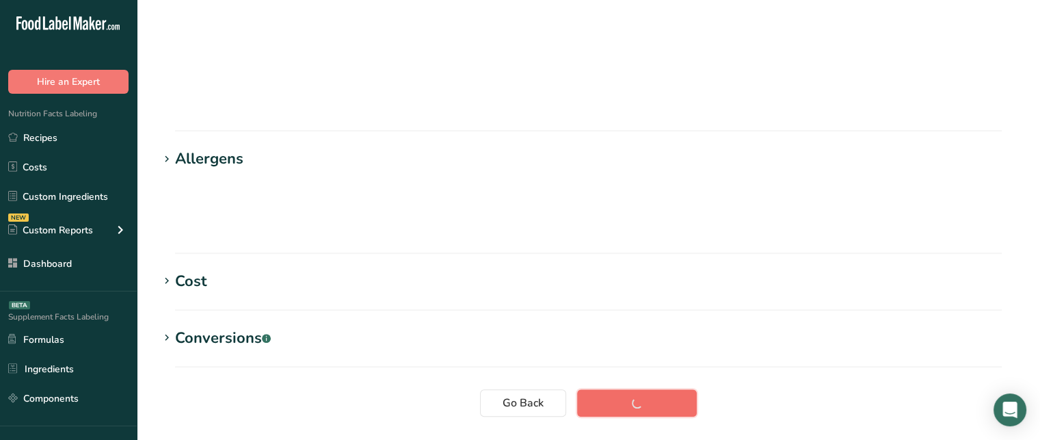
scroll to position [63, 0]
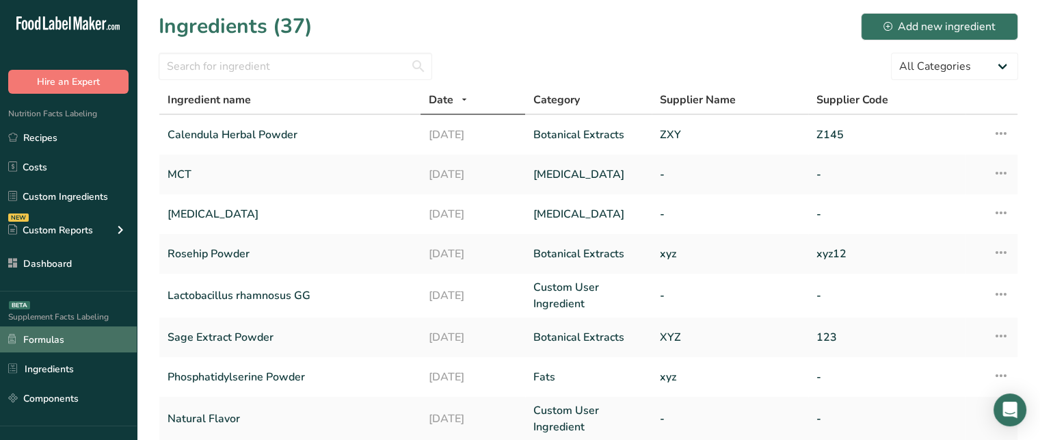
click at [101, 332] on link "Formulas" at bounding box center [68, 339] width 137 height 26
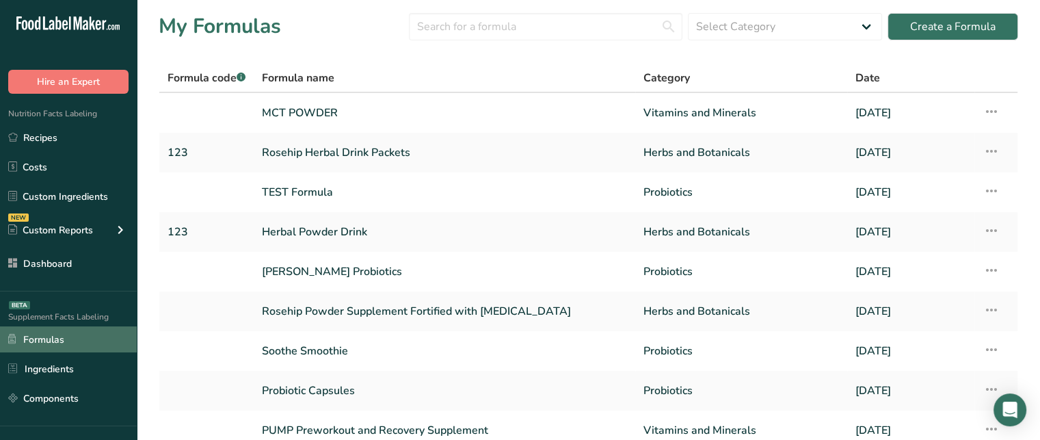
click at [89, 337] on link "Formulas" at bounding box center [68, 339] width 137 height 26
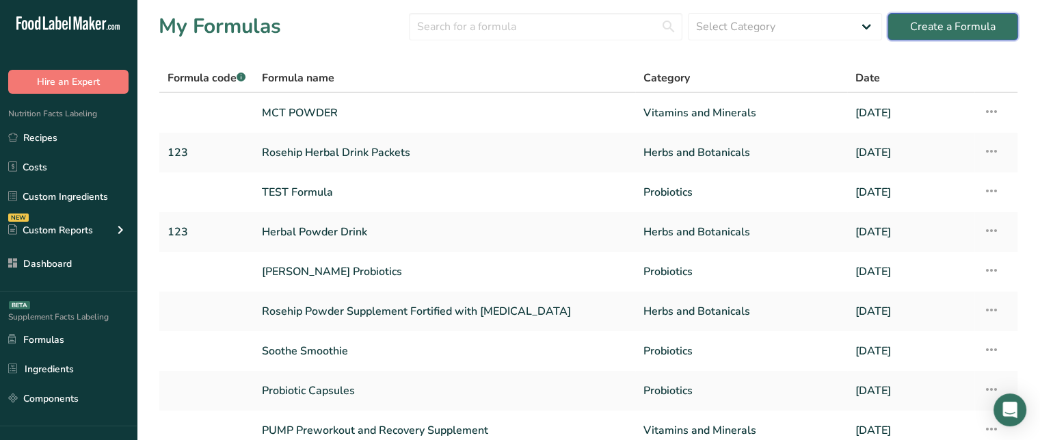
click at [943, 29] on div "Create a Formula" at bounding box center [952, 26] width 85 height 16
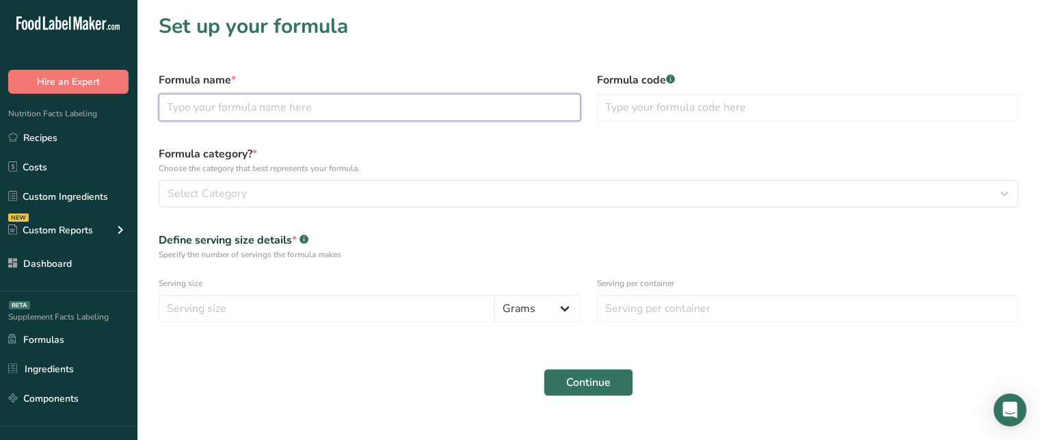
click at [364, 103] on input "text" at bounding box center [370, 107] width 422 height 27
type input "Calendula Drink with Probiotics"
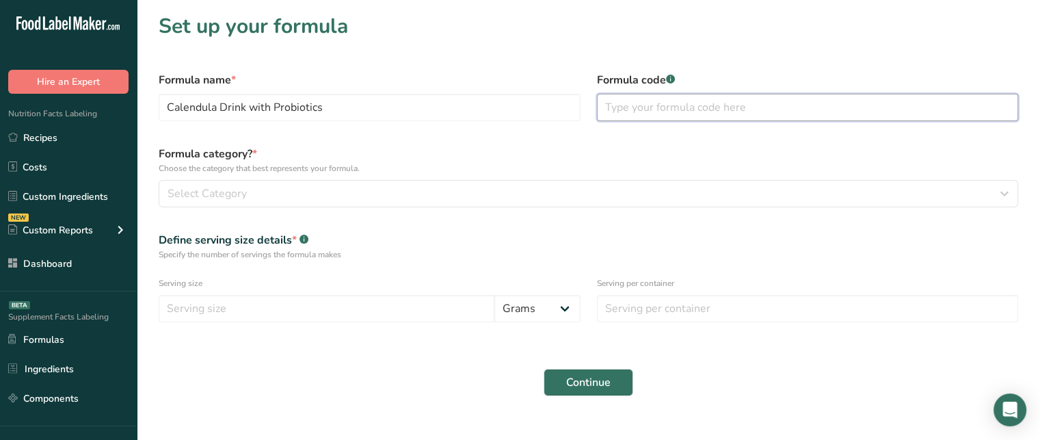
click at [618, 111] on input "text" at bounding box center [808, 107] width 422 height 27
type input "123"
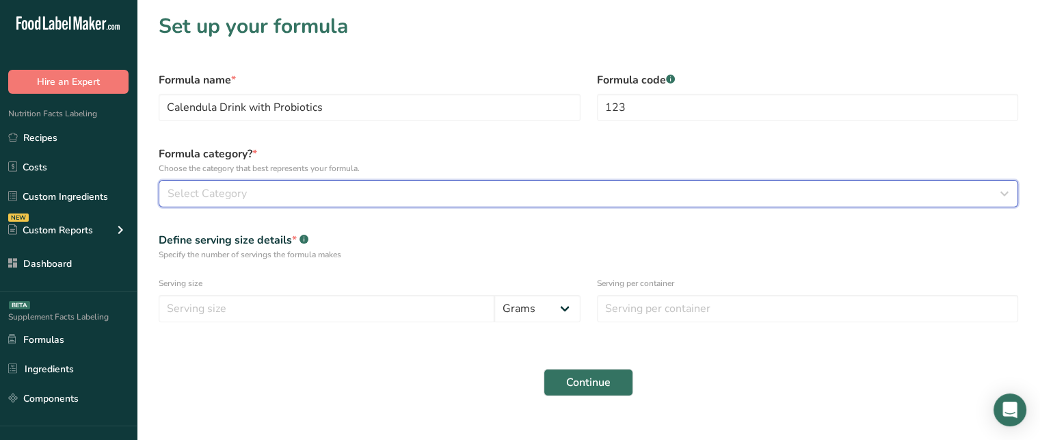
click at [474, 188] on div "Select Category" at bounding box center [585, 193] width 834 height 16
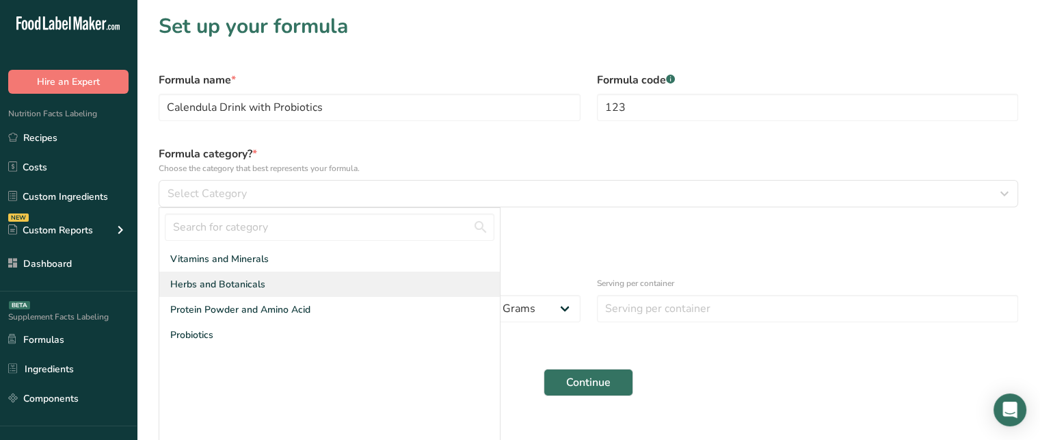
click at [298, 284] on div "Herbs and Botanicals" at bounding box center [329, 283] width 341 height 25
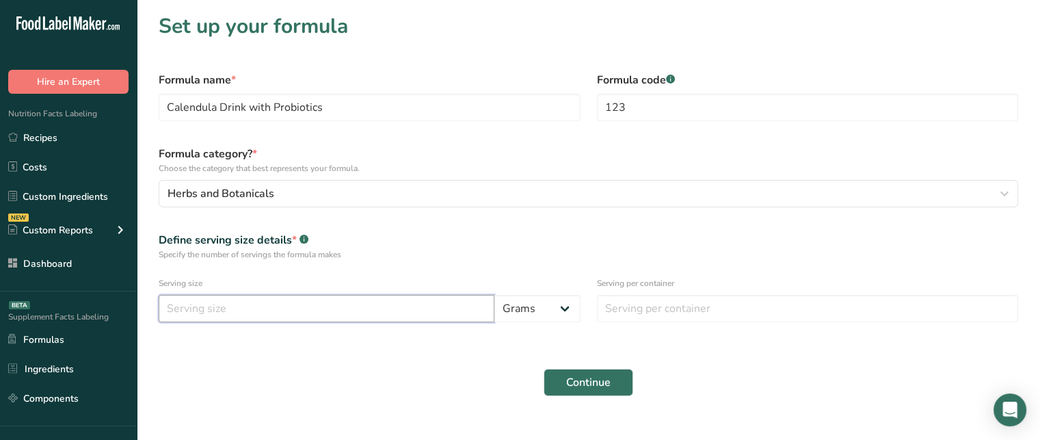
click at [271, 311] on input "number" at bounding box center [327, 308] width 336 height 27
type input "10"
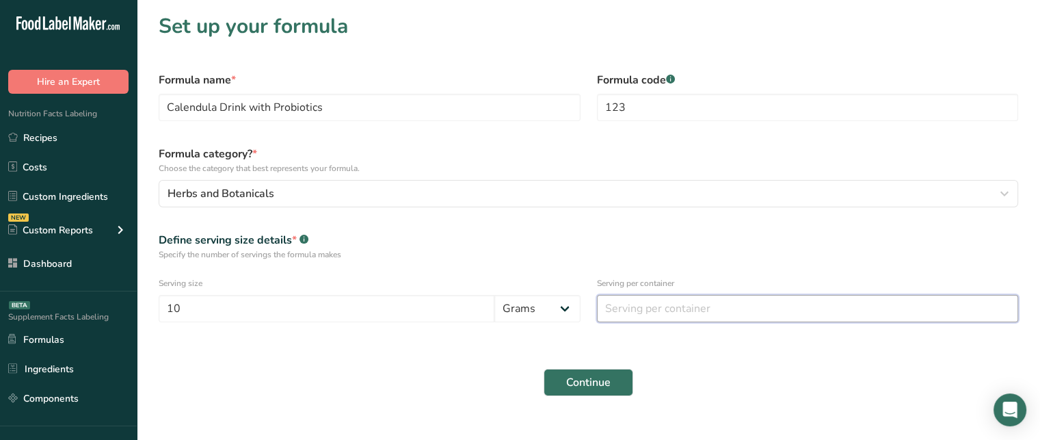
click at [709, 297] on input "number" at bounding box center [808, 308] width 422 height 27
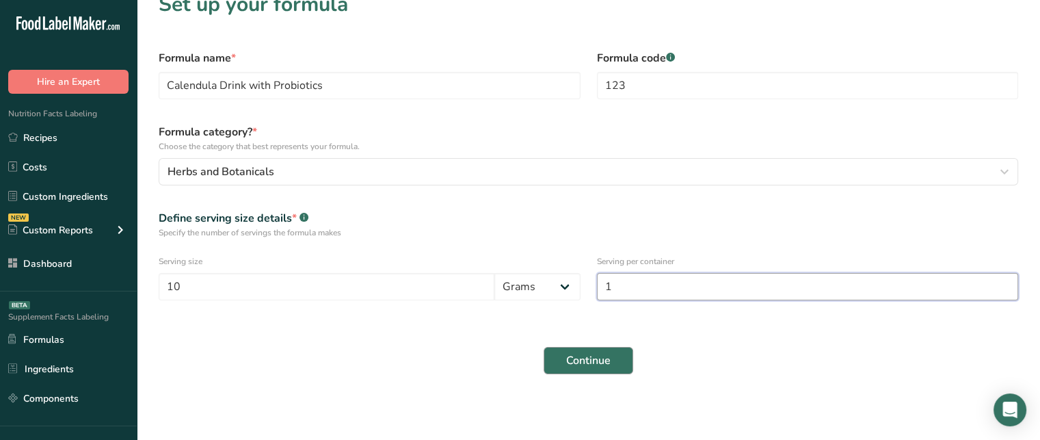
type input "1"
click at [615, 358] on button "Continue" at bounding box center [589, 360] width 90 height 27
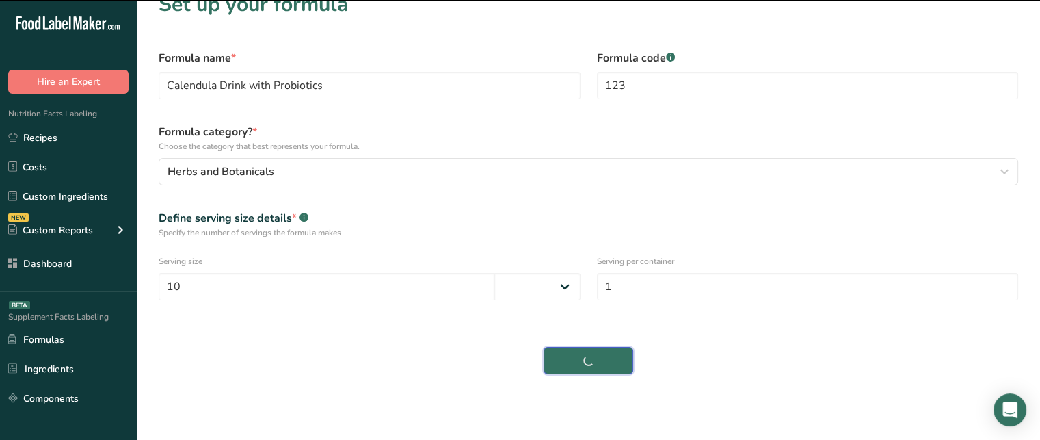
select select
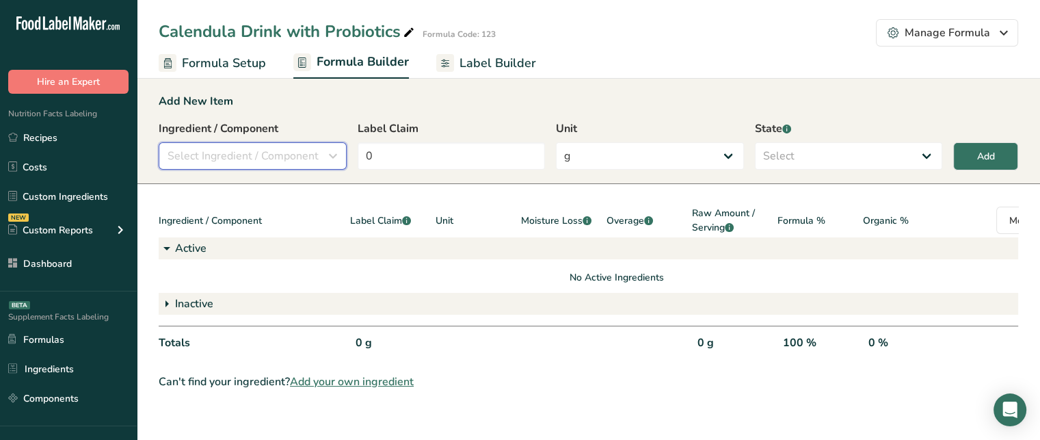
click at [306, 152] on span "Select Ingredient / Component" at bounding box center [243, 156] width 151 height 16
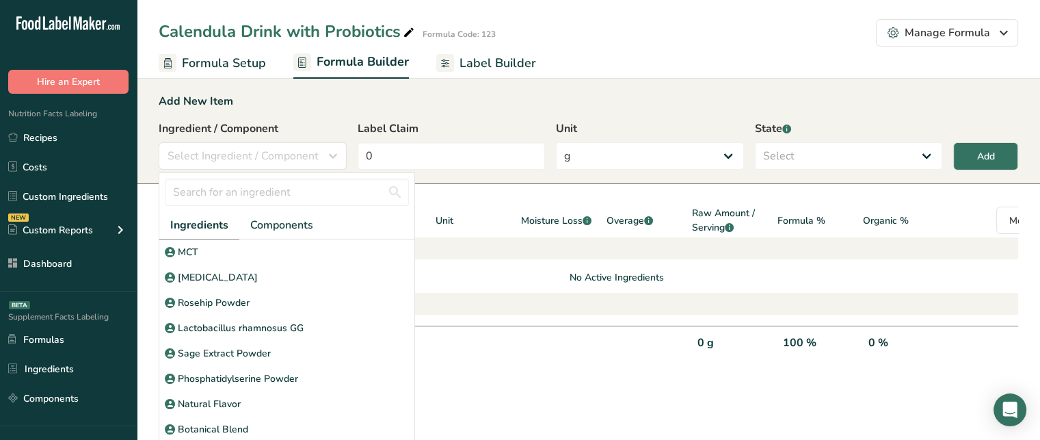
click at [196, 222] on span "Ingredients" at bounding box center [199, 225] width 58 height 16
click at [245, 194] on input "text" at bounding box center [287, 191] width 244 height 27
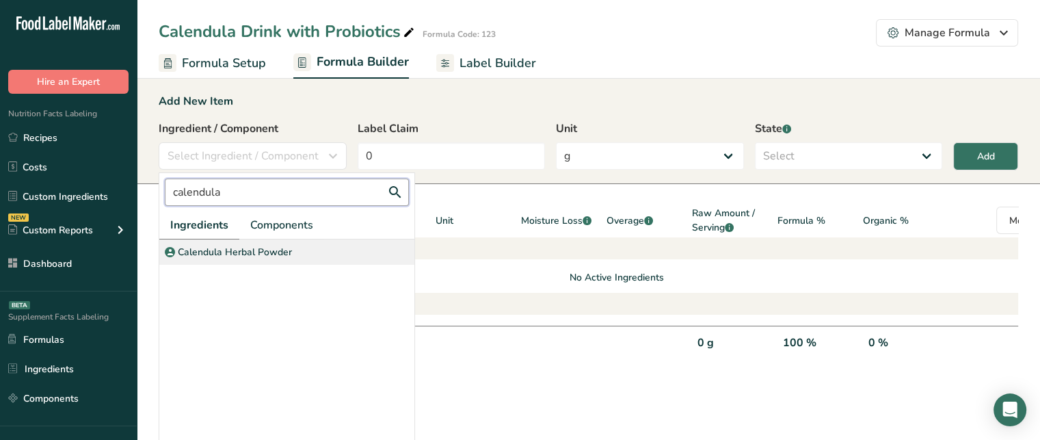
type input "calendula"
click at [222, 243] on div "Calendula Herbal Powder" at bounding box center [286, 251] width 255 height 25
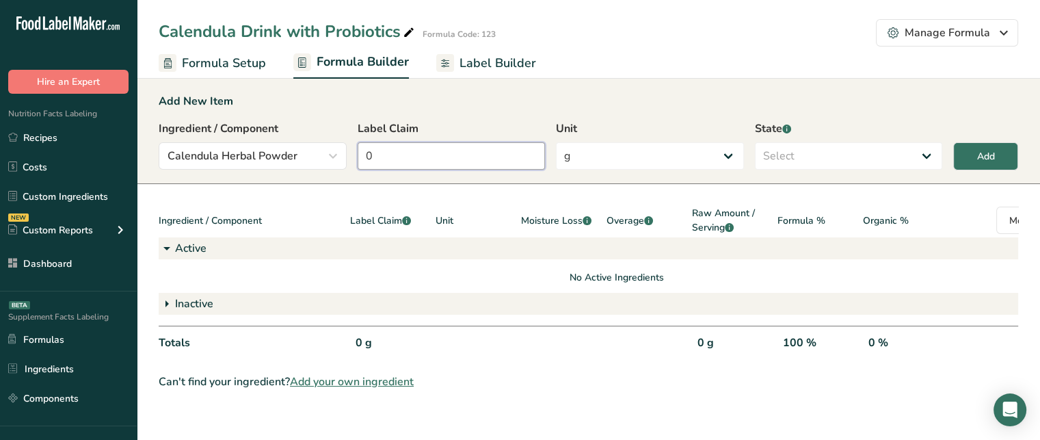
click at [388, 156] on input "0" at bounding box center [452, 155] width 188 height 27
type input "5"
click at [834, 163] on select "Select Active Inactive" at bounding box center [849, 155] width 188 height 27
select select "active"
click at [755, 142] on select "Select Active Inactive" at bounding box center [849, 155] width 188 height 27
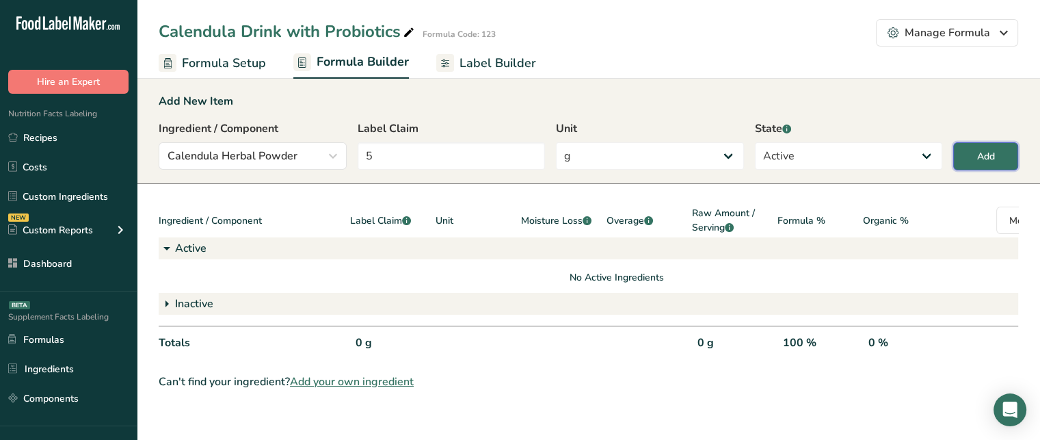
click at [992, 150] on div "Add" at bounding box center [986, 156] width 18 height 14
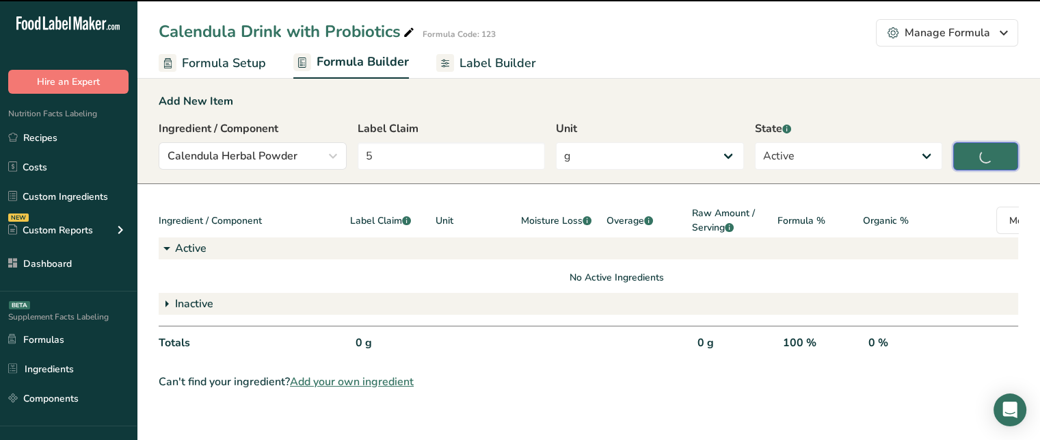
type input "0"
select select
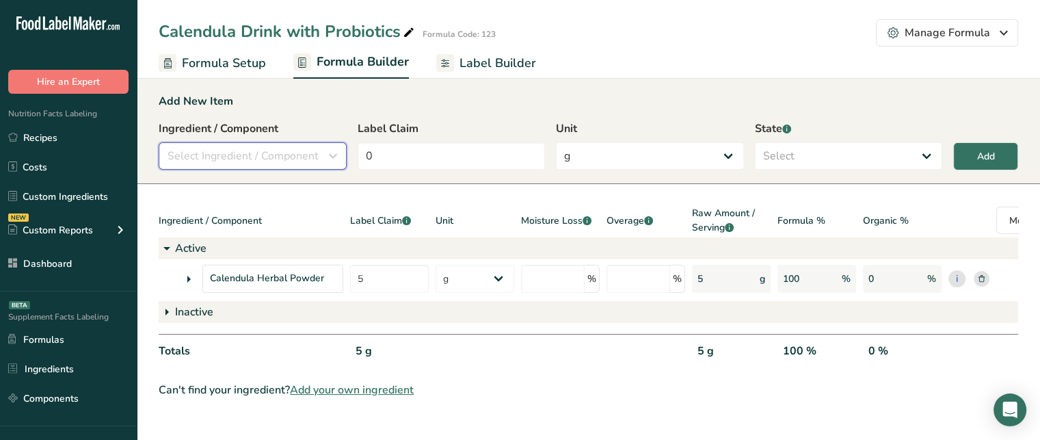
click at [253, 148] on span "Select Ingredient / Component" at bounding box center [243, 156] width 151 height 16
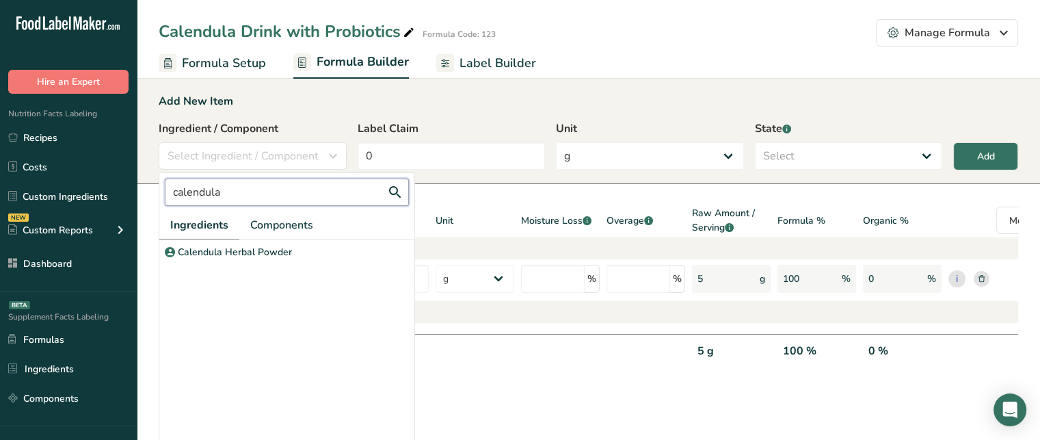
click at [248, 204] on input "calendula" at bounding box center [287, 191] width 244 height 27
type input "c"
type input "sugar"
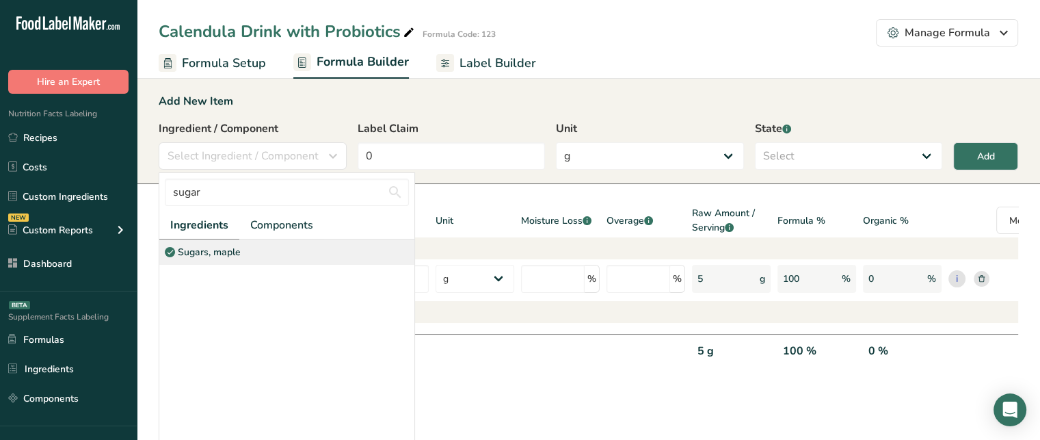
click at [252, 250] on div "Sugars, maple" at bounding box center [286, 251] width 255 height 25
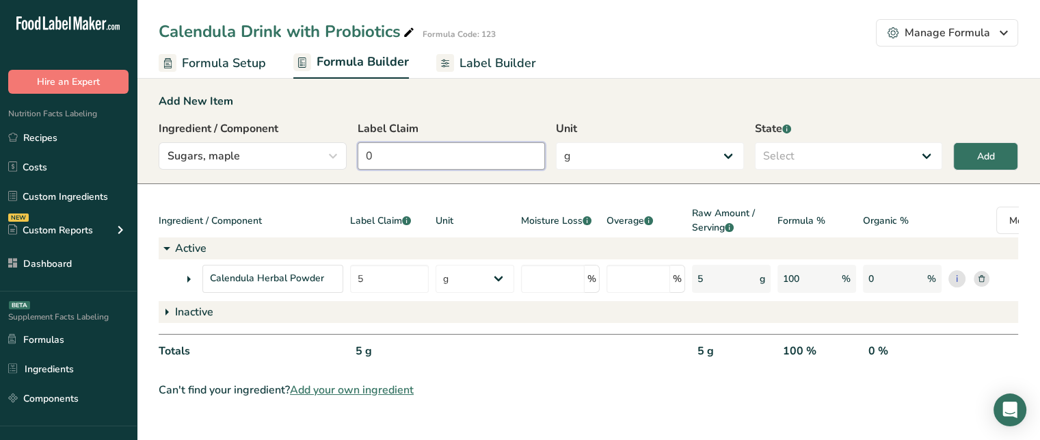
click at [431, 157] on input "0" at bounding box center [452, 155] width 188 height 27
type input "2"
click at [832, 157] on select "Select Active Inactive" at bounding box center [849, 155] width 188 height 27
select select "inactive"
click at [755, 142] on select "Select Active Inactive" at bounding box center [849, 155] width 188 height 27
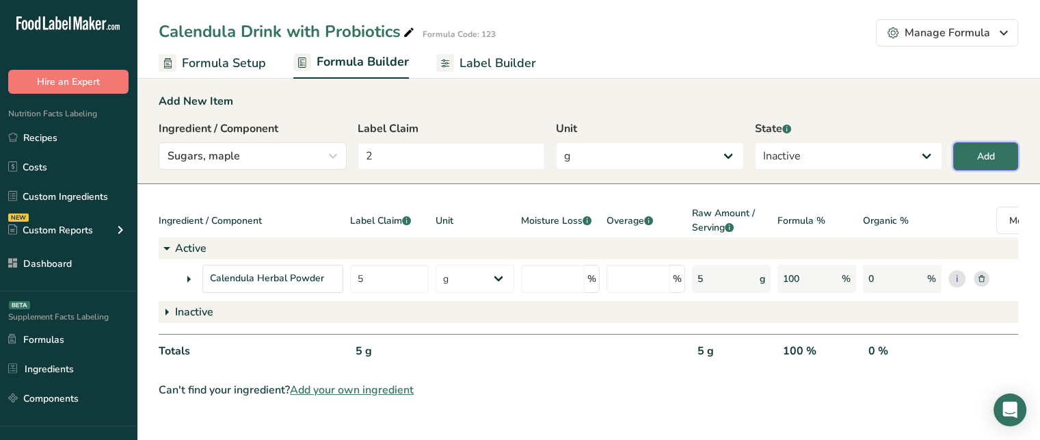
click at [1010, 160] on button "Add" at bounding box center [985, 156] width 65 height 28
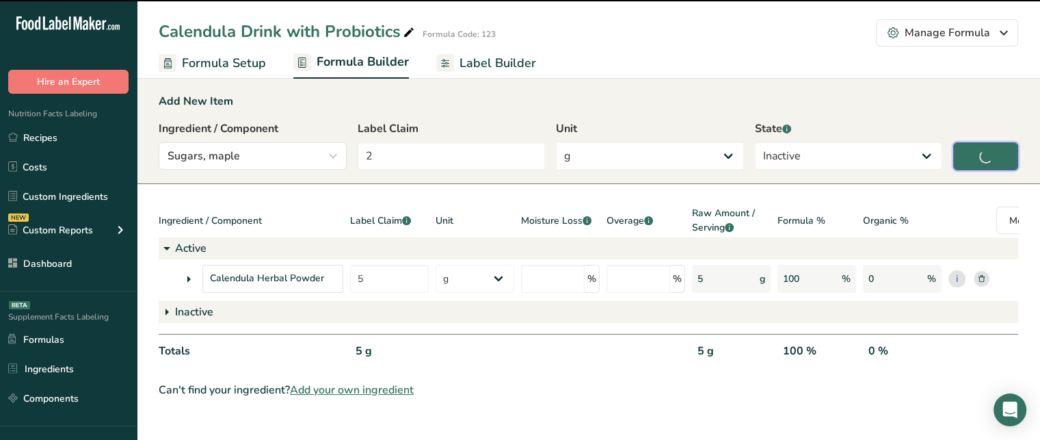
type input "0"
select select
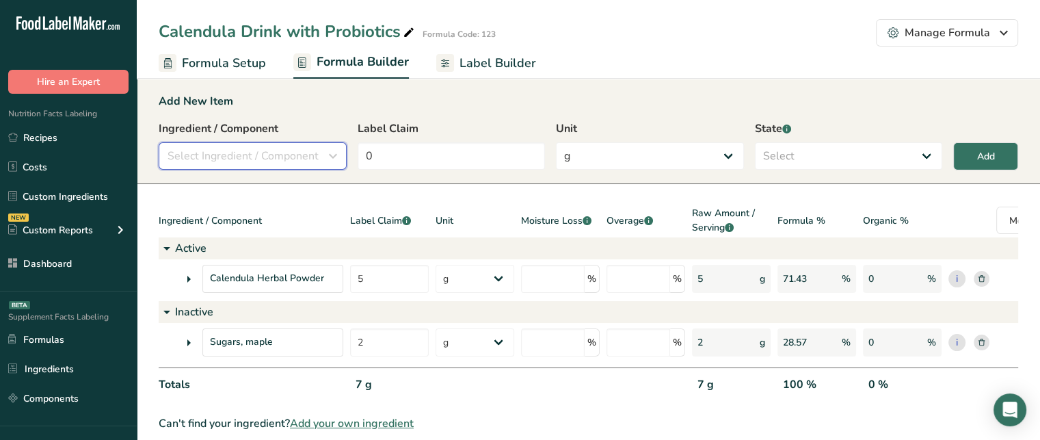
click at [227, 161] on span "Select Ingredient / Component" at bounding box center [243, 156] width 151 height 16
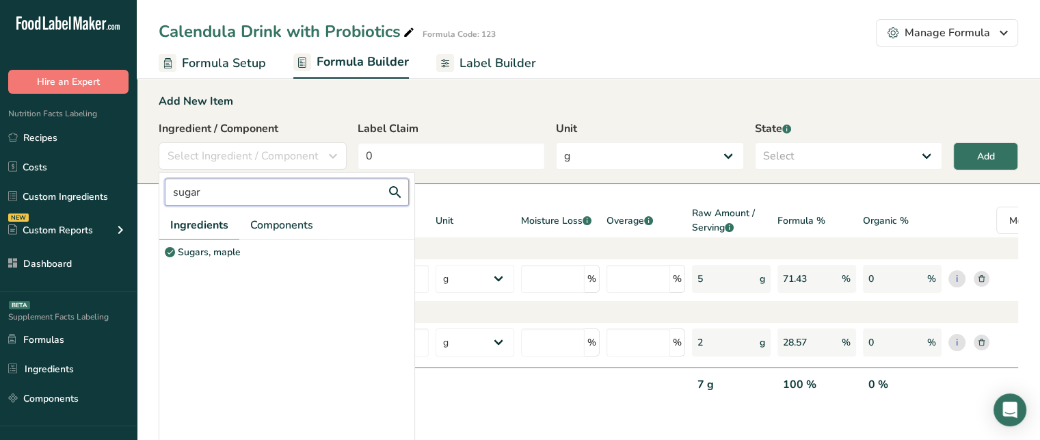
click at [251, 194] on input "sugar" at bounding box center [287, 191] width 244 height 27
type input "s"
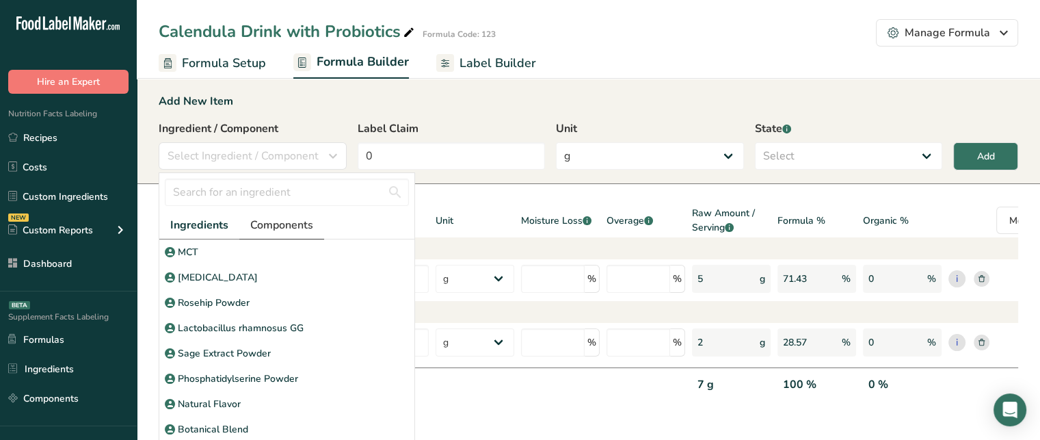
click at [283, 222] on span "Components" at bounding box center [281, 225] width 63 height 16
click at [285, 194] on input "text" at bounding box center [287, 191] width 244 height 27
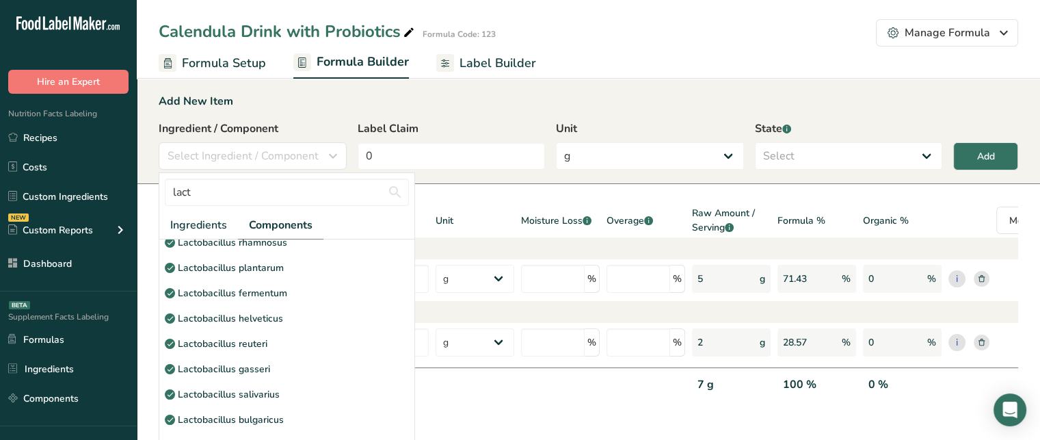
scroll to position [224, 0]
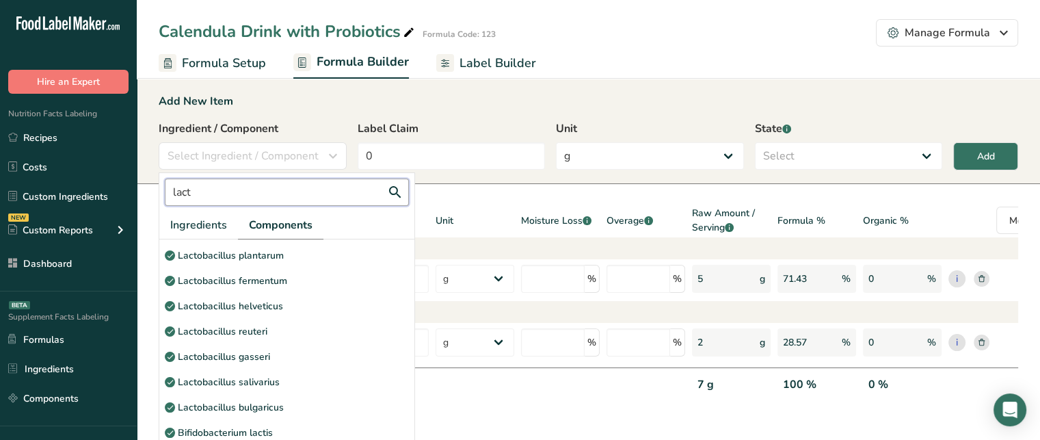
click at [273, 196] on input "lact" at bounding box center [287, 191] width 244 height 27
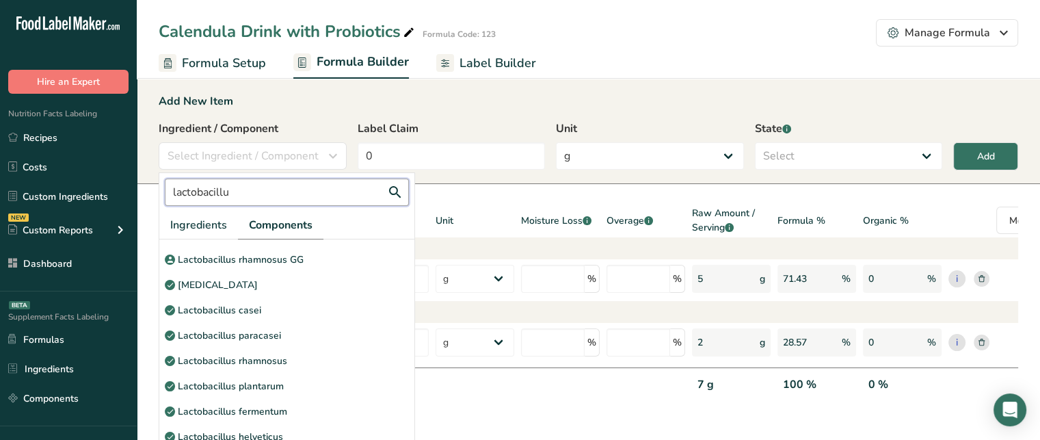
scroll to position [0, 0]
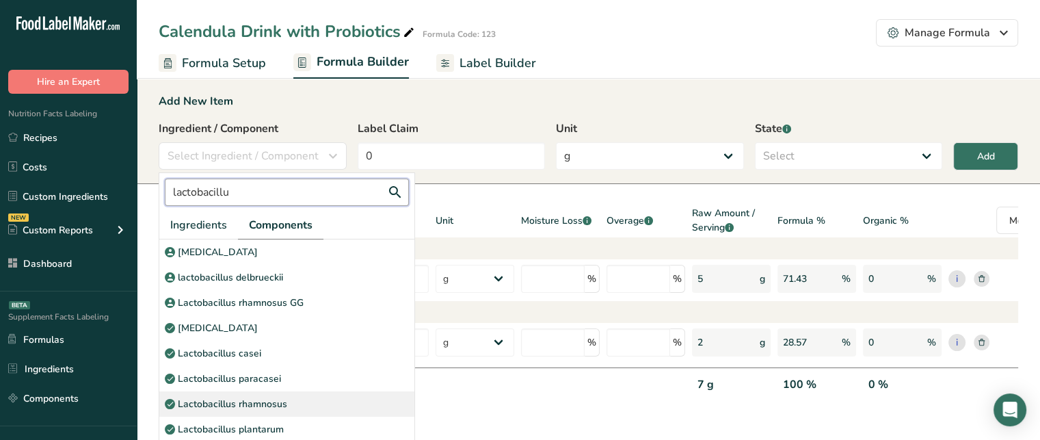
type input "lactobacillu"
click at [331, 410] on div "Lactobacillus rhamnosus" at bounding box center [286, 403] width 255 height 25
select select "6"
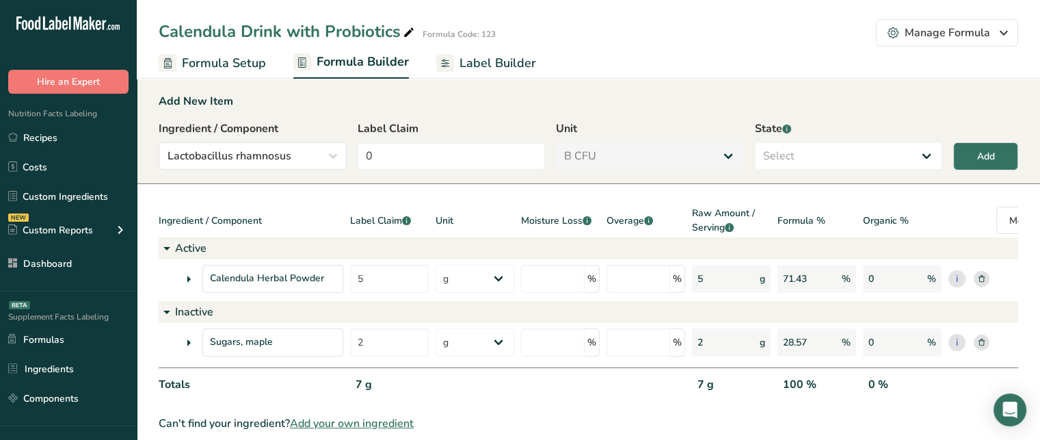
click at [443, 139] on div "Label Claim 0" at bounding box center [452, 144] width 188 height 49
click at [442, 148] on input "0" at bounding box center [452, 155] width 188 height 27
type input "20"
click at [884, 152] on select "Select Active Inactive" at bounding box center [849, 155] width 188 height 27
select select "active"
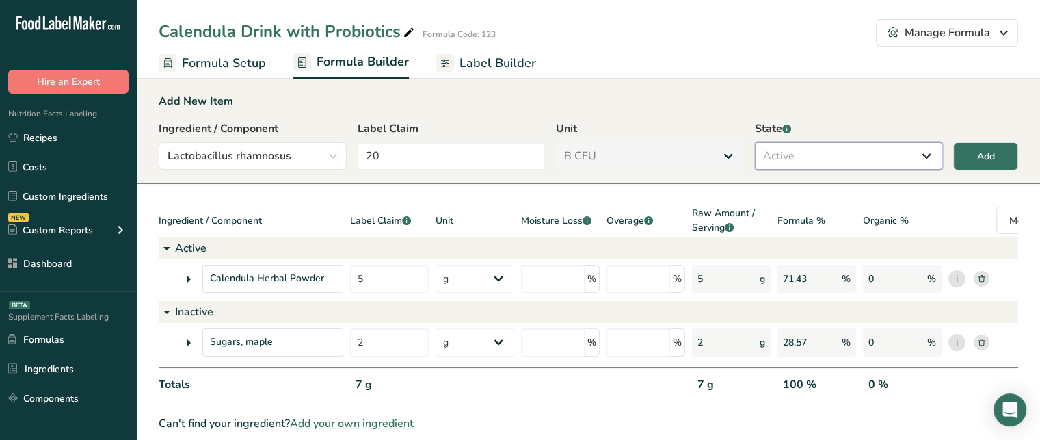
click at [755, 142] on select "Select Active Inactive" at bounding box center [849, 155] width 188 height 27
click at [991, 154] on div "Add" at bounding box center [986, 156] width 18 height 14
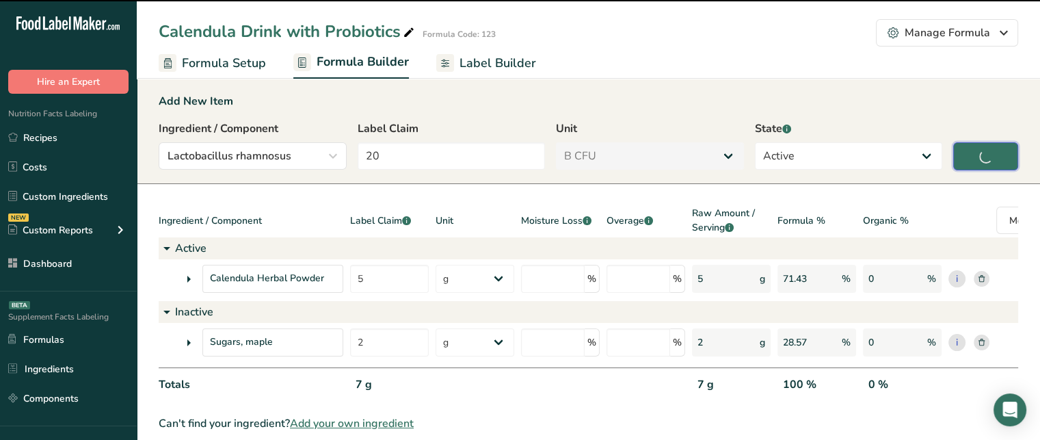
type input "0"
select select "0"
select select
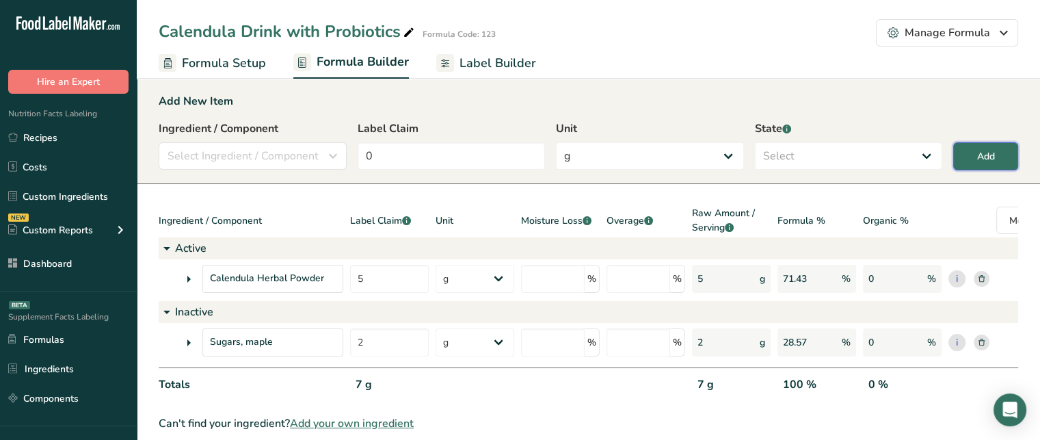
select select "6"
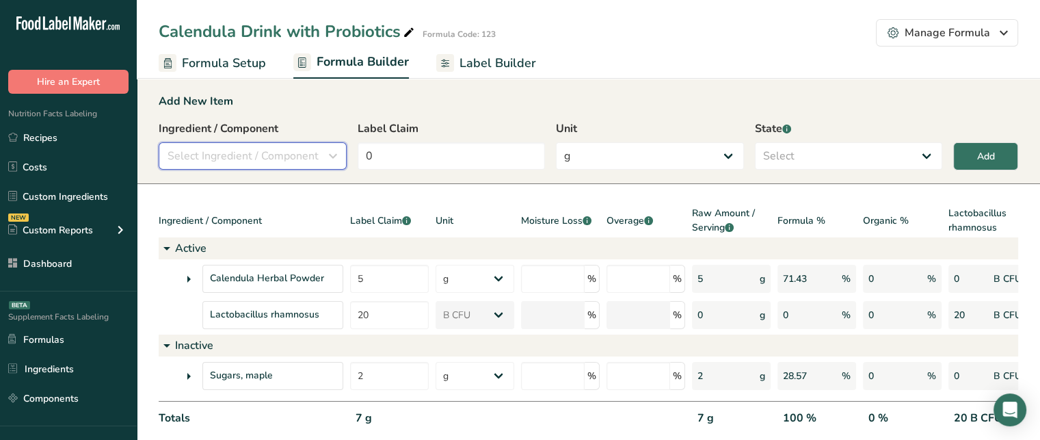
click at [283, 150] on span "Select Ingredient / Component" at bounding box center [243, 156] width 151 height 16
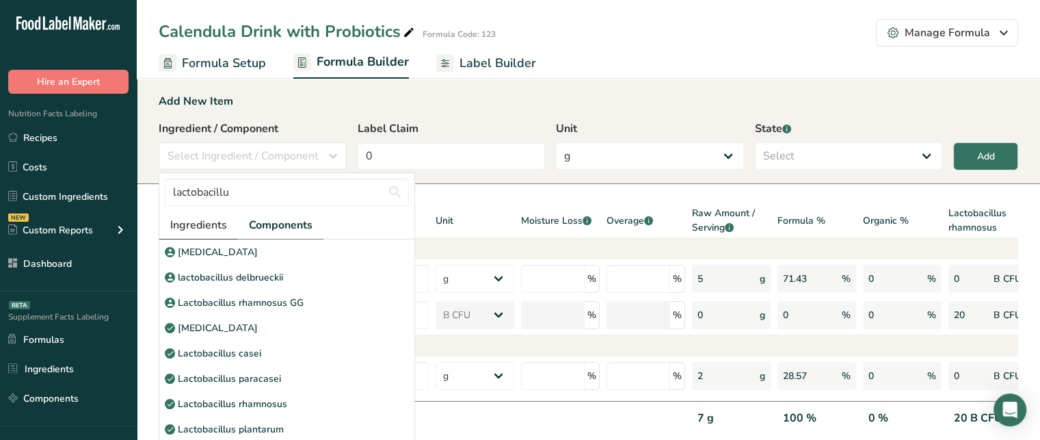
click at [211, 232] on span "Ingredients" at bounding box center [198, 225] width 57 height 16
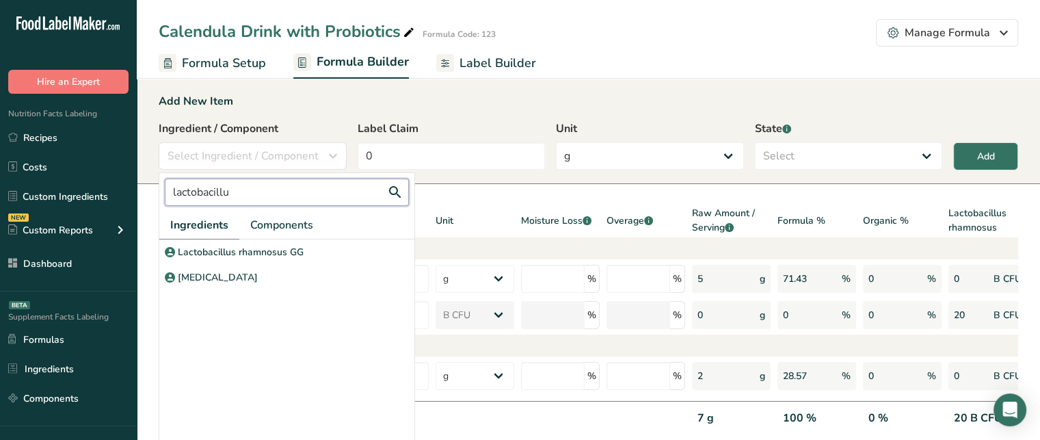
click at [235, 196] on input "lactobacillu" at bounding box center [287, 191] width 244 height 27
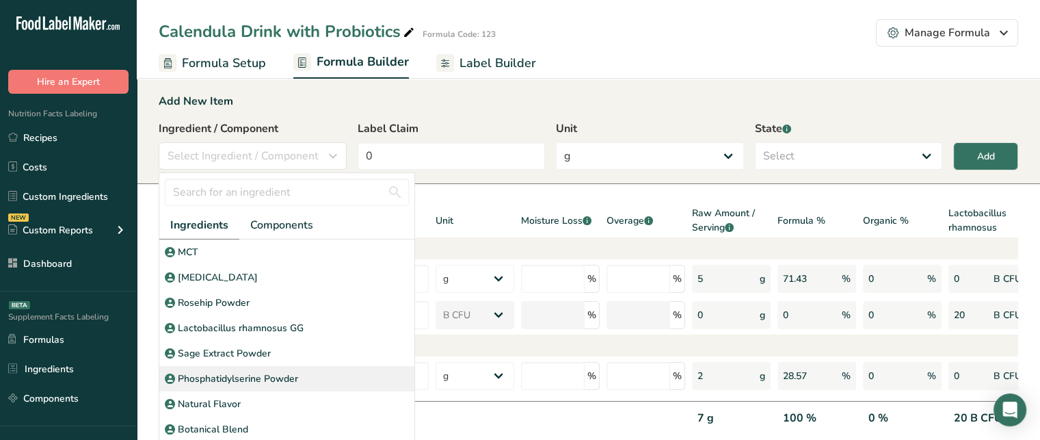
click at [309, 380] on div "Phosphatidylserine Powder" at bounding box center [286, 378] width 255 height 25
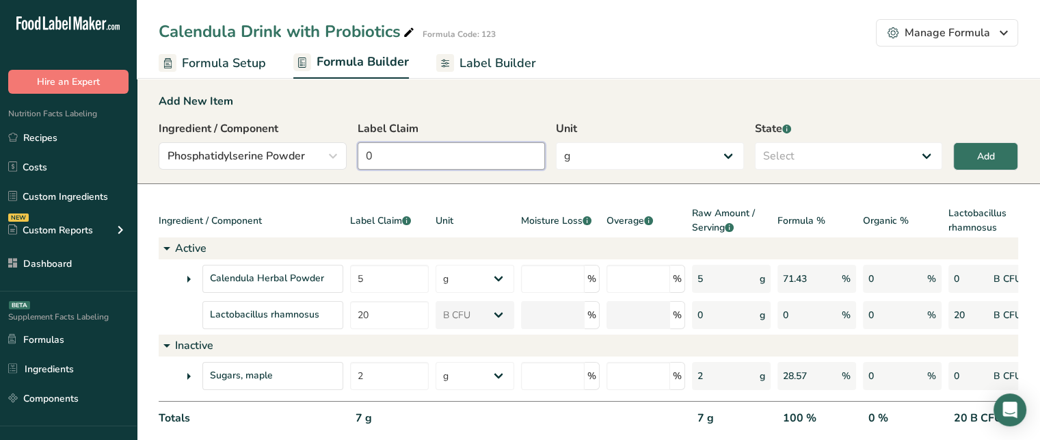
click at [458, 163] on input "0" at bounding box center [452, 155] width 188 height 27
type input "3"
click at [832, 146] on select "Select Active Inactive" at bounding box center [849, 155] width 188 height 27
select select "active"
click at [755, 142] on select "Select Active Inactive" at bounding box center [849, 155] width 188 height 27
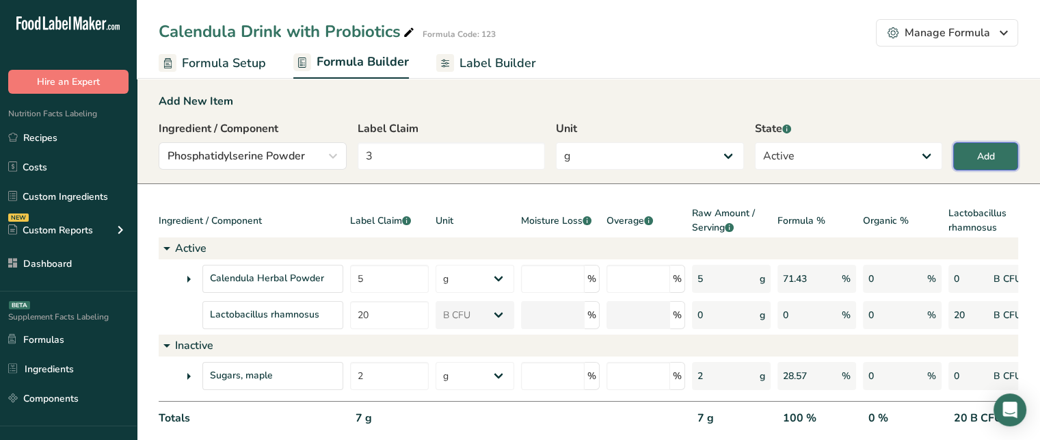
click at [971, 151] on button "Add" at bounding box center [985, 156] width 65 height 28
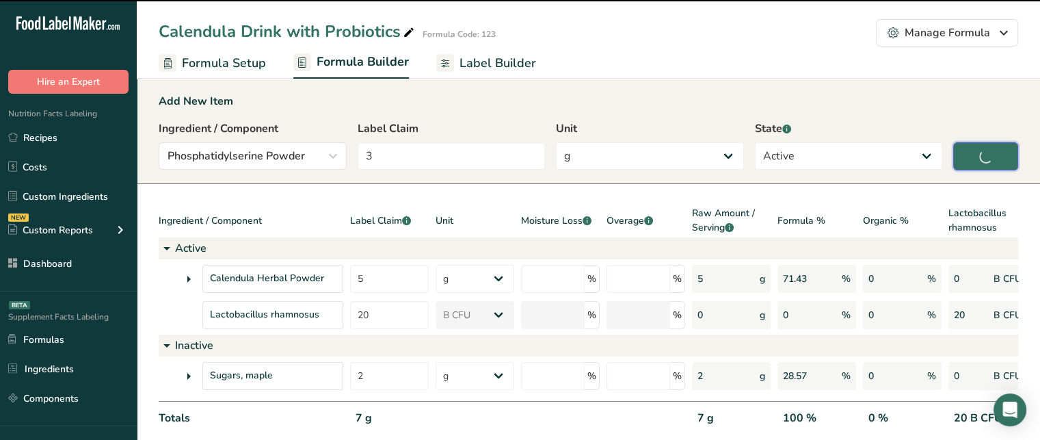
type input "0"
select select
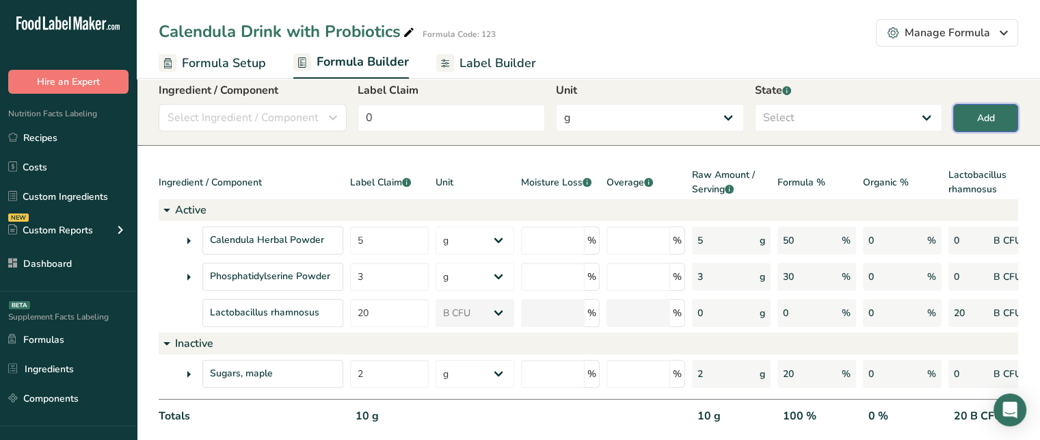
scroll to position [39, 0]
click at [569, 232] on input "number" at bounding box center [553, 240] width 64 height 28
type input "2"
click at [536, 193] on div "Moisture Loss .a-a{fill:#347362;}.b-a{fill:#fff;}" at bounding box center [560, 182] width 79 height 31
drag, startPoint x: 732, startPoint y: 239, endPoint x: 693, endPoint y: 245, distance: 39.5
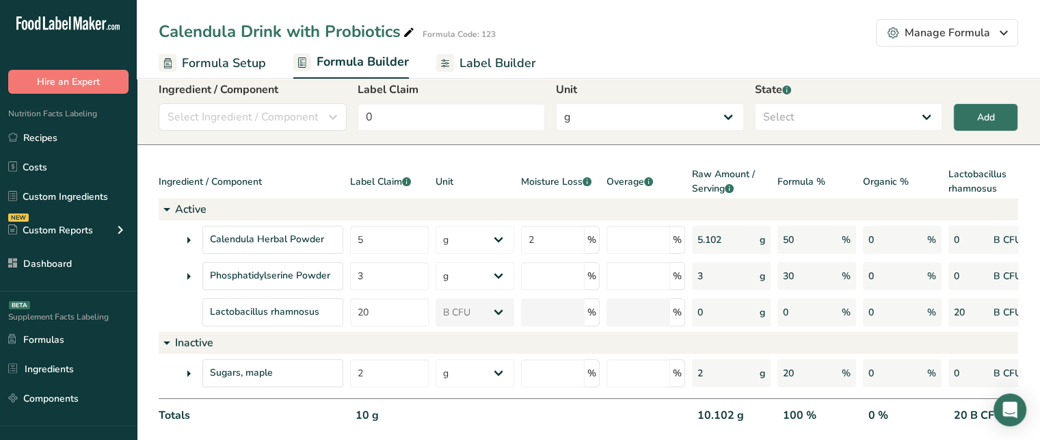
click at [693, 245] on div "5.102 g" at bounding box center [731, 240] width 79 height 28
drag, startPoint x: 396, startPoint y: 238, endPoint x: 349, endPoint y: 245, distance: 47.7
click at [349, 245] on div "Calendula Herbal Powder 5 g Kilograms mg Oz Pound PPM B CFU mcg µg kcal kJ 2 % …" at bounding box center [660, 240] width 1002 height 28
click at [633, 241] on input "number" at bounding box center [639, 240] width 64 height 28
type input "5"
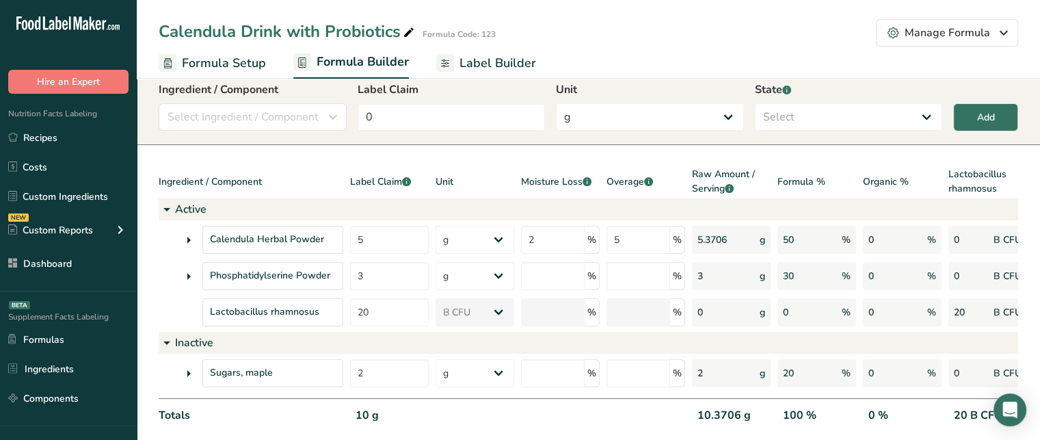
click at [646, 163] on section "Add New Item Ingredient / Component Select Ingredient / Component Ingredients C…" at bounding box center [588, 258] width 903 height 452
drag, startPoint x: 736, startPoint y: 241, endPoint x: 700, endPoint y: 238, distance: 36.3
click at [700, 238] on div "5.3706 g" at bounding box center [731, 240] width 79 height 28
drag, startPoint x: 377, startPoint y: 234, endPoint x: 342, endPoint y: 237, distance: 35.7
click at [342, 237] on div "Calendula Herbal Powder 5 g Kilograms mg Oz Pound PPM B CFU mcg µg kcal kJ 2 % …" at bounding box center [660, 240] width 1002 height 28
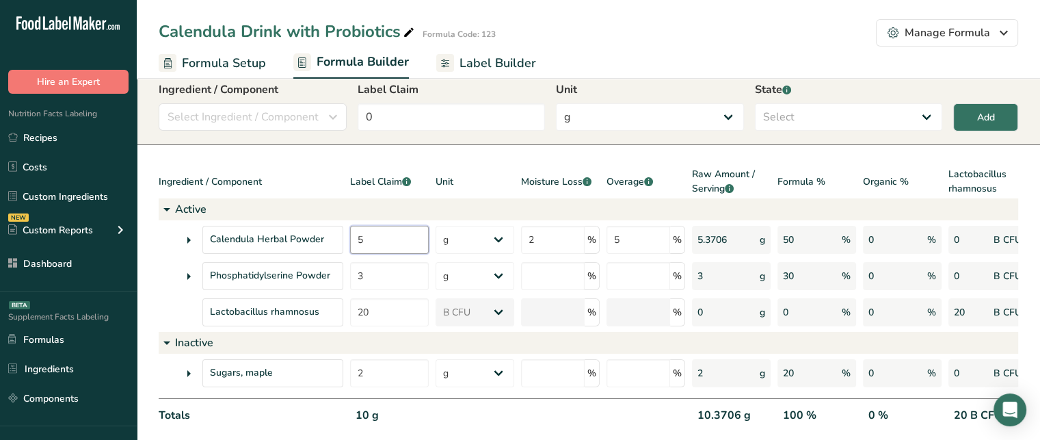
click at [408, 241] on input "5" at bounding box center [389, 240] width 79 height 28
drag, startPoint x: 388, startPoint y: 239, endPoint x: 345, endPoint y: 235, distance: 43.9
click at [345, 235] on div "Calendula Herbal Powder 5 g Kilograms mg Oz Pound PPM B CFU mcg µg kcal kJ 2 % …" at bounding box center [660, 240] width 1002 height 28
click at [944, 158] on section "Add New Item Ingredient / Component Select Ingredient / Component Ingredients C…" at bounding box center [588, 258] width 903 height 452
click at [924, 168] on div "Organic %" at bounding box center [902, 182] width 79 height 31
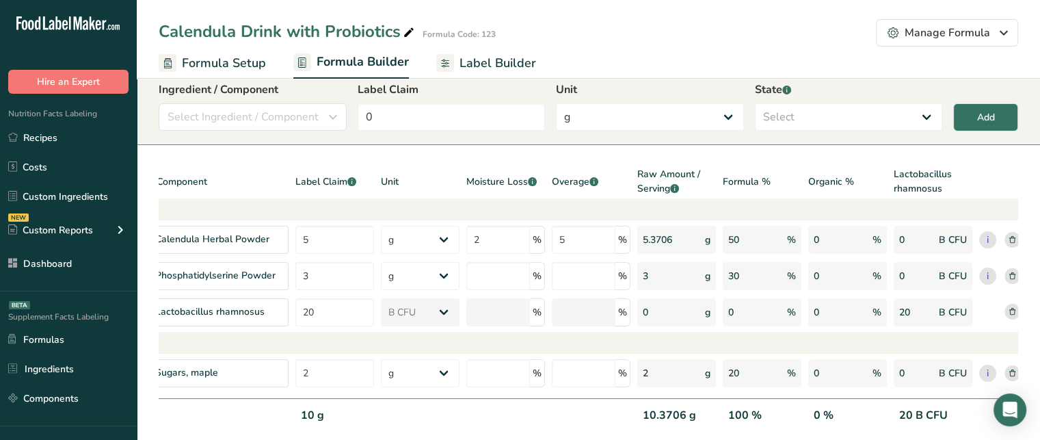
scroll to position [0, 142]
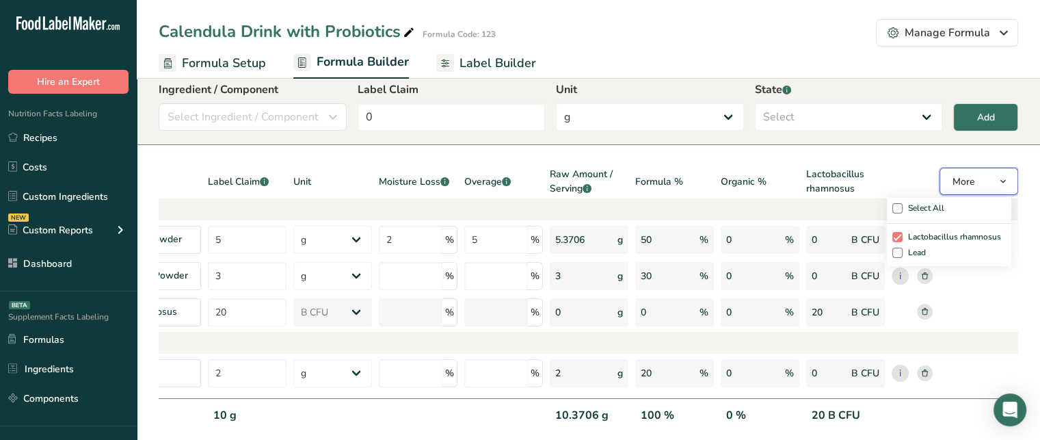
click at [978, 185] on button "More" at bounding box center [979, 181] width 79 height 27
click at [899, 254] on span at bounding box center [897, 253] width 10 height 10
click at [899, 254] on input "Lead" at bounding box center [896, 253] width 9 height 28
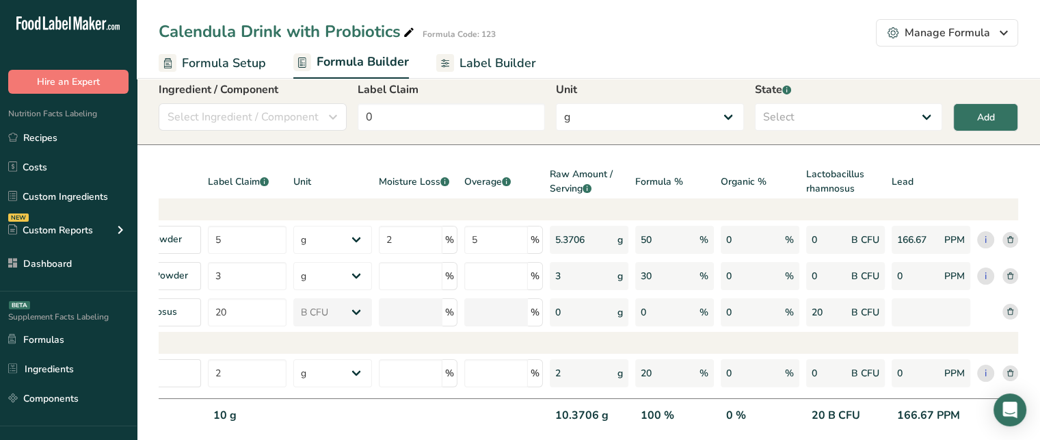
scroll to position [13, 0]
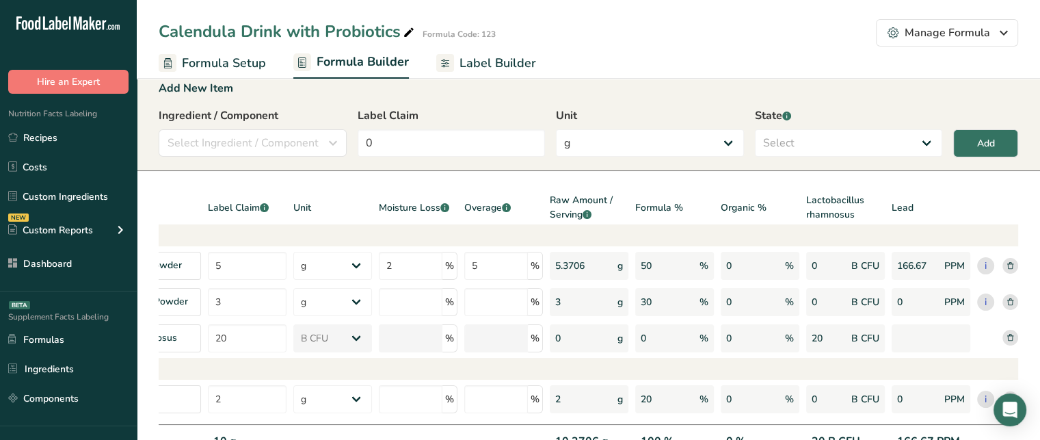
click at [905, 204] on div "Lead" at bounding box center [931, 208] width 79 height 31
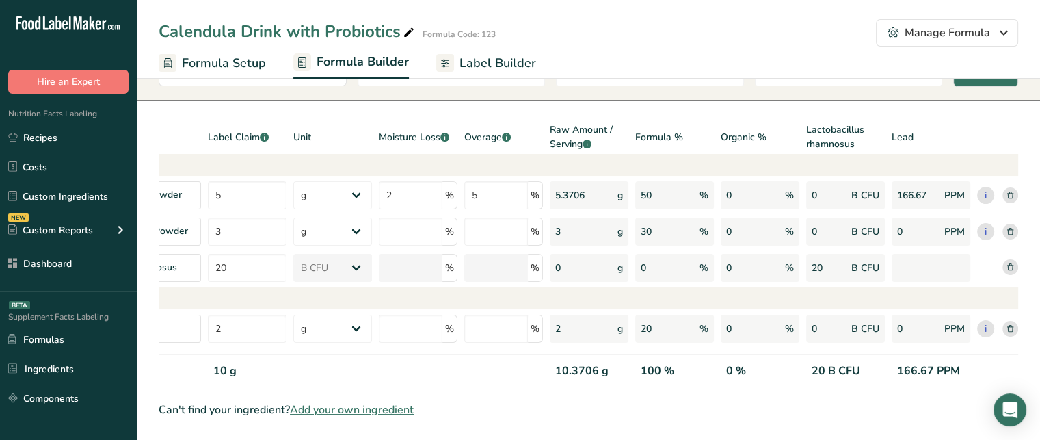
scroll to position [0, 144]
drag, startPoint x: 555, startPoint y: 362, endPoint x: 604, endPoint y: 359, distance: 50.0
click at [604, 362] on div "10.3706 g" at bounding box center [587, 376] width 79 height 28
click at [650, 362] on div "100 %" at bounding box center [673, 376] width 79 height 28
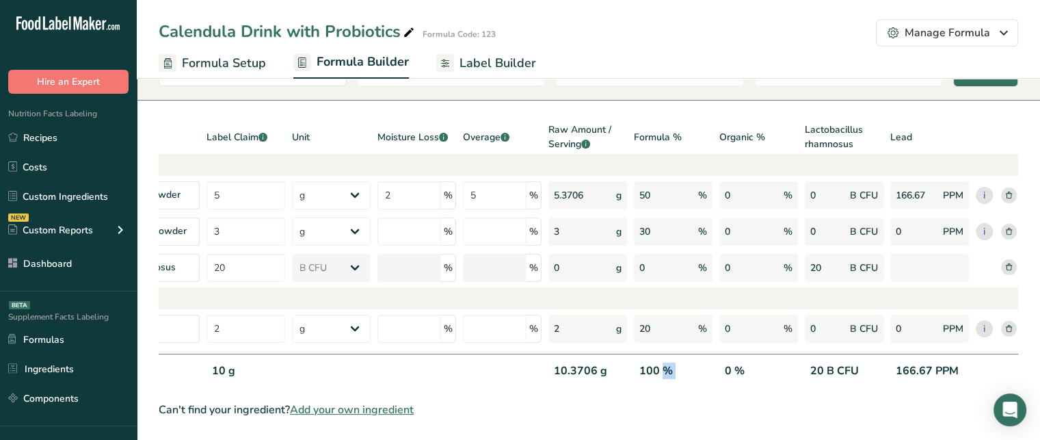
click at [650, 362] on div "100 %" at bounding box center [673, 376] width 79 height 28
drag, startPoint x: 803, startPoint y: 366, endPoint x: 870, endPoint y: 362, distance: 67.1
click at [870, 362] on div "Totals 10 g 10.3706 g 100 % 0 % 20 B CFU 166.67 PPM" at bounding box center [558, 372] width 1087 height 37
drag, startPoint x: 890, startPoint y: 361, endPoint x: 972, endPoint y: 358, distance: 82.1
click at [972, 358] on div "Totals 10 g 10.3706 g 100 % 0 % 20 B CFU 166.67 PPM" at bounding box center [558, 372] width 1087 height 37
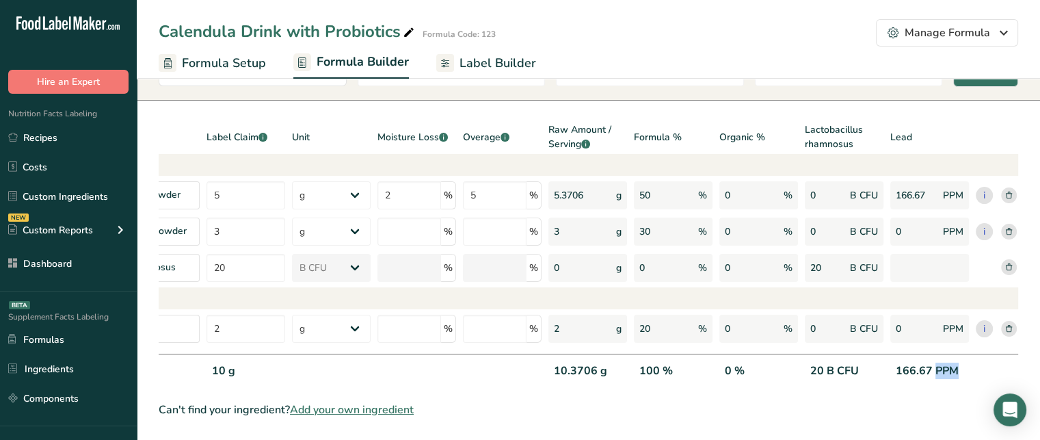
scroll to position [0, 0]
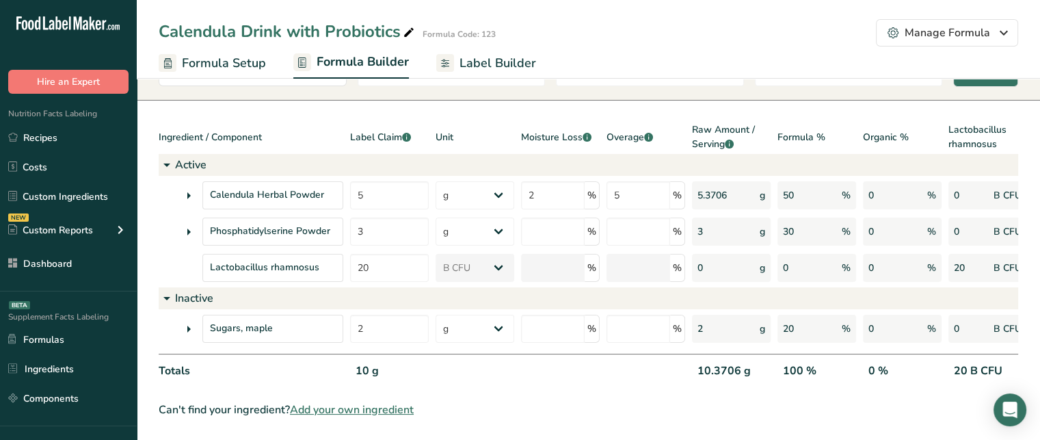
click at [508, 66] on span "Label Builder" at bounding box center [498, 63] width 77 height 18
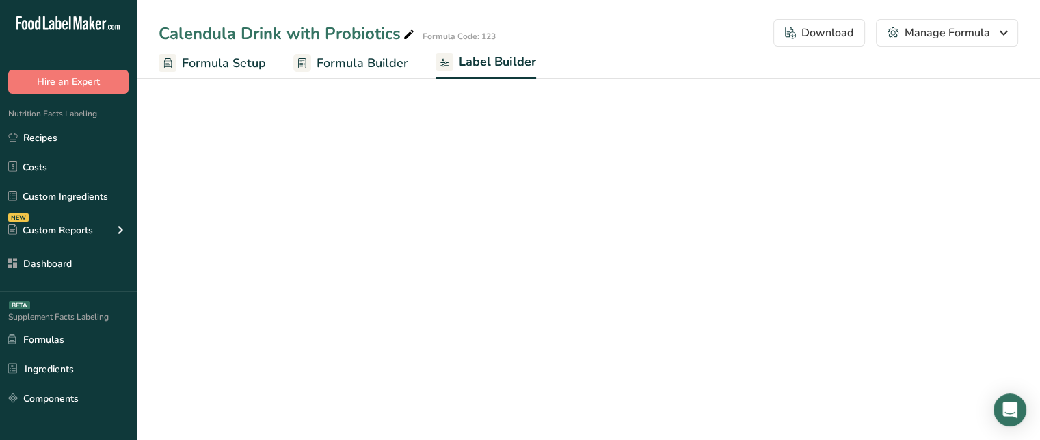
select select "Roboto"
select select "bold"
select select "center"
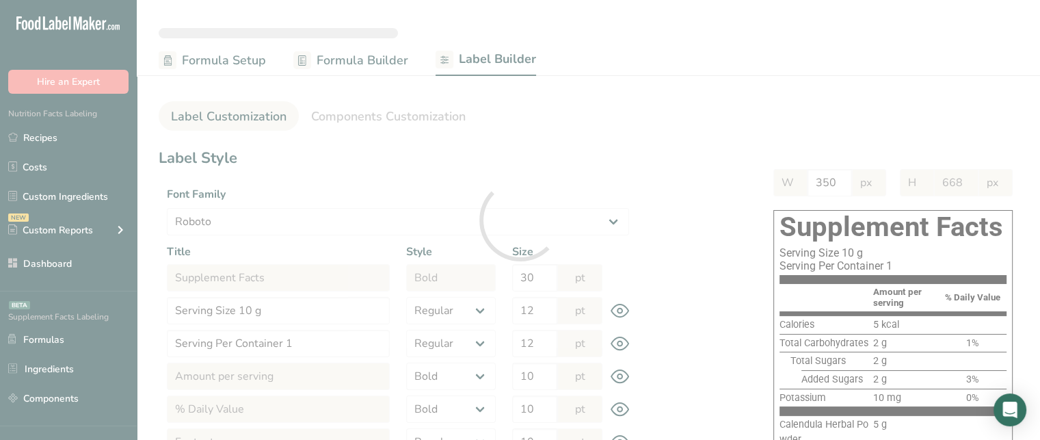
type input "620"
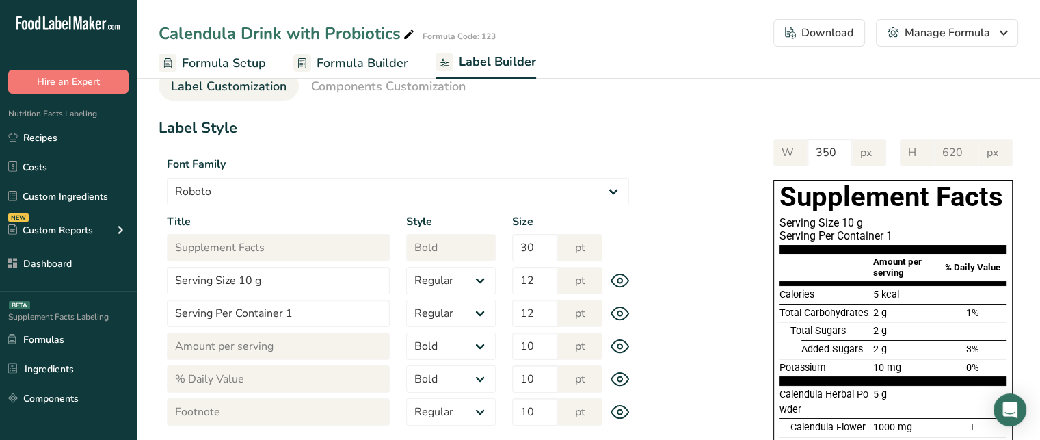
scroll to position [55, 0]
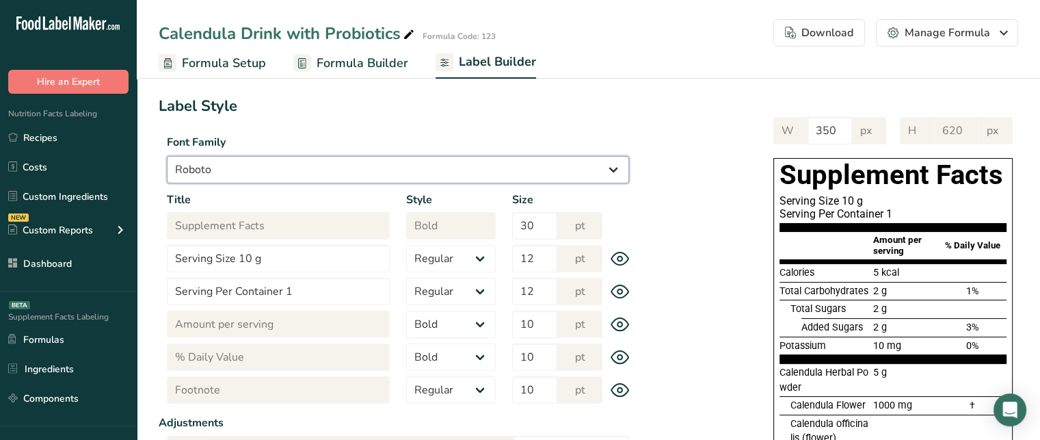
click at [525, 177] on select "Arial Roboto Helvetica [GEOGRAPHIC_DATA] [DEMOGRAPHIC_DATA] [US_STATE] Courier …" at bounding box center [398, 169] width 462 height 27
click at [167, 156] on select "Arial Roboto Helvetica [GEOGRAPHIC_DATA] [DEMOGRAPHIC_DATA] [US_STATE] Courier …" at bounding box center [398, 169] width 462 height 27
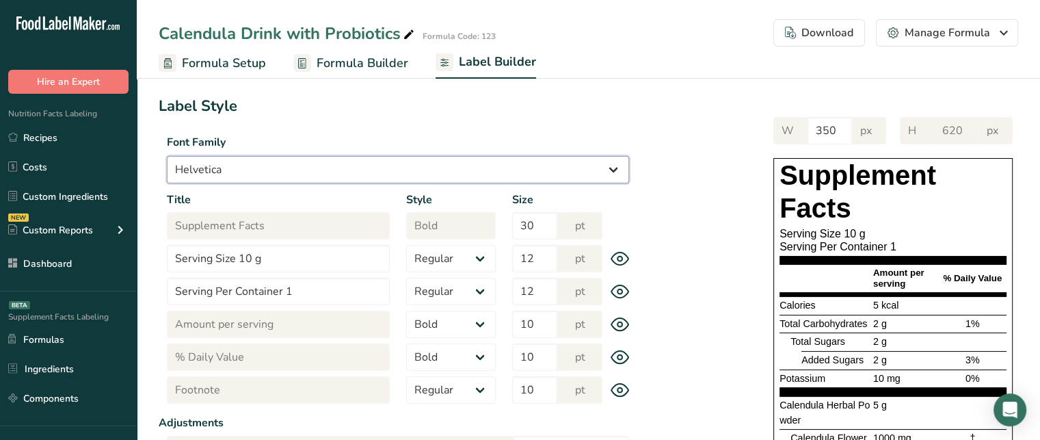
click at [421, 172] on select "Arial Roboto Helvetica [GEOGRAPHIC_DATA] [DEMOGRAPHIC_DATA] [US_STATE] Courier …" at bounding box center [398, 169] width 462 height 27
click at [167, 156] on select "Arial Roboto Helvetica [GEOGRAPHIC_DATA] [DEMOGRAPHIC_DATA] [US_STATE] Courier …" at bounding box center [398, 169] width 462 height 27
click at [324, 184] on section "Label Style Font Family Arial Roboto Helvetica [GEOGRAPHIC_DATA] [DEMOGRAPHIC_D…" at bounding box center [398, 401] width 479 height 613
click at [323, 176] on select "Arial Roboto Helvetica [GEOGRAPHIC_DATA] [DEMOGRAPHIC_DATA] [US_STATE] Courier …" at bounding box center [398, 169] width 462 height 27
click at [167, 156] on select "Arial Roboto Helvetica [GEOGRAPHIC_DATA] [DEMOGRAPHIC_DATA] [US_STATE] Courier …" at bounding box center [398, 169] width 462 height 27
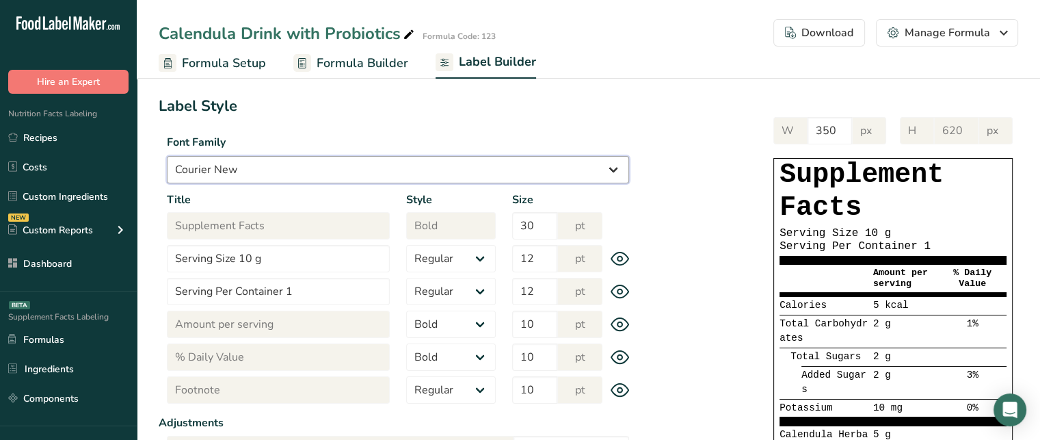
click at [350, 174] on select "Arial Roboto Helvetica [GEOGRAPHIC_DATA] [DEMOGRAPHIC_DATA] [US_STATE] Courier …" at bounding box center [398, 169] width 462 height 27
click at [167, 156] on select "Arial Roboto Helvetica [GEOGRAPHIC_DATA] [DEMOGRAPHIC_DATA] [US_STATE] Courier …" at bounding box center [398, 169] width 462 height 27
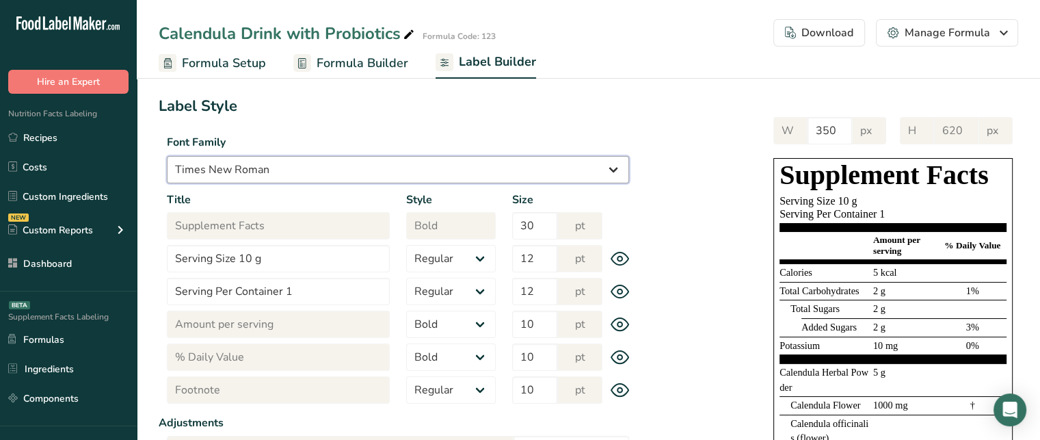
click at [342, 165] on select "Arial Roboto Helvetica [GEOGRAPHIC_DATA] [DEMOGRAPHIC_DATA] [US_STATE] Courier …" at bounding box center [398, 169] width 462 height 27
select select "Arial"
click at [167, 156] on select "Arial Roboto Helvetica [GEOGRAPHIC_DATA] [DEMOGRAPHIC_DATA] [US_STATE] Courier …" at bounding box center [398, 169] width 462 height 27
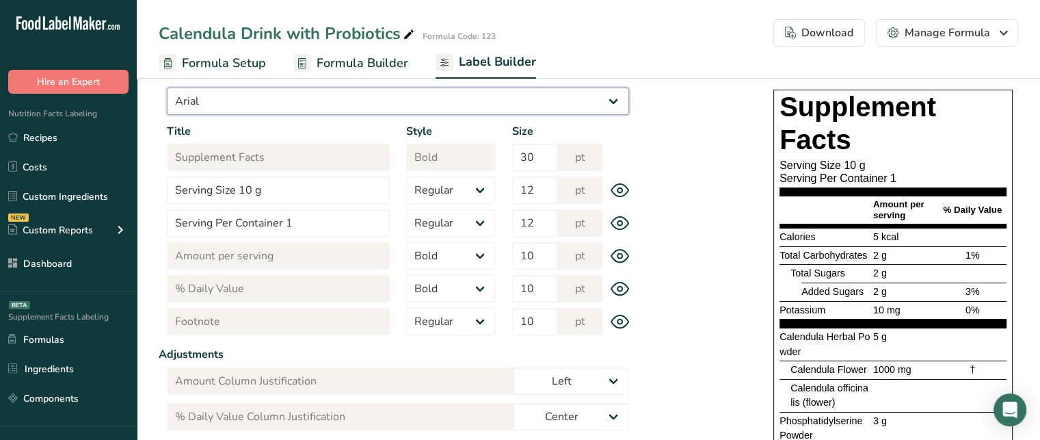
scroll to position [117, 0]
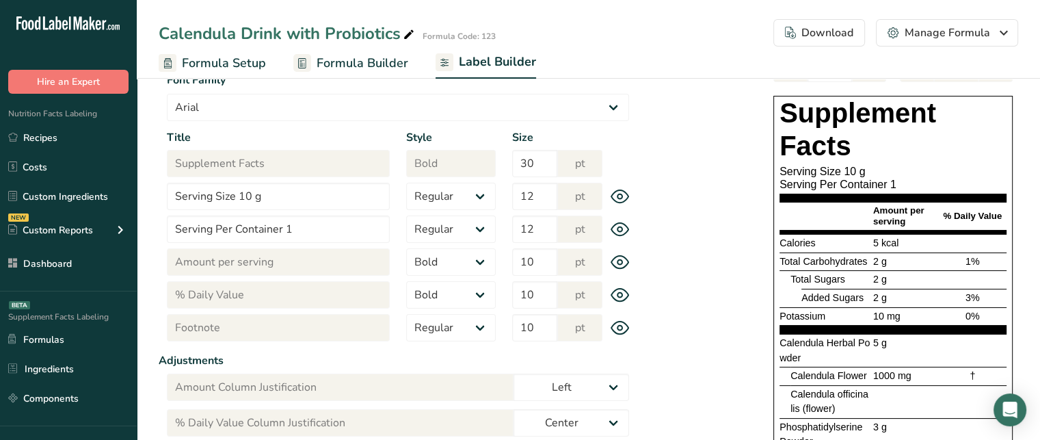
drag, startPoint x: 845, startPoint y: 168, endPoint x: 873, endPoint y: 172, distance: 27.6
click at [873, 172] on div "Serving Size 10 g" at bounding box center [893, 171] width 227 height 13
click at [238, 196] on input "Serving Size 10 g" at bounding box center [278, 196] width 223 height 27
click at [828, 169] on div "Serving Size 1 sachet 10 g" at bounding box center [893, 171] width 227 height 13
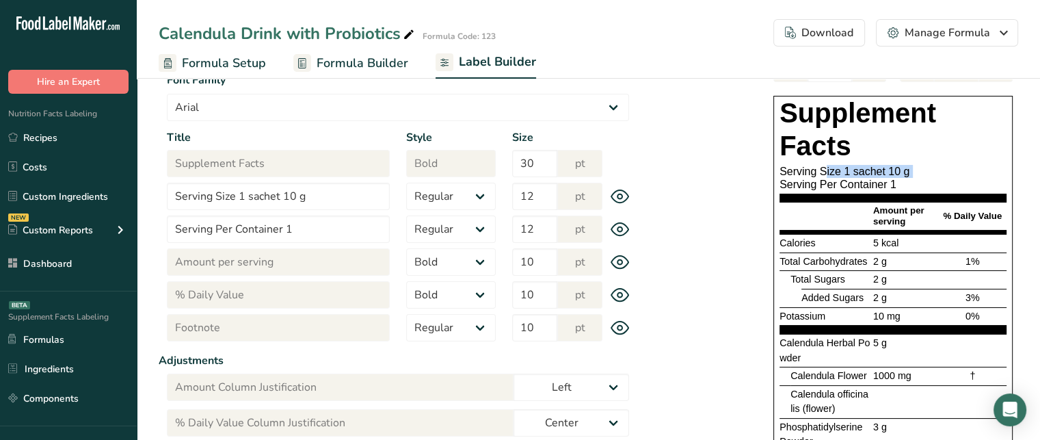
click at [828, 169] on div "Serving Size 1 sachet 10 g" at bounding box center [893, 171] width 227 height 13
click at [306, 197] on input "Serving Size 1 sachet 10 g" at bounding box center [278, 196] width 223 height 27
click at [279, 196] on input "Serving Size 1 sachet 10 g" at bounding box center [278, 196] width 223 height 27
click at [279, 196] on input "Serving Size 10 g" at bounding box center [278, 196] width 223 height 27
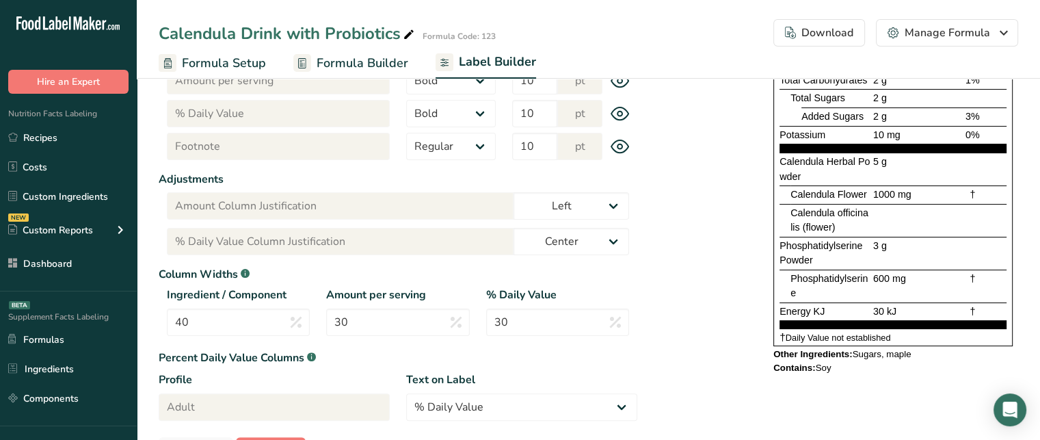
scroll to position [345, 0]
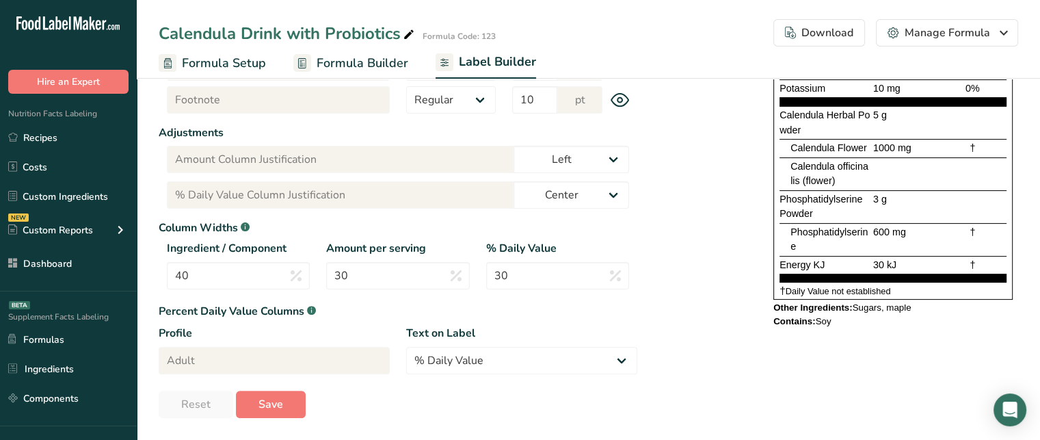
type input "Serving Size 10 g (1 sachet)"
click at [787, 249] on div "Phosphatidylserine 600 mg †" at bounding box center [893, 239] width 227 height 33
click at [787, 249] on div at bounding box center [785, 239] width 11 height 33
click at [282, 271] on input "40" at bounding box center [238, 275] width 143 height 27
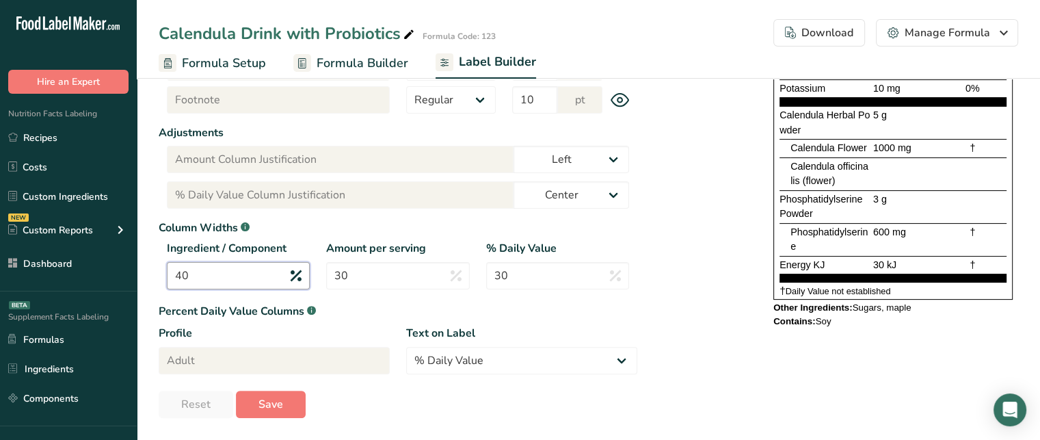
type input "4"
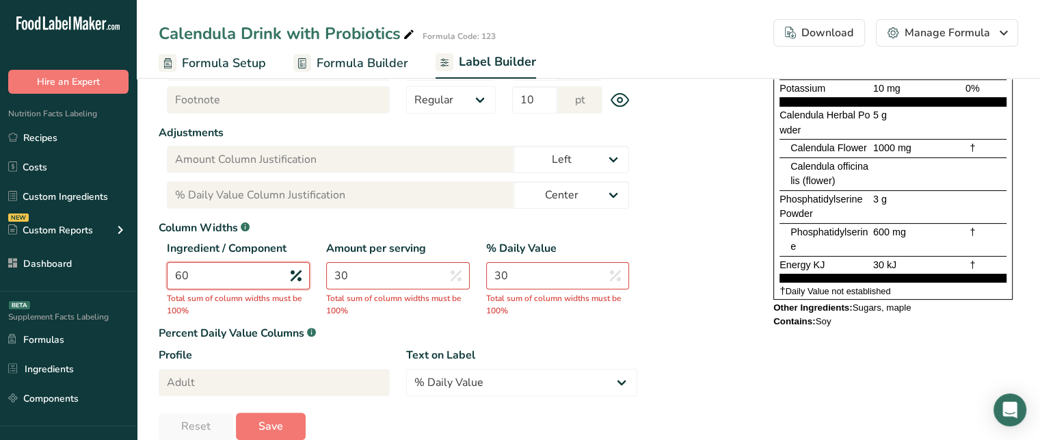
type input "60"
click at [383, 277] on input "30" at bounding box center [397, 275] width 143 height 27
type input "3"
type input "20"
click at [537, 281] on input "30" at bounding box center [557, 275] width 143 height 27
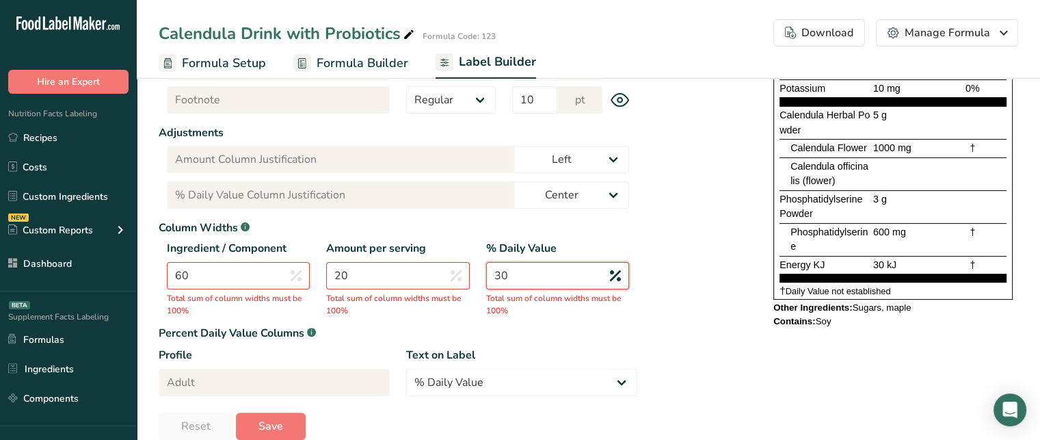
type input "3"
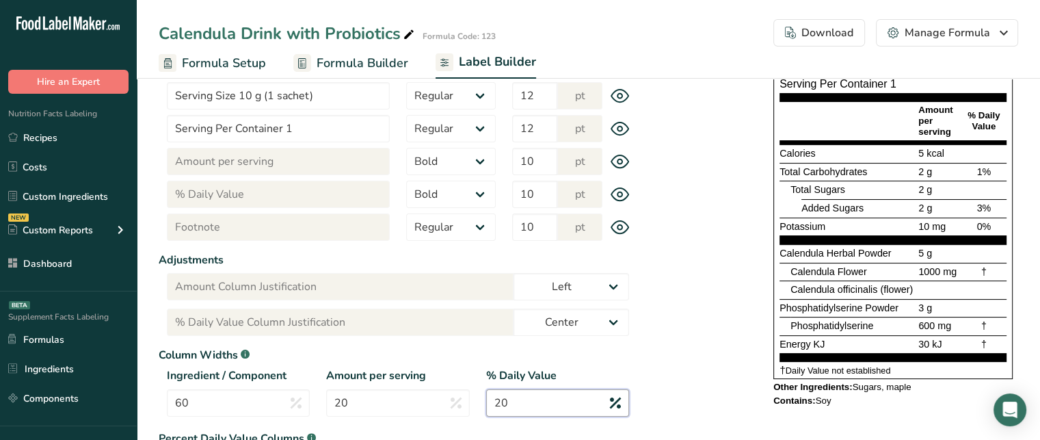
scroll to position [202, 0]
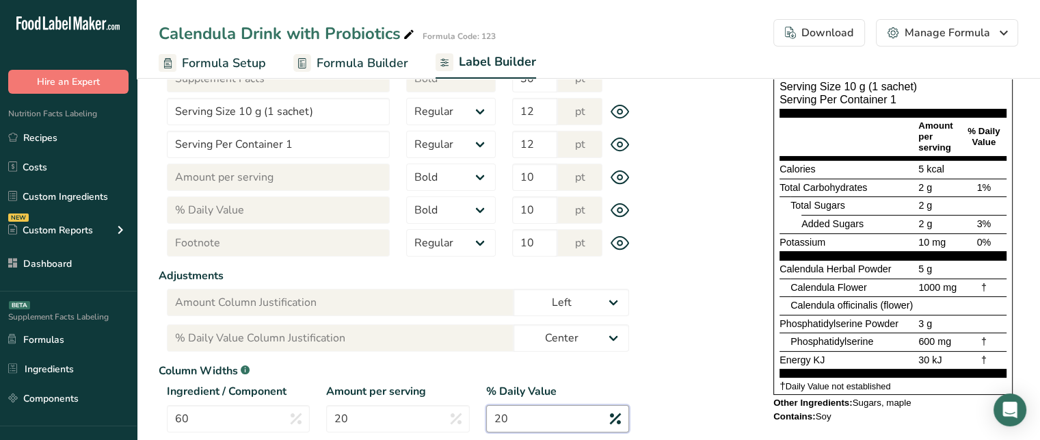
type input "20"
click at [884, 324] on span "Phosphatidylserine Powder" at bounding box center [839, 323] width 119 height 11
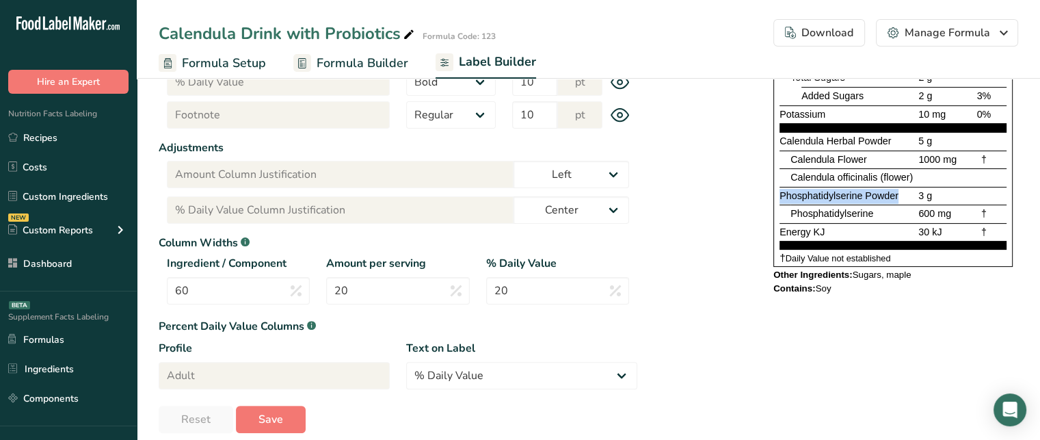
scroll to position [345, 0]
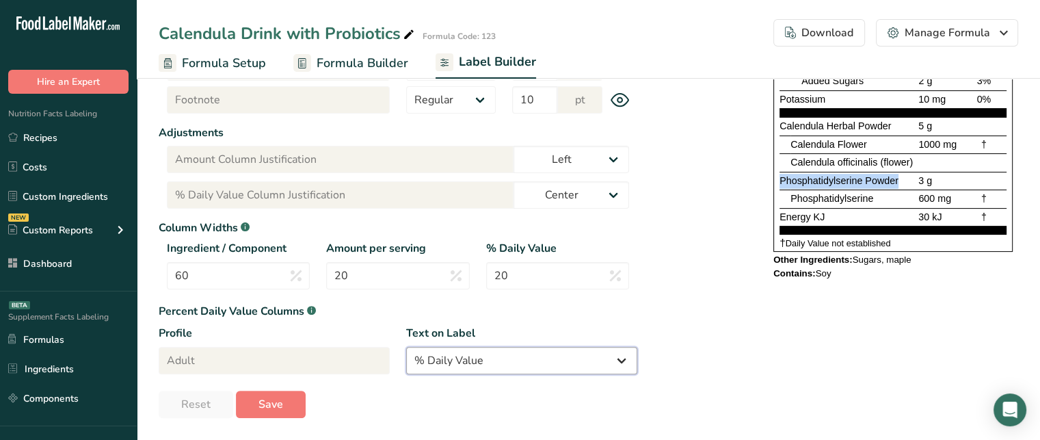
click at [547, 356] on select "% Daily Value Daily Value Percent % DV %DV" at bounding box center [521, 360] width 231 height 27
select select "Daily Value Percent"
click at [406, 347] on select "% Daily Value Daily Value Percent % DV %DV" at bounding box center [521, 360] width 231 height 27
type input "Daily Value Percent"
type input "Daily Value Percent Column Justification"
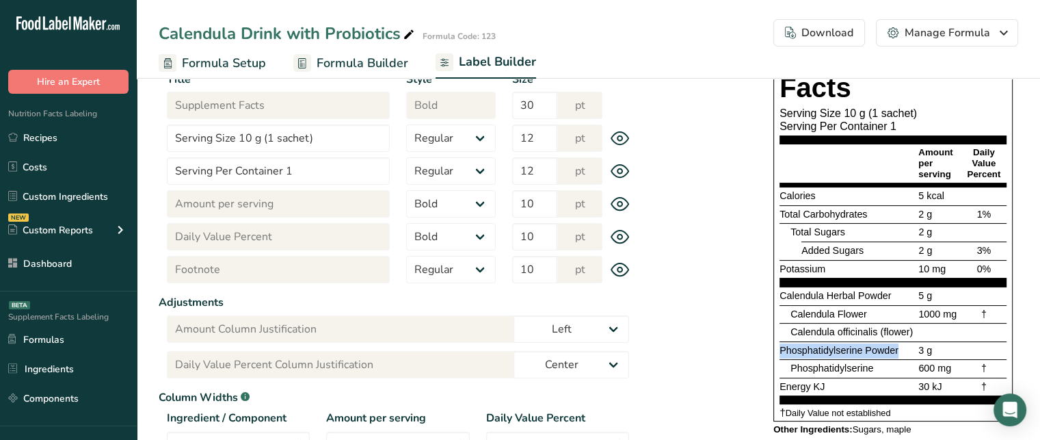
scroll to position [176, 0]
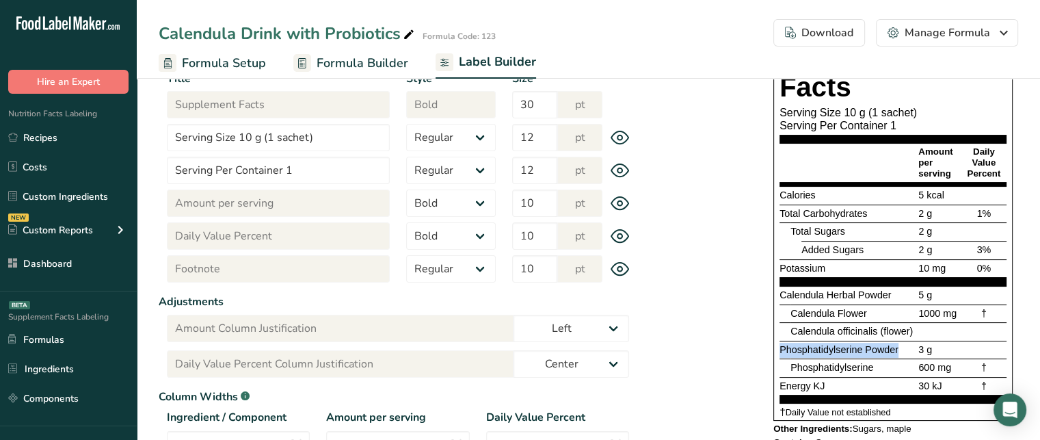
drag, startPoint x: 971, startPoint y: 152, endPoint x: 1000, endPoint y: 177, distance: 38.3
click at [1000, 177] on div "Daily Value Percent" at bounding box center [983, 162] width 45 height 33
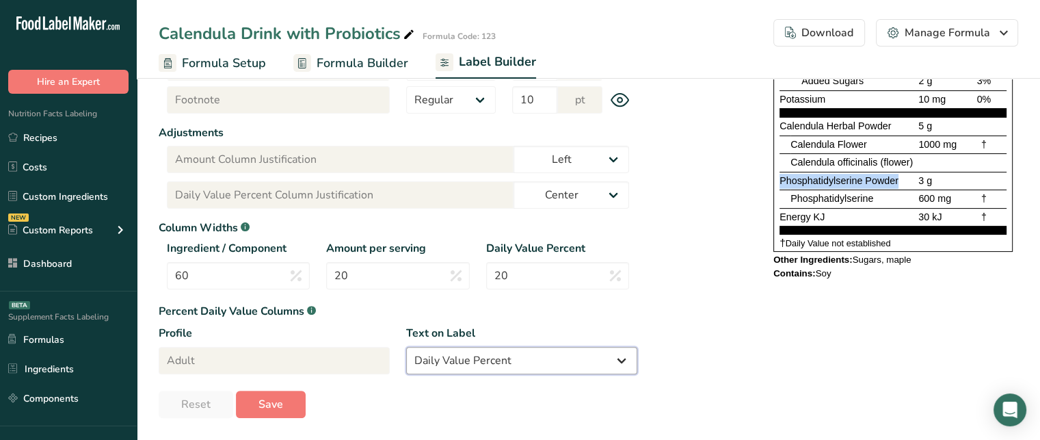
click at [574, 354] on select "% Daily Value Daily Value Percent % DV %DV" at bounding box center [521, 360] width 231 height 27
select select "% Daily Value"
click at [406, 347] on select "% Daily Value Daily Value Percent % DV %DV" at bounding box center [521, 360] width 231 height 27
type input "% Daily Value"
type input "% Daily Value Column Justification"
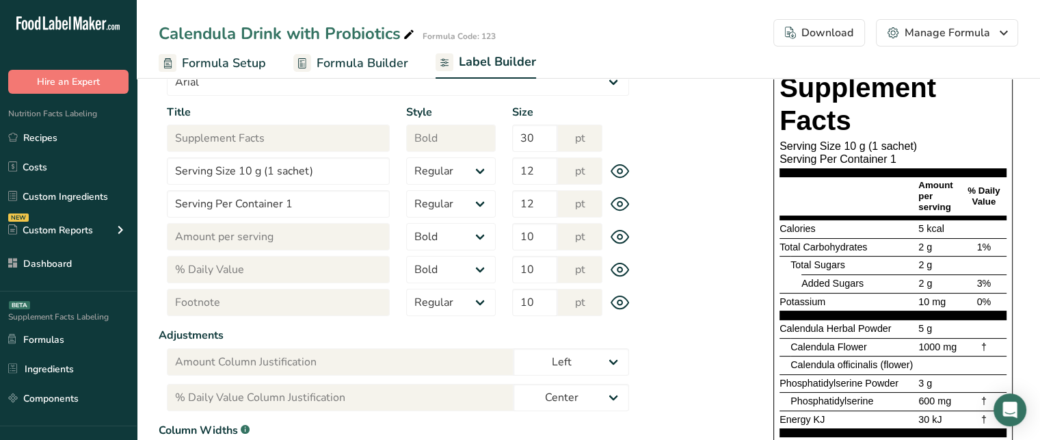
scroll to position [135, 0]
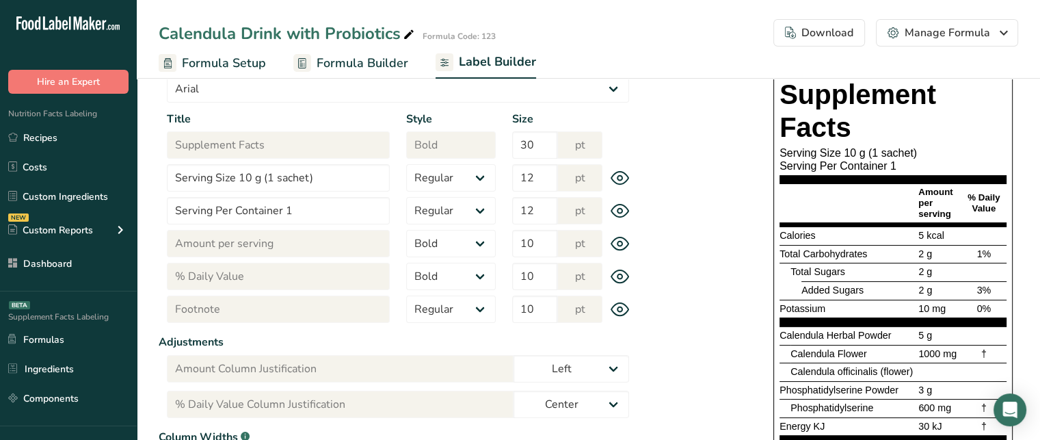
click at [972, 196] on span "% Daily Value" at bounding box center [984, 202] width 32 height 21
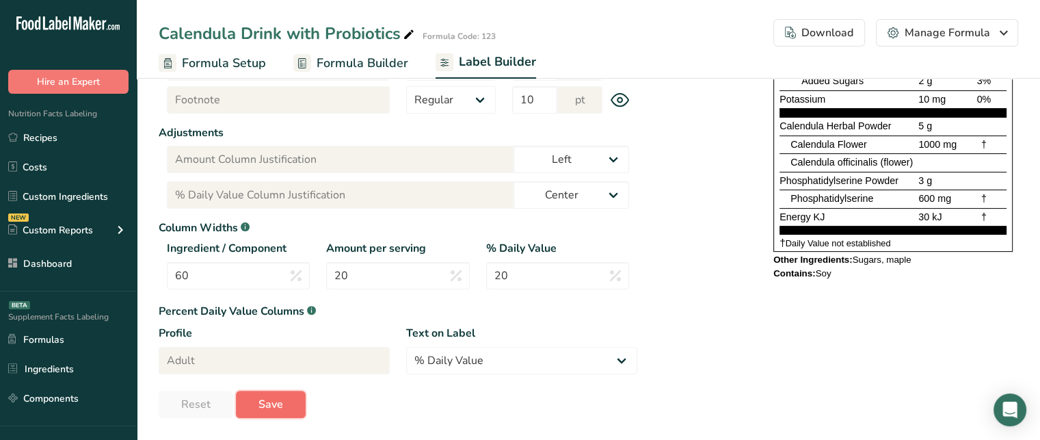
click at [267, 406] on span "Save" at bounding box center [270, 404] width 25 height 16
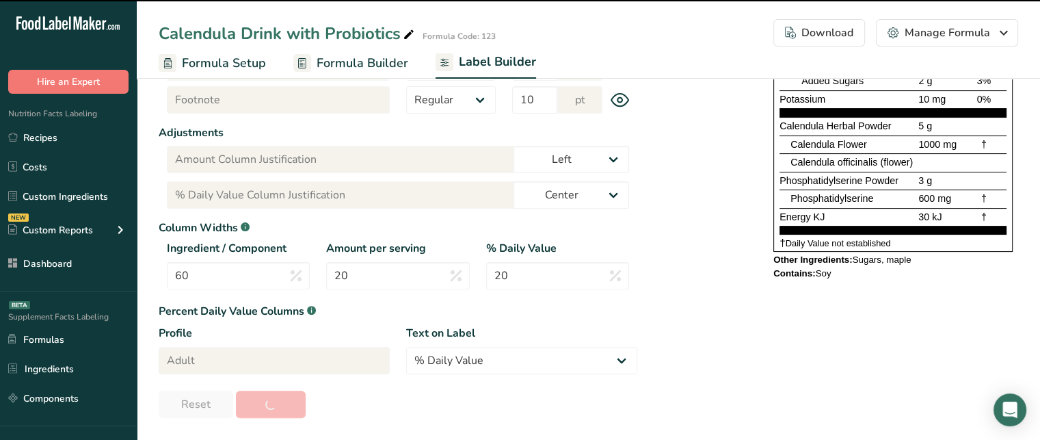
type input "598"
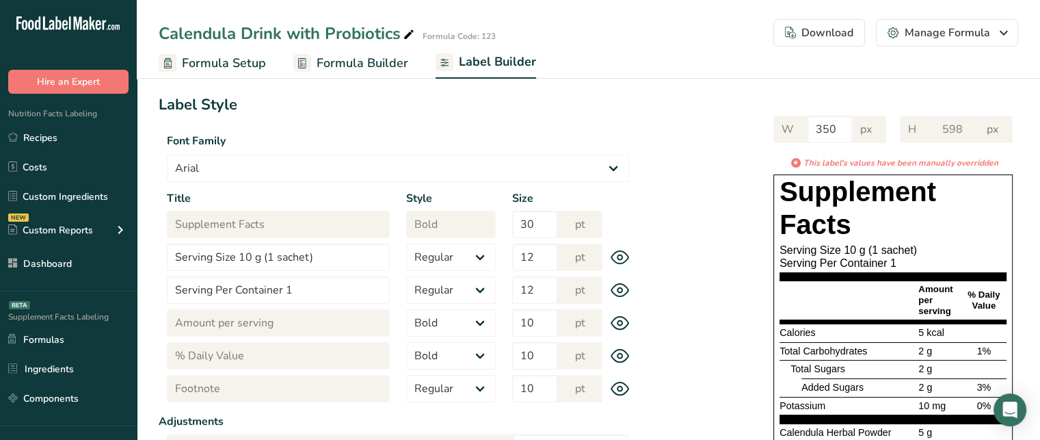
scroll to position [0, 0]
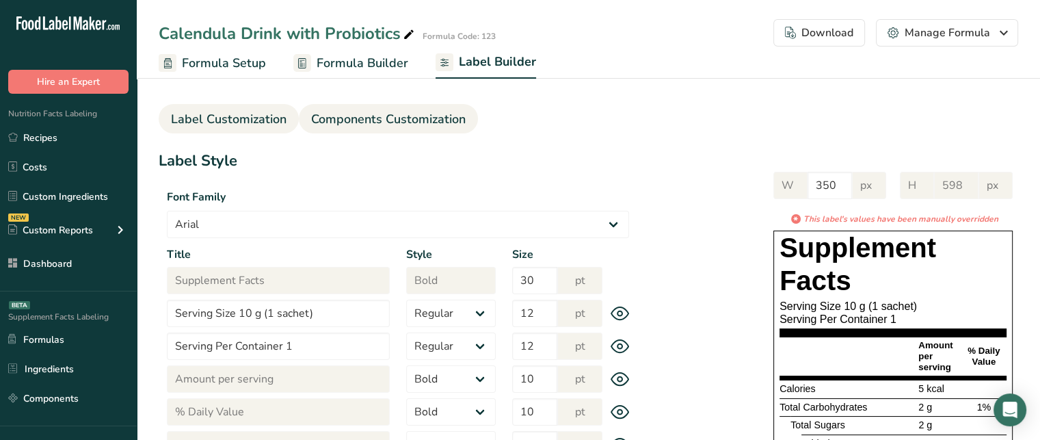
click at [384, 114] on span "Components Customization" at bounding box center [388, 119] width 155 height 18
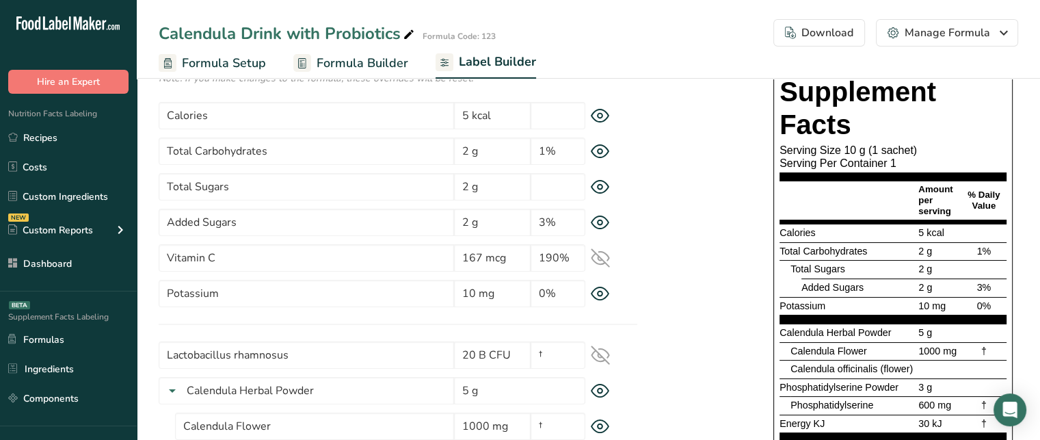
scroll to position [105, 0]
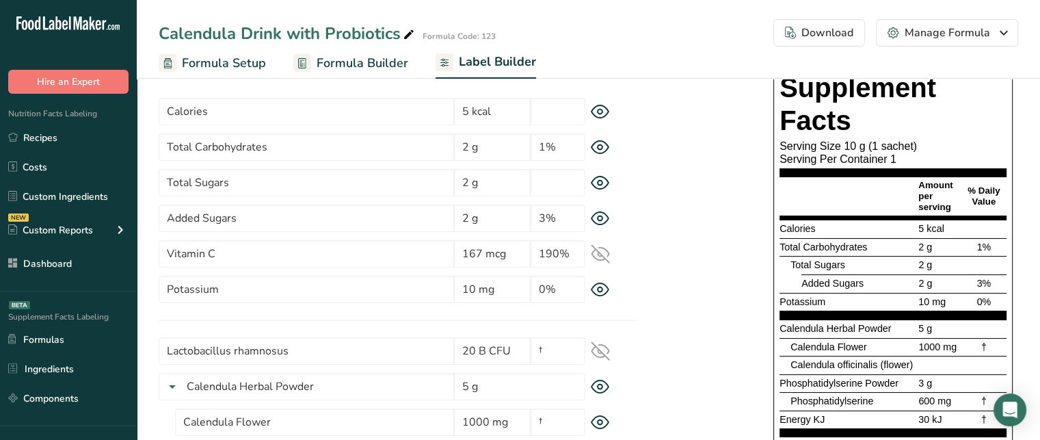
click at [952, 251] on div "2 g" at bounding box center [938, 247] width 45 height 15
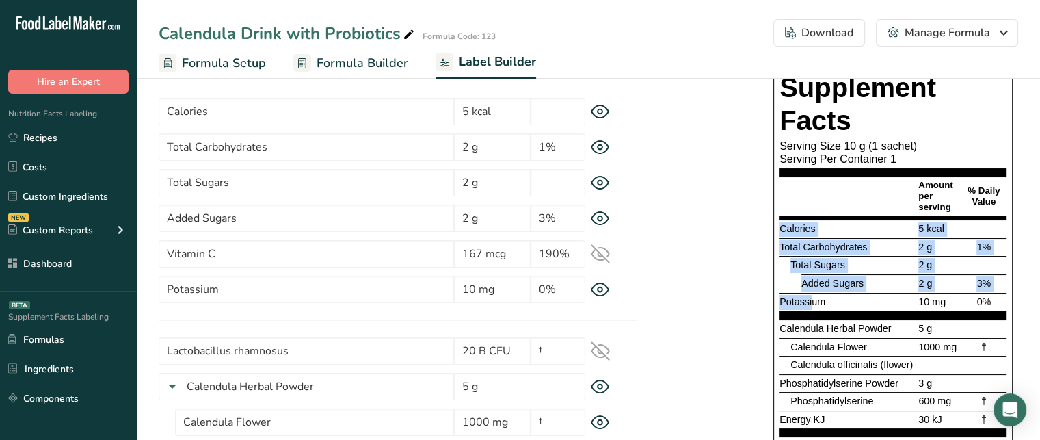
drag, startPoint x: 814, startPoint y: 301, endPoint x: 777, endPoint y: 228, distance: 81.3
click at [777, 228] on div "Supplement Facts Serving Size 10 g (1 sachet) Serving Per Container 1 Amount pe…" at bounding box center [892, 262] width 239 height 384
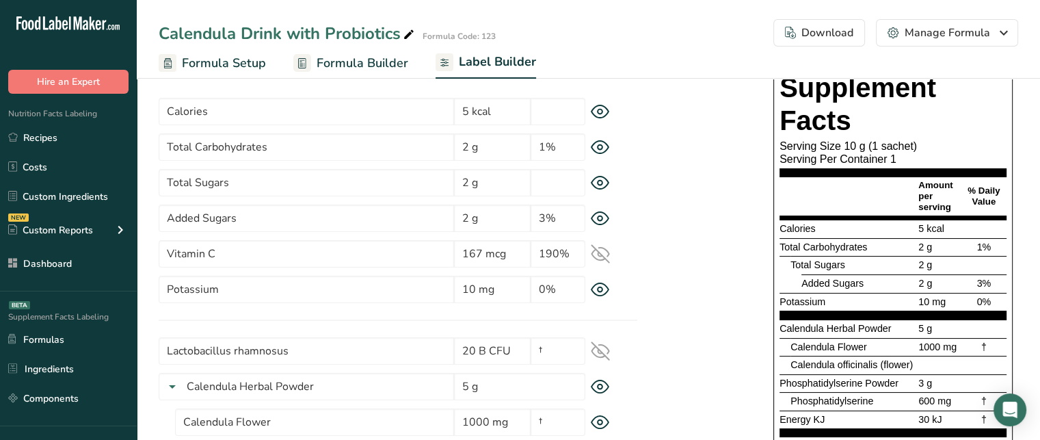
click at [850, 313] on section "Calories 5 kcal Total Carbohydrates 2 g 1% Total Sugars 2 g Added Sugars 2 g 3%…" at bounding box center [893, 270] width 227 height 100
click at [791, 232] on span "Calories" at bounding box center [798, 228] width 36 height 11
drag, startPoint x: 917, startPoint y: 230, endPoint x: 950, endPoint y: 228, distance: 32.9
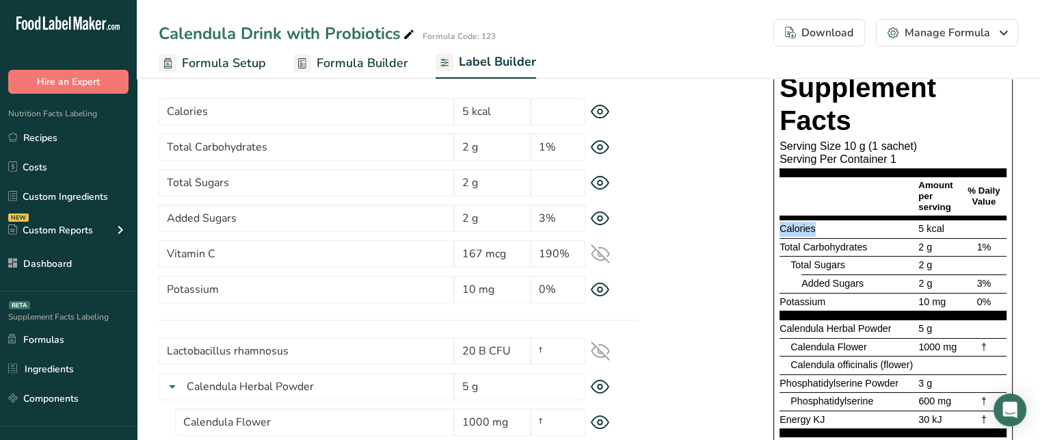
click at [950, 228] on div "5 kcal" at bounding box center [938, 229] width 45 height 15
click at [832, 252] on span "Total Carbohydrates" at bounding box center [824, 246] width 88 height 11
click at [827, 259] on span "Total Sugars" at bounding box center [817, 264] width 55 height 11
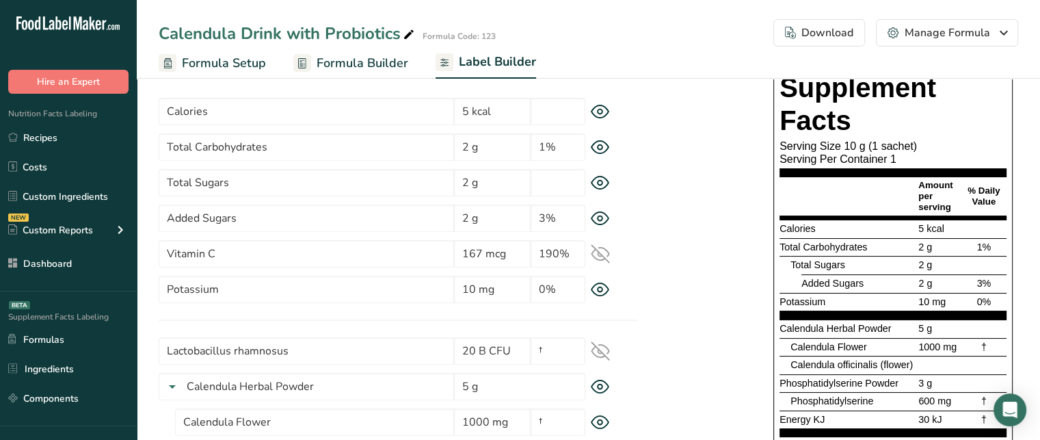
click at [833, 278] on span "Added Sugars" at bounding box center [832, 283] width 62 height 11
click at [809, 287] on span "Added Sugars" at bounding box center [832, 283] width 62 height 11
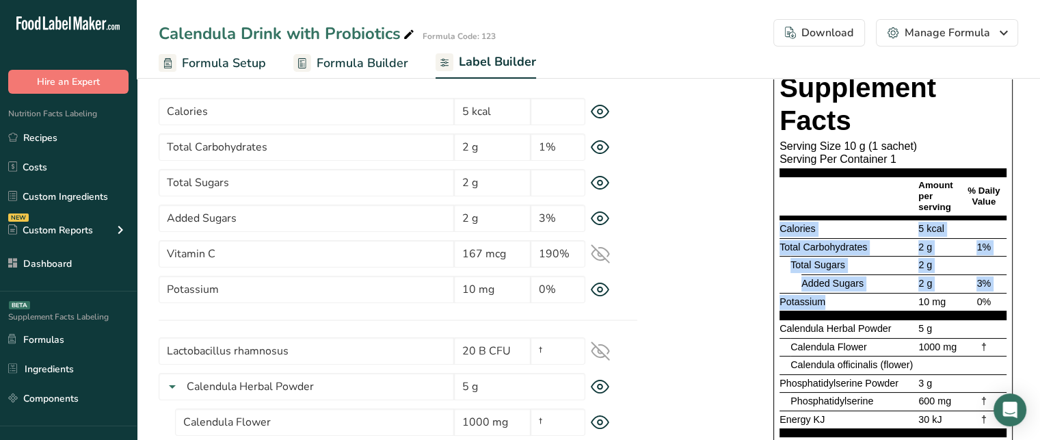
drag, startPoint x: 829, startPoint y: 298, endPoint x: 779, endPoint y: 233, distance: 82.3
click at [780, 233] on section "Calories 5 kcal Total Carbohydrates 2 g 1% Total Sugars 2 g Added Sugars 2 g 3%…" at bounding box center [893, 270] width 227 height 100
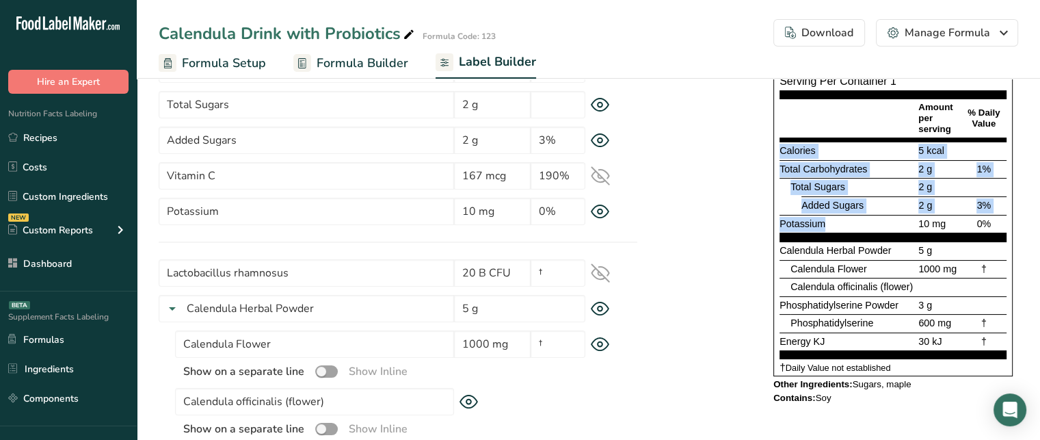
scroll to position [187, 0]
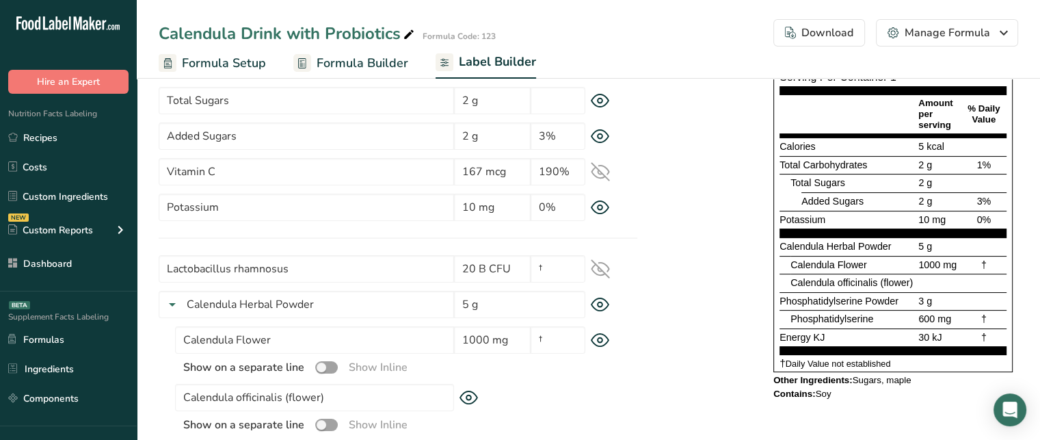
click at [673, 289] on div "* This label's values have been manually overridden Supplement Facts Serving Si…" at bounding box center [827, 189] width 381 height 437
drag, startPoint x: 780, startPoint y: 247, endPoint x: 886, endPoint y: 245, distance: 106.7
click at [886, 245] on span "Calendula Herbal Powder" at bounding box center [835, 246] width 111 height 11
click at [927, 243] on span "5 g" at bounding box center [925, 246] width 14 height 11
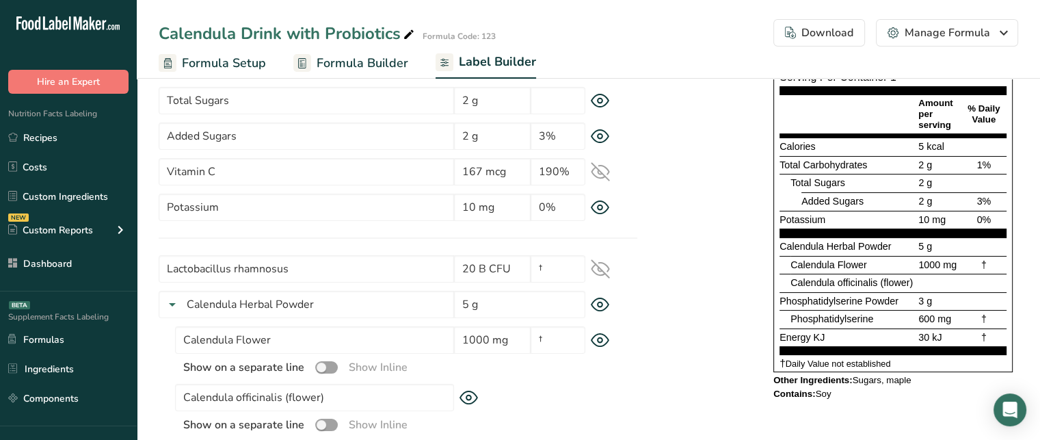
click at [927, 243] on span "5 g" at bounding box center [925, 246] width 14 height 11
click at [934, 245] on div "5 g" at bounding box center [938, 246] width 45 height 15
drag, startPoint x: 934, startPoint y: 245, endPoint x: 781, endPoint y: 249, distance: 153.2
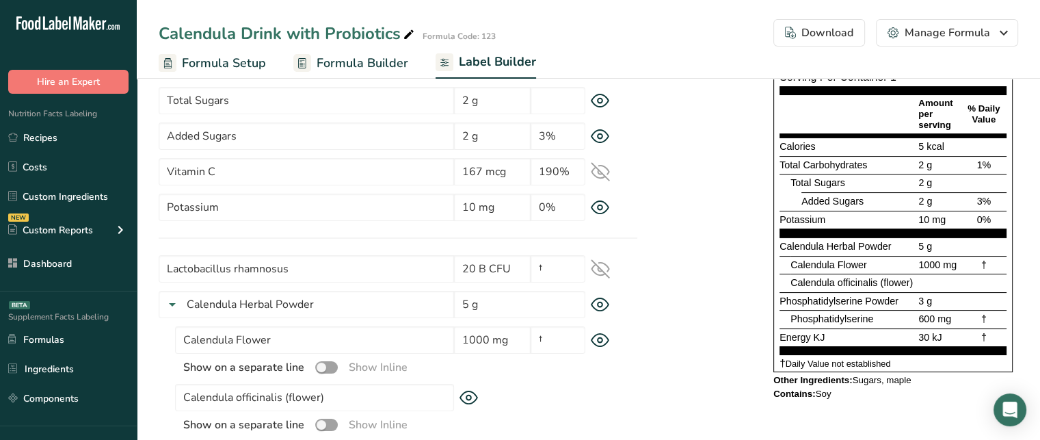
click at [781, 249] on div "Calendula Herbal Powder 5 g" at bounding box center [893, 246] width 227 height 18
click at [600, 302] on icon at bounding box center [600, 304] width 19 height 14
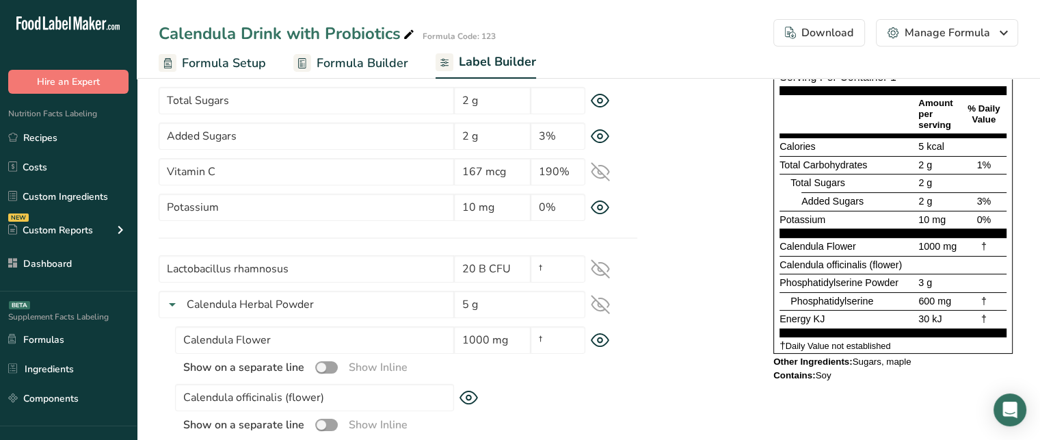
drag, startPoint x: 780, startPoint y: 246, endPoint x: 1048, endPoint y: 248, distance: 268.7
click at [1039, 248] on html ".a-20{fill:#fff;} Hire an Expert Nutrition Facts Labeling Recipes Costs Custom …" at bounding box center [520, 220] width 1040 height 814
click at [989, 250] on div "†" at bounding box center [983, 246] width 45 height 15
drag, startPoint x: 987, startPoint y: 245, endPoint x: 980, endPoint y: 247, distance: 7.6
click at [980, 247] on div "†" at bounding box center [983, 246] width 45 height 15
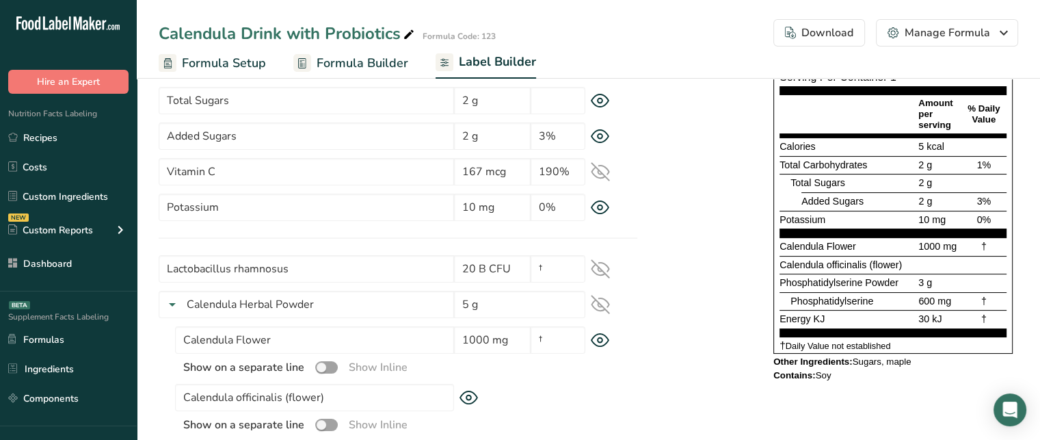
click at [823, 263] on span "Calendula officinalis (flower)" at bounding box center [841, 264] width 122 height 11
click at [721, 271] on div "* This label's values have been manually overridden Supplement Facts Serving Si…" at bounding box center [827, 180] width 381 height 418
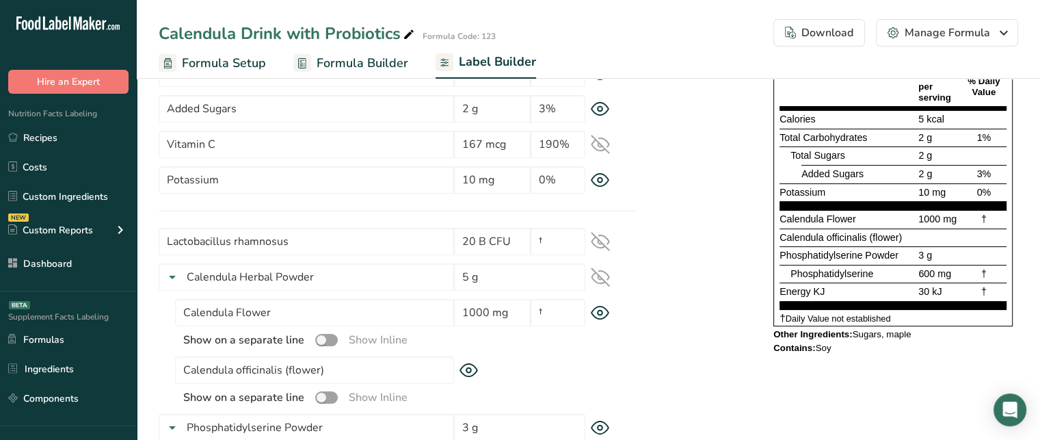
scroll to position [242, 0]
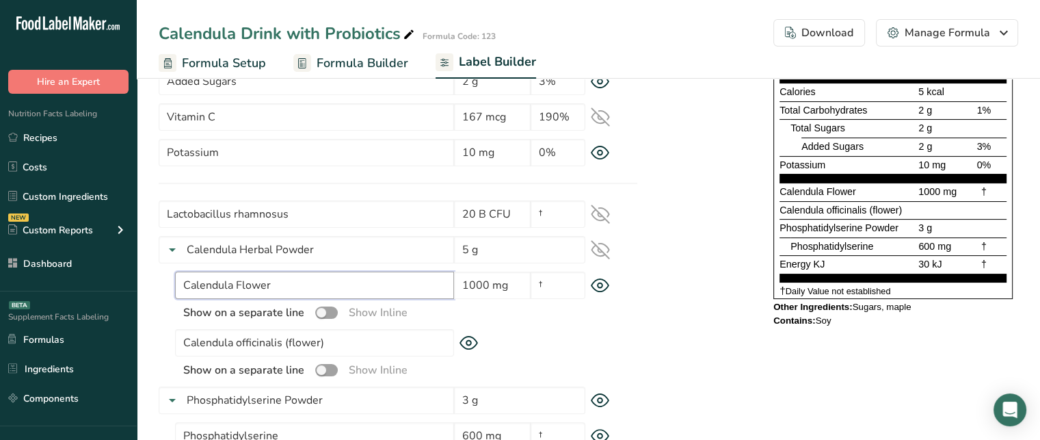
drag, startPoint x: 185, startPoint y: 284, endPoint x: 271, endPoint y: 278, distance: 86.3
click at [271, 278] on input "Calendula Flower" at bounding box center [314, 284] width 279 height 27
click at [324, 313] on span at bounding box center [326, 312] width 23 height 13
click at [324, 313] on input "checkbox" at bounding box center [319, 312] width 9 height 9
checkbox input "true"
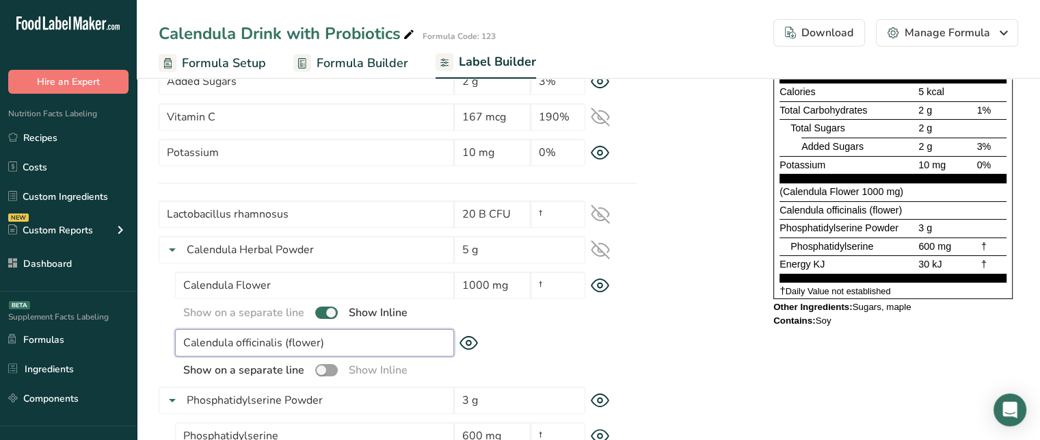
drag, startPoint x: 186, startPoint y: 341, endPoint x: 281, endPoint y: 339, distance: 95.1
click at [281, 339] on input "Calendula officinalis (flower)" at bounding box center [314, 342] width 279 height 27
click at [328, 367] on span at bounding box center [326, 370] width 23 height 13
click at [324, 367] on input "checkbox" at bounding box center [319, 369] width 9 height 9
checkbox input "true"
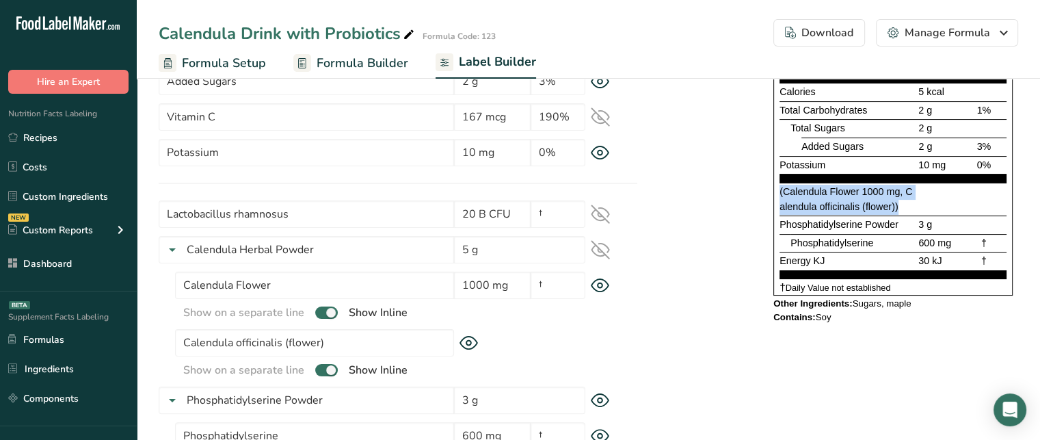
drag, startPoint x: 901, startPoint y: 202, endPoint x: 778, endPoint y: 192, distance: 122.8
click at [778, 192] on div "Supplement Facts Serving Size 10 g (1 sachet) Serving Per Container 1 Amount pe…" at bounding box center [892, 115] width 239 height 362
click at [844, 197] on div "(Calendula Flower 1000 mg, Calendula officinalis (flower))" at bounding box center [848, 199] width 136 height 29
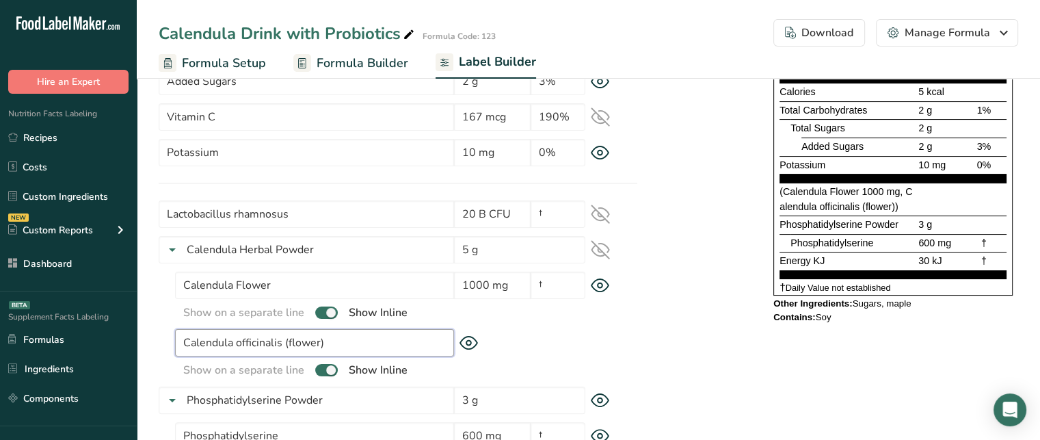
click at [334, 342] on input "Calendula officinalis (flower)" at bounding box center [314, 342] width 279 height 27
click at [247, 287] on input "Calendula Flower" at bounding box center [314, 284] width 279 height 27
type input "Calendula"
click at [711, 332] on div "Label Style Font Family Arial Roboto Helvetica [GEOGRAPHIC_DATA] [DEMOGRAPHIC_D…" at bounding box center [589, 229] width 860 height 643
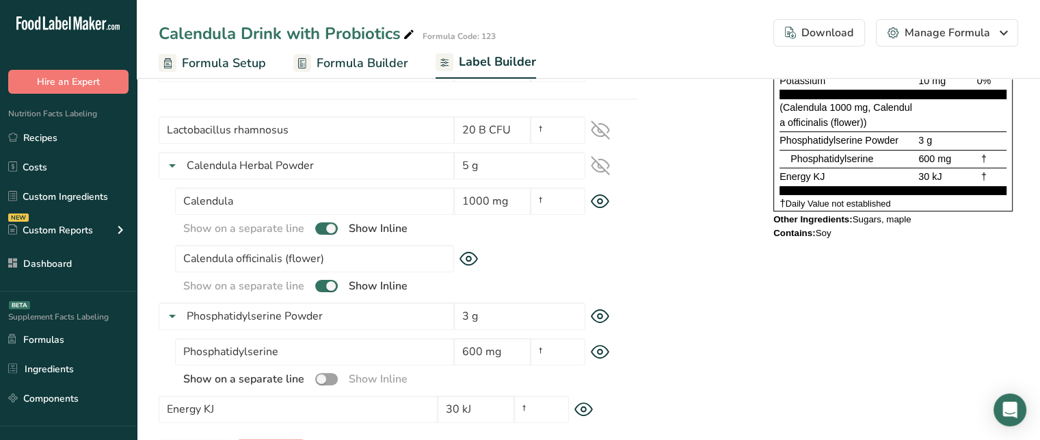
scroll to position [335, 0]
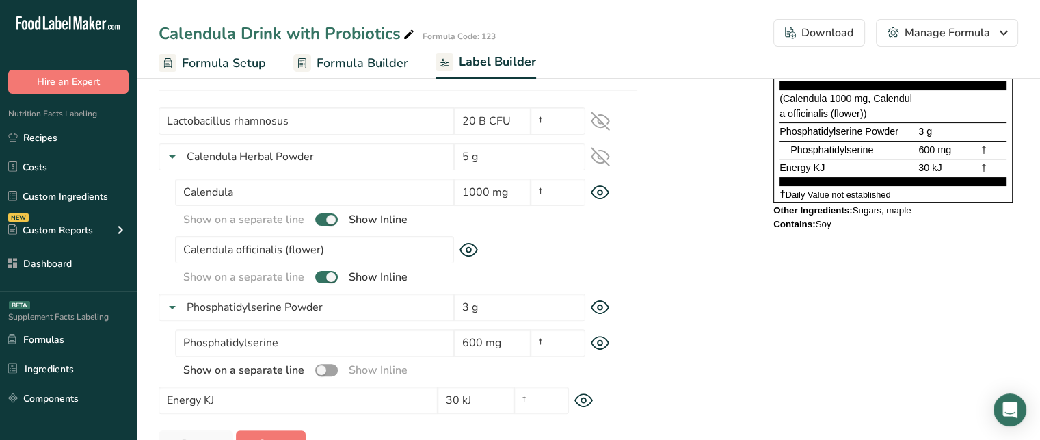
click at [801, 163] on span "Energy KJ" at bounding box center [802, 167] width 45 height 11
click at [589, 400] on icon at bounding box center [583, 400] width 19 height 14
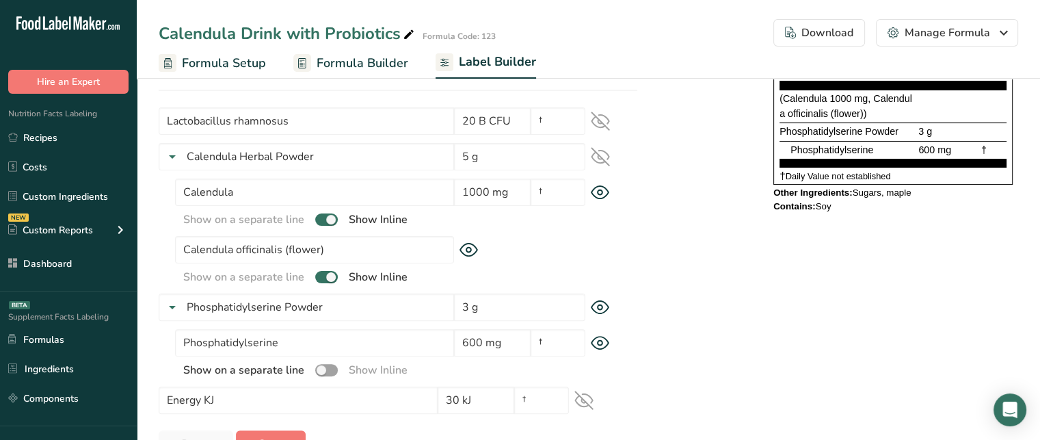
drag, startPoint x: 782, startPoint y: 131, endPoint x: 938, endPoint y: 128, distance: 155.3
click at [938, 128] on div "Phosphatidylserine Powder 3 g" at bounding box center [893, 131] width 227 height 18
click at [601, 305] on icon at bounding box center [600, 307] width 5 height 5
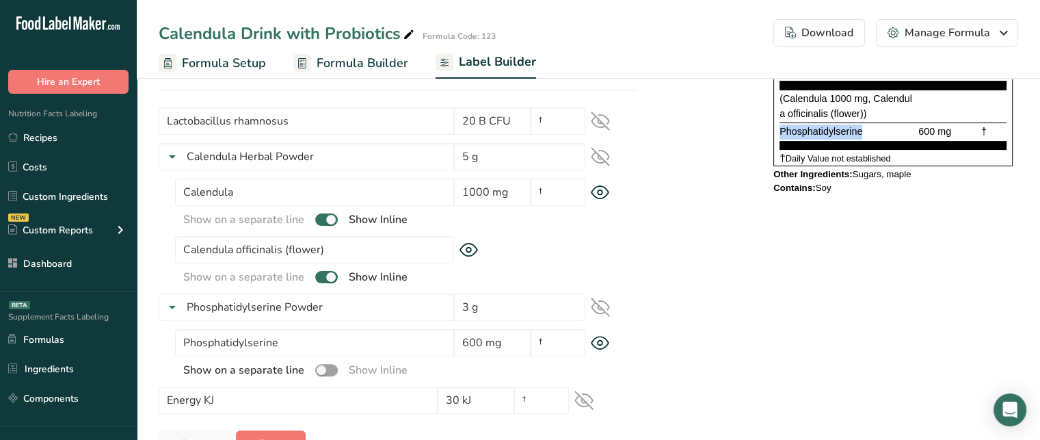
drag, startPoint x: 782, startPoint y: 133, endPoint x: 871, endPoint y: 128, distance: 89.0
click at [871, 128] on div "Phosphatidylserine" at bounding box center [848, 131] width 136 height 15
click at [941, 127] on span "600 mg" at bounding box center [934, 131] width 33 height 11
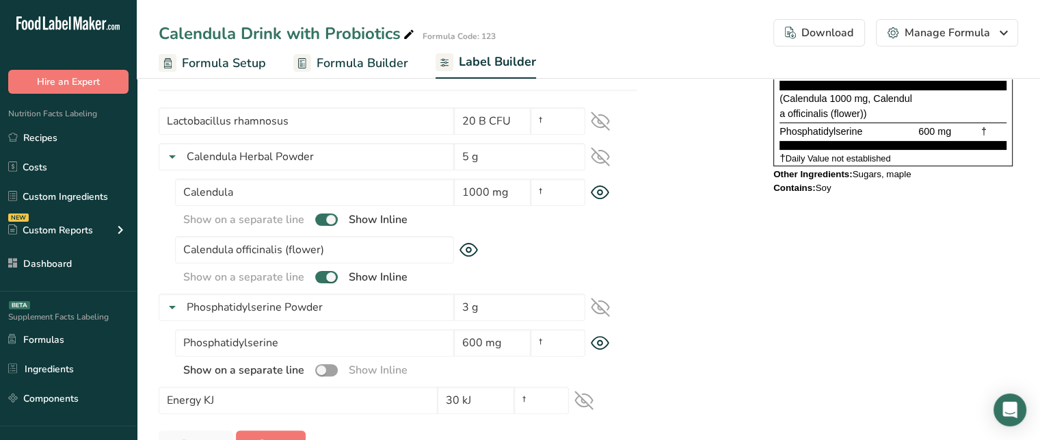
click at [987, 131] on div "†" at bounding box center [983, 131] width 45 height 15
click at [986, 133] on span "†" at bounding box center [983, 131] width 5 height 11
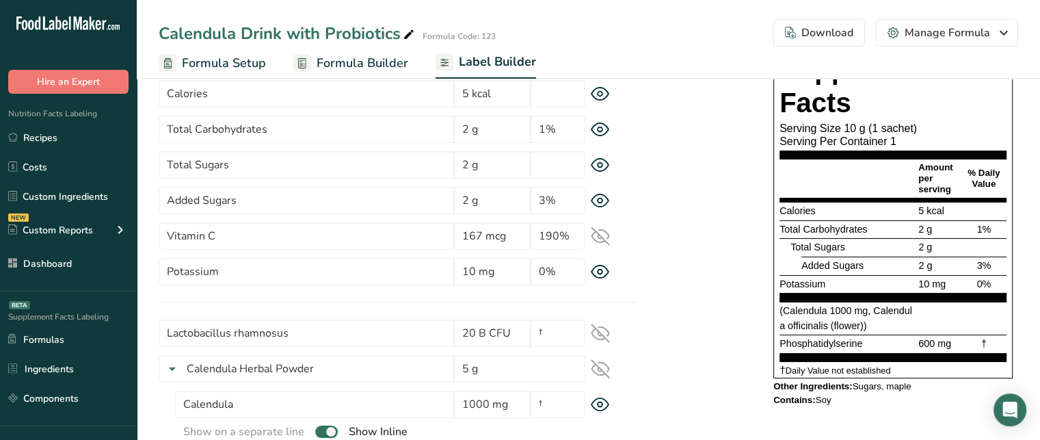
scroll to position [120, 0]
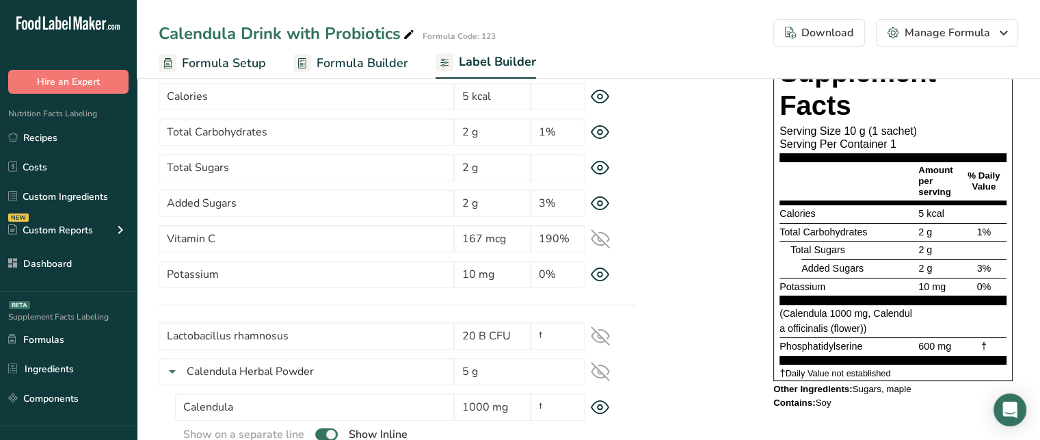
click at [602, 240] on icon at bounding box center [601, 238] width 18 height 13
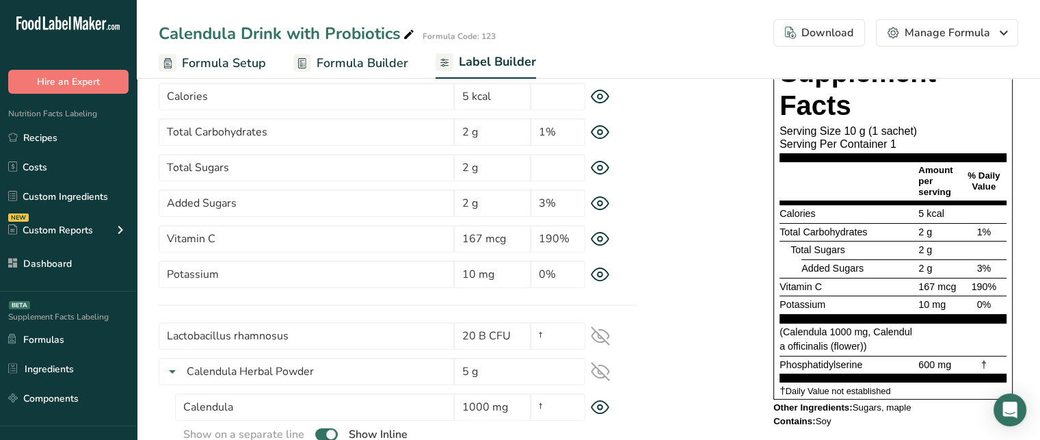
click at [927, 284] on span "167 mcg" at bounding box center [937, 286] width 38 height 11
click at [974, 281] on span "190%" at bounding box center [983, 286] width 25 height 11
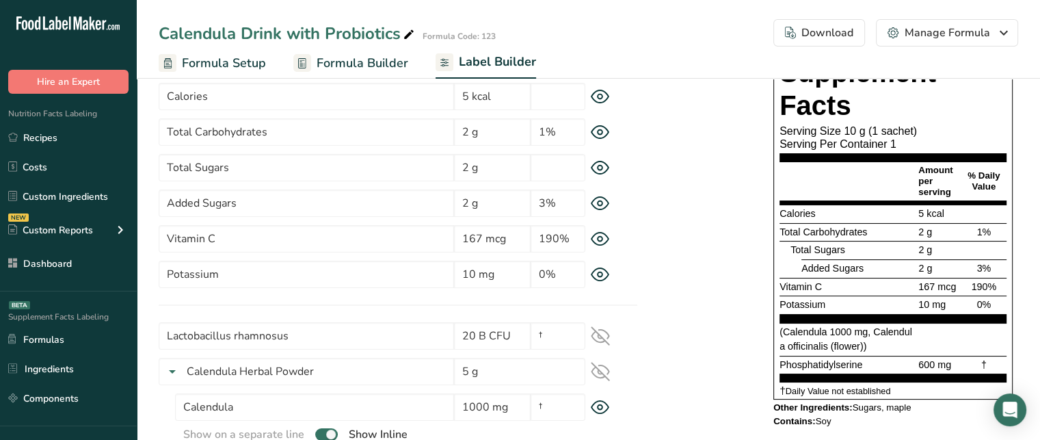
click at [980, 287] on span "190%" at bounding box center [983, 286] width 25 height 11
click at [929, 284] on span "167 mcg" at bounding box center [937, 286] width 38 height 11
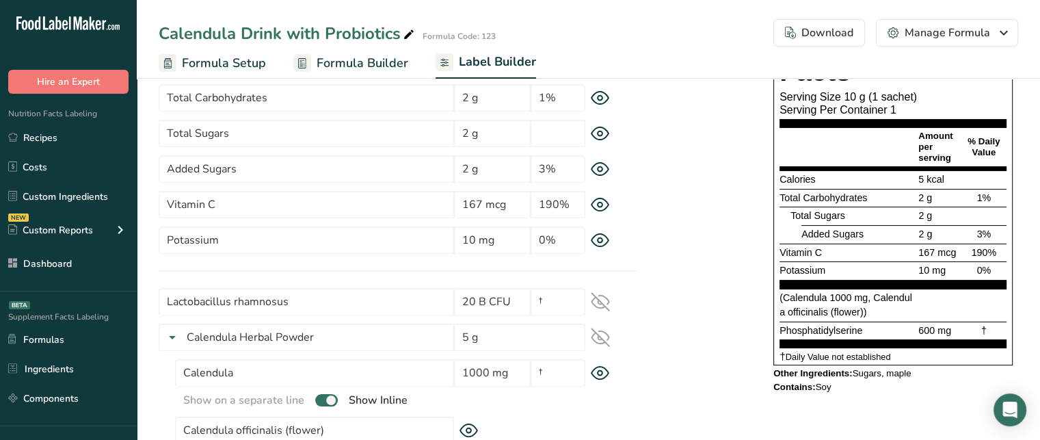
click at [820, 247] on span "Vitamin C" at bounding box center [801, 252] width 42 height 11
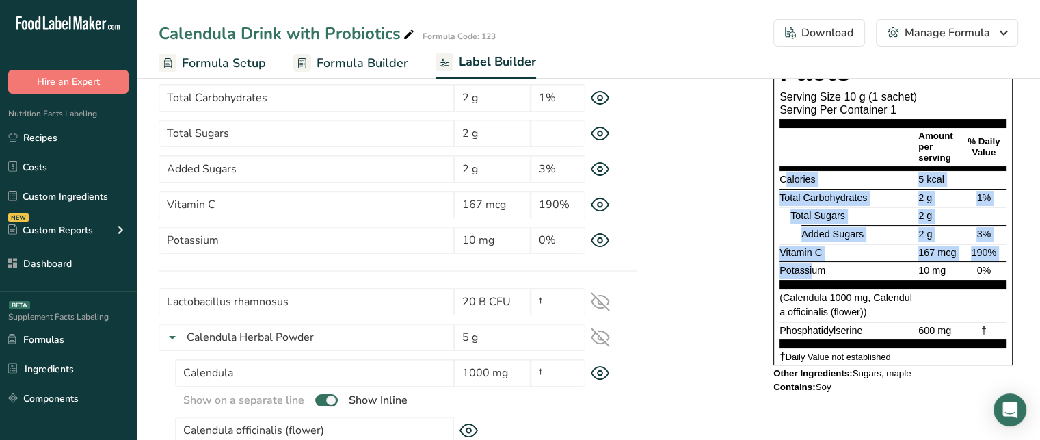
drag, startPoint x: 814, startPoint y: 270, endPoint x: 785, endPoint y: 185, distance: 90.2
click at [785, 185] on section "Calories 5 kcal Total Carbohydrates 2 g 1% Total Sugars 2 g Added Sugars 2 g 3%…" at bounding box center [893, 229] width 227 height 118
click at [785, 185] on span "Calories" at bounding box center [798, 179] width 36 height 11
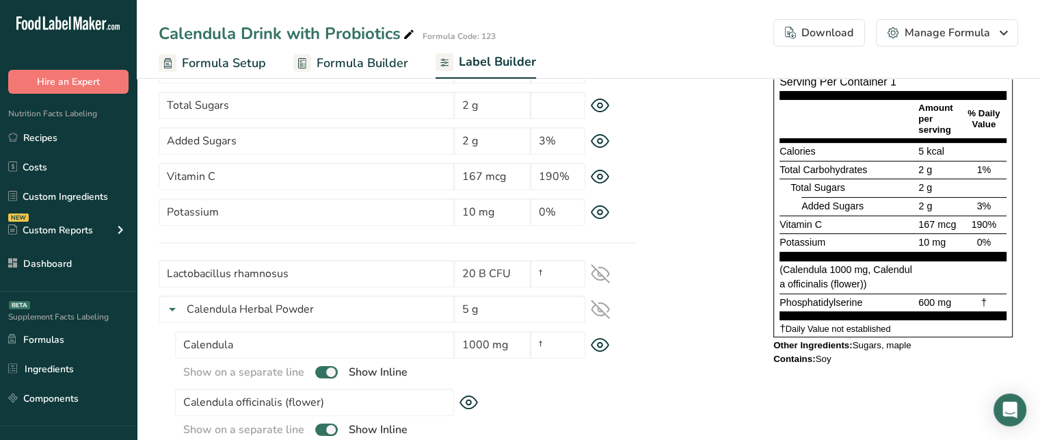
scroll to position [177, 0]
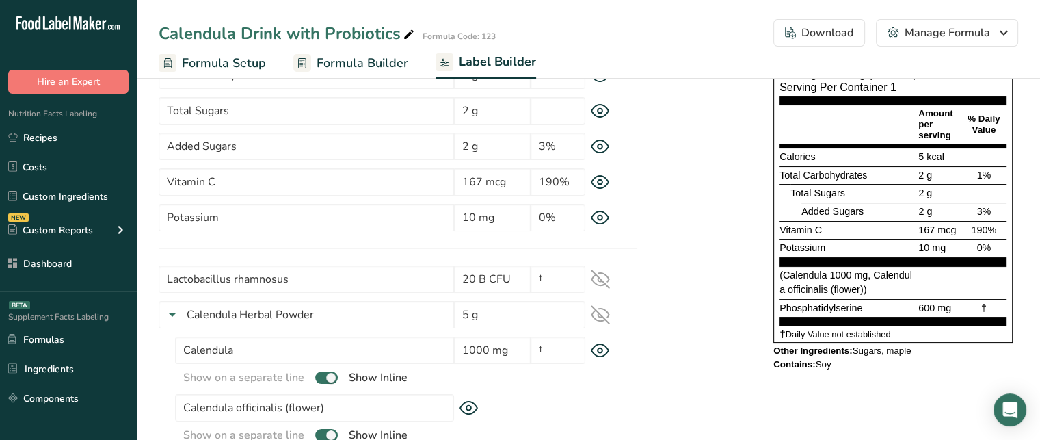
click at [606, 277] on icon at bounding box center [600, 278] width 19 height 19
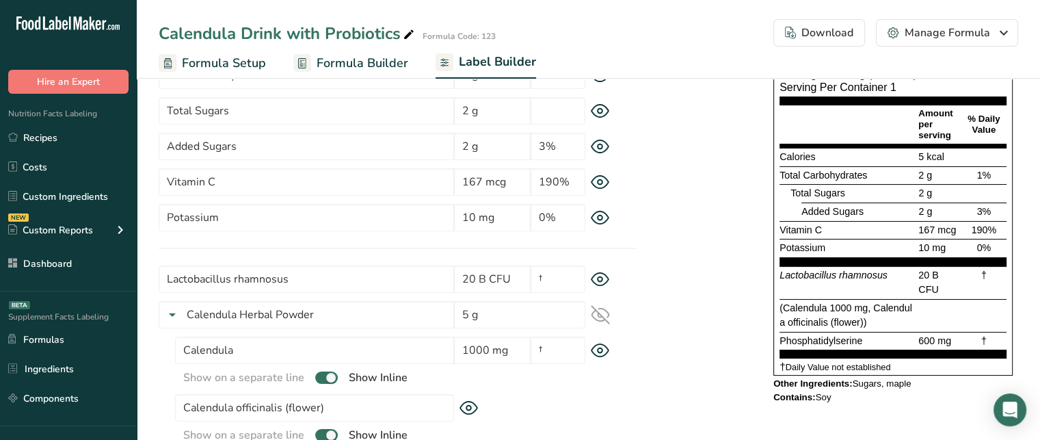
click at [851, 272] on span "Lactobacillus rhamnosus" at bounding box center [834, 274] width 108 height 11
click at [936, 282] on span "20 B CFU" at bounding box center [928, 282] width 21 height 26
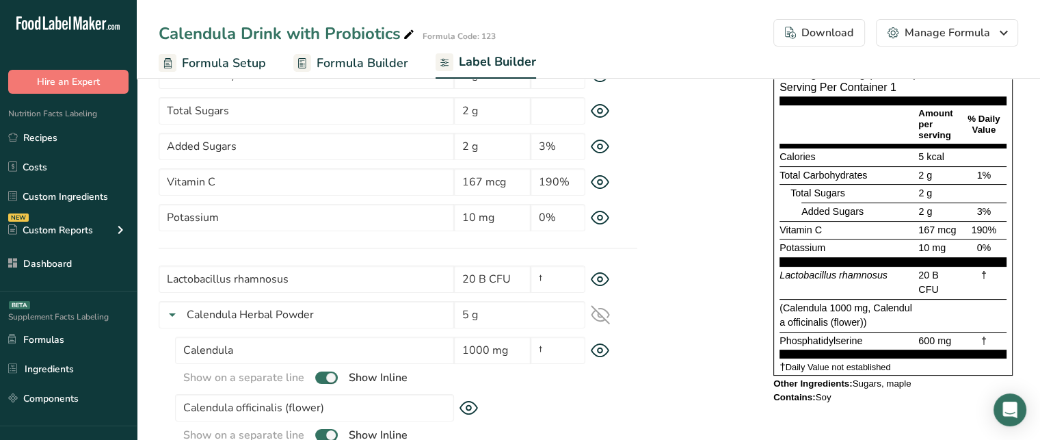
click at [936, 282] on span "20 B CFU" at bounding box center [928, 282] width 21 height 26
click at [492, 278] on input "20 B CFU" at bounding box center [492, 278] width 77 height 27
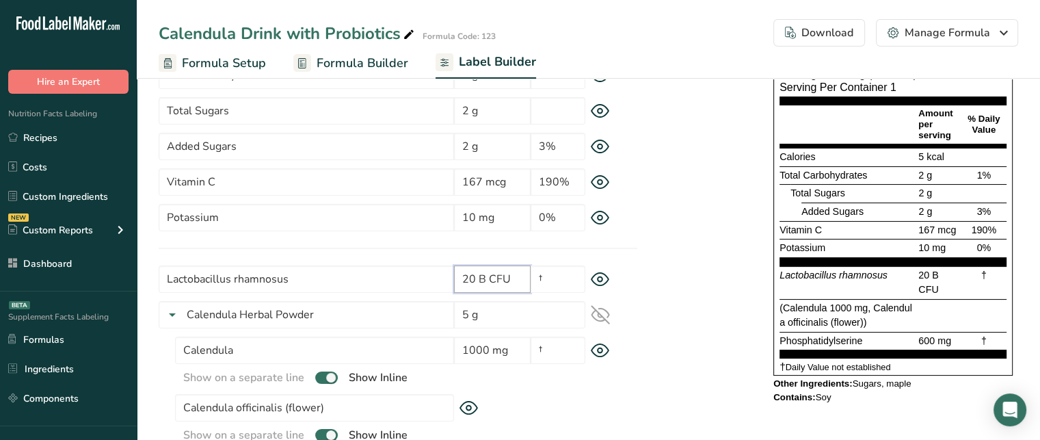
click at [492, 278] on input "20 B CFU" at bounding box center [492, 278] width 77 height 27
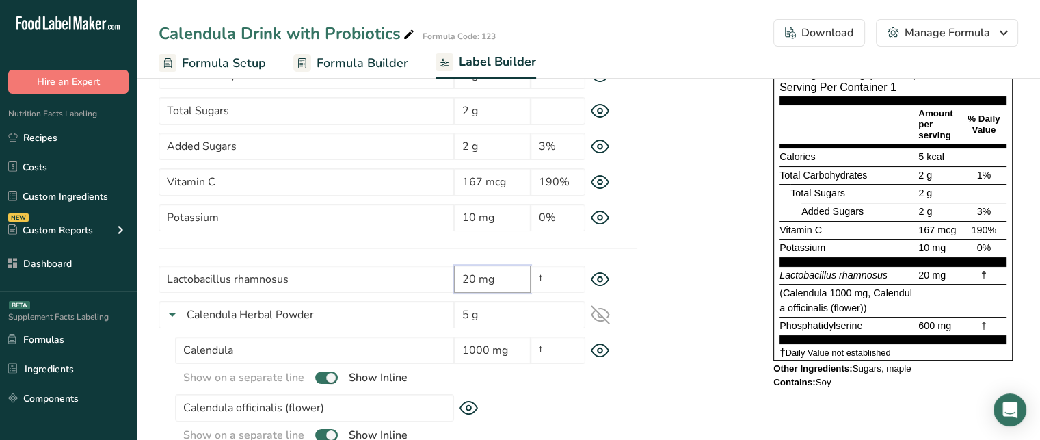
type input "20 mg"
click at [637, 261] on div "* This label's values have been manually overridden Supplement Facts Serving Si…" at bounding box center [827, 188] width 381 height 415
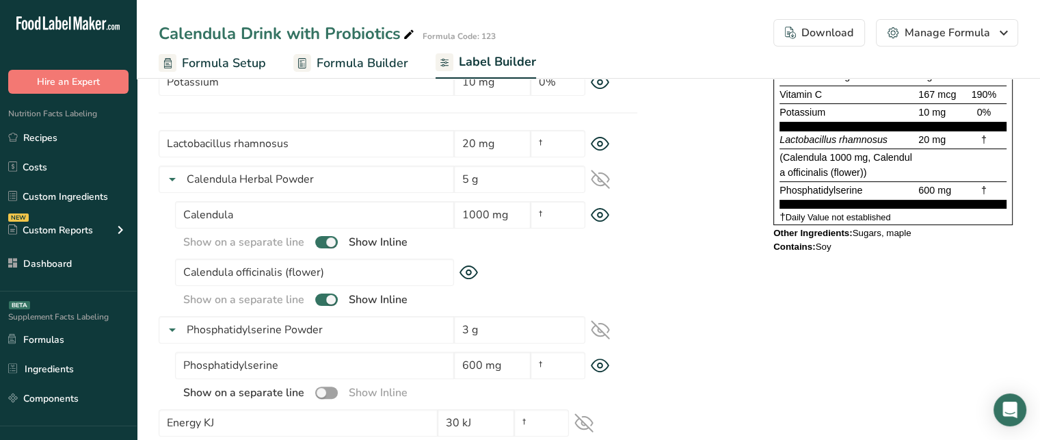
scroll to position [375, 0]
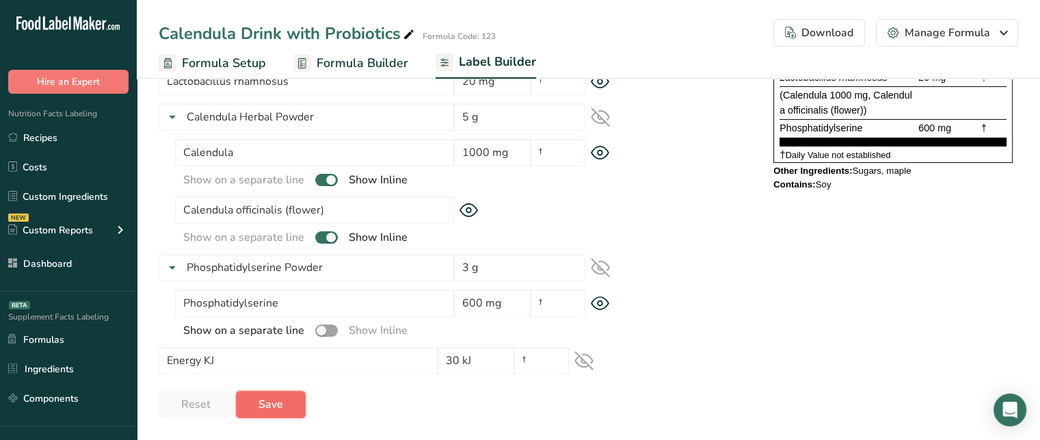
click at [289, 390] on button "Save" at bounding box center [271, 403] width 70 height 27
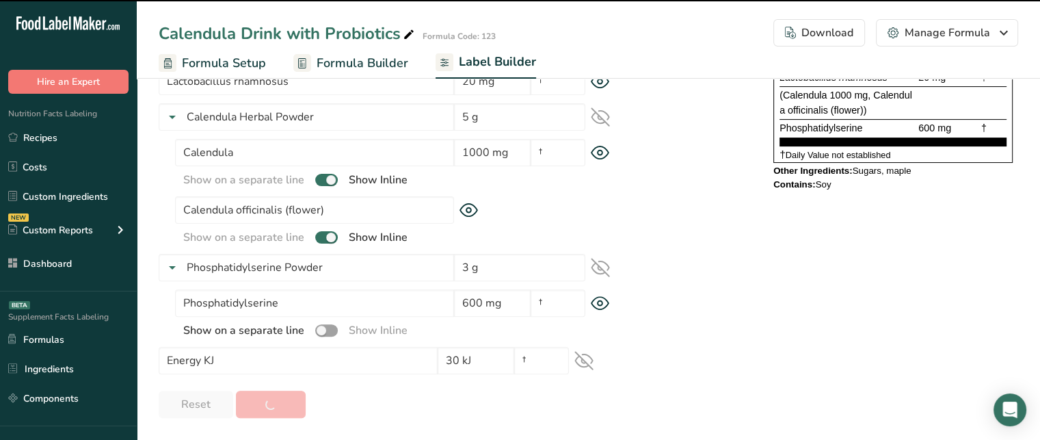
type input "Calendula"
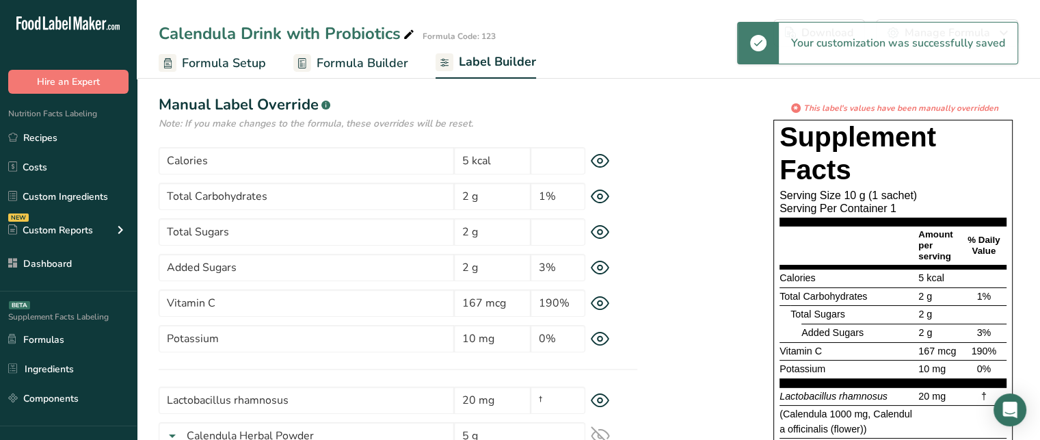
scroll to position [49, 0]
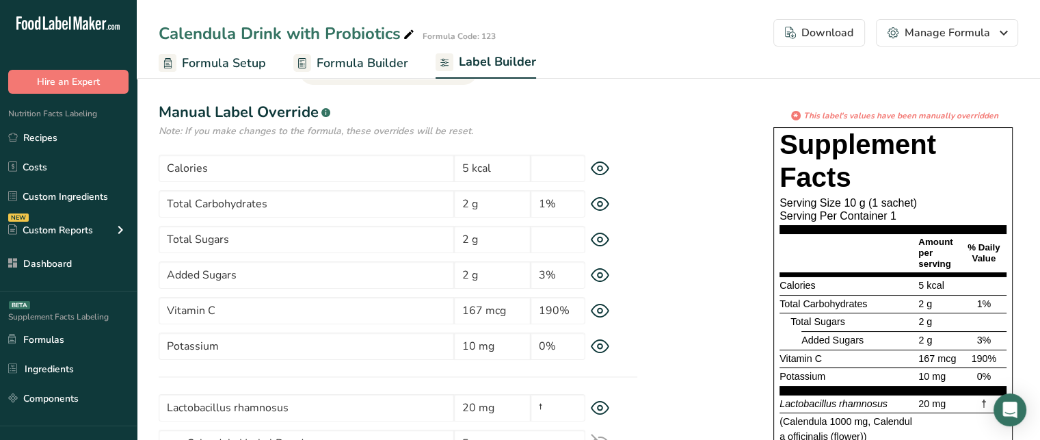
click at [394, 69] on span "Formula Builder" at bounding box center [363, 63] width 92 height 18
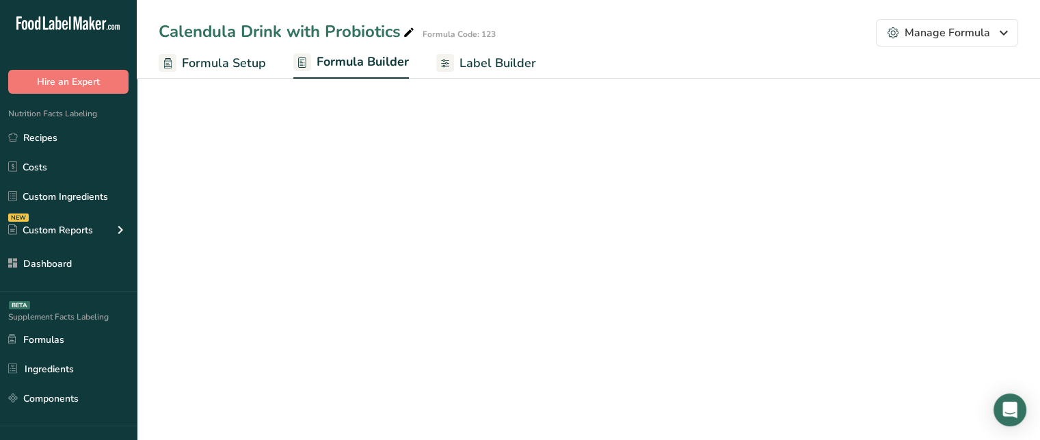
select select "6"
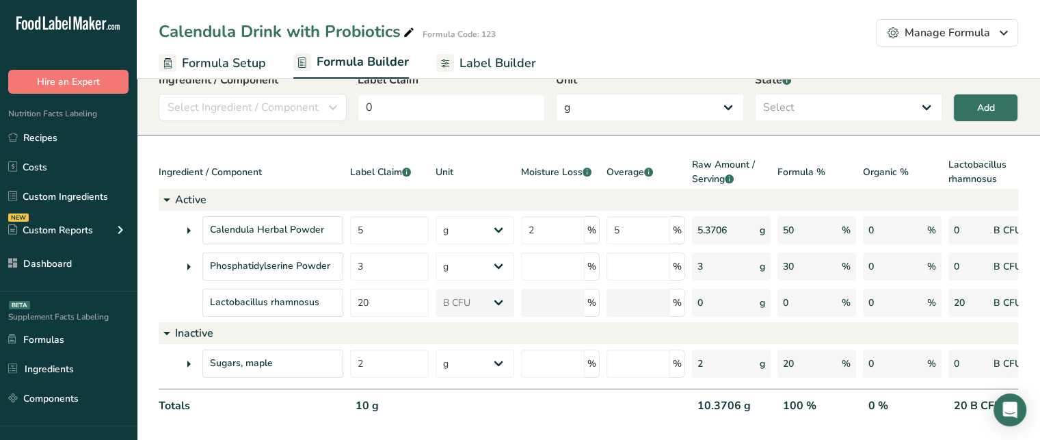
click at [254, 62] on span "Formula Setup" at bounding box center [224, 63] width 84 height 18
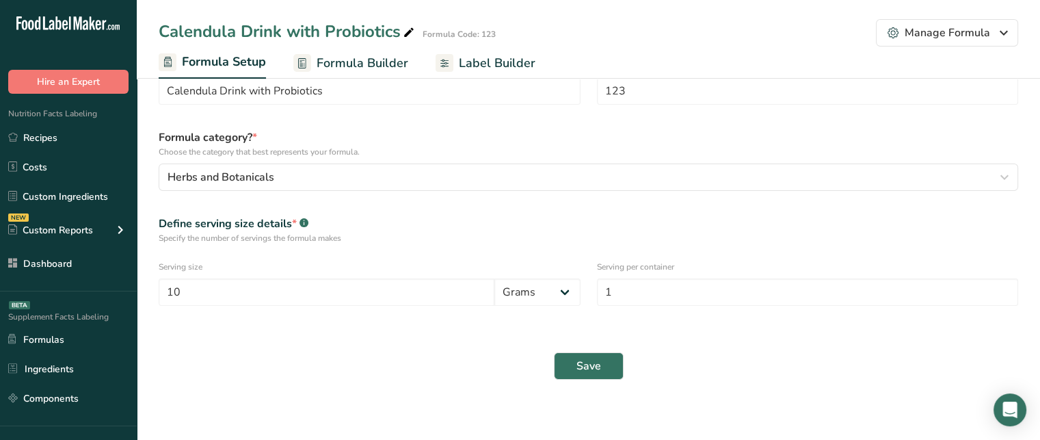
click at [498, 62] on span "Label Builder" at bounding box center [497, 63] width 77 height 18
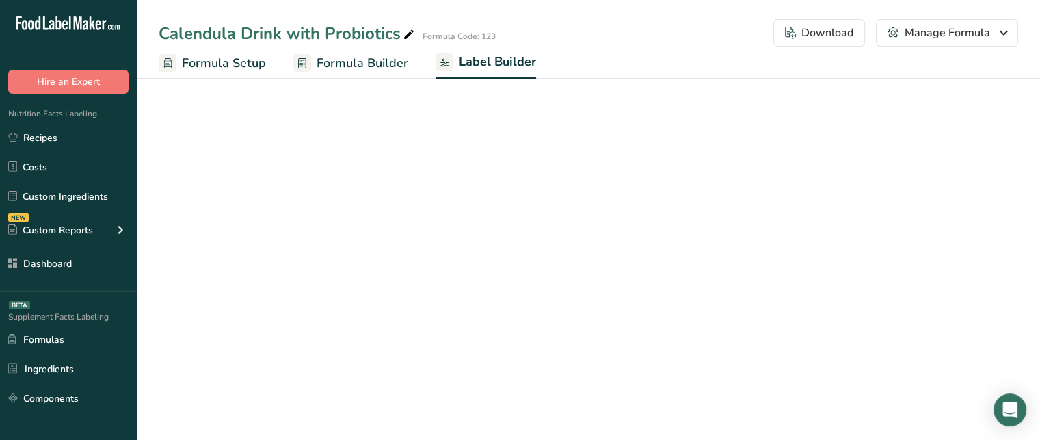
select select "bold"
select select "center"
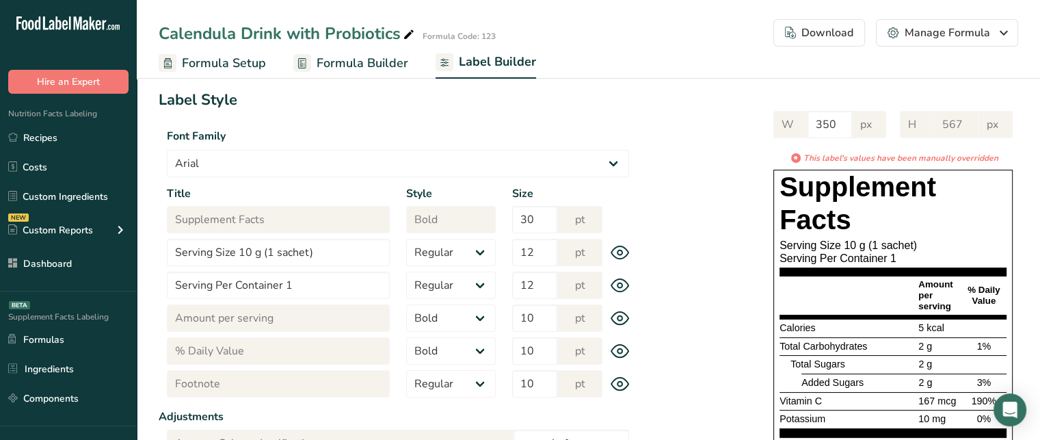
scroll to position [57, 0]
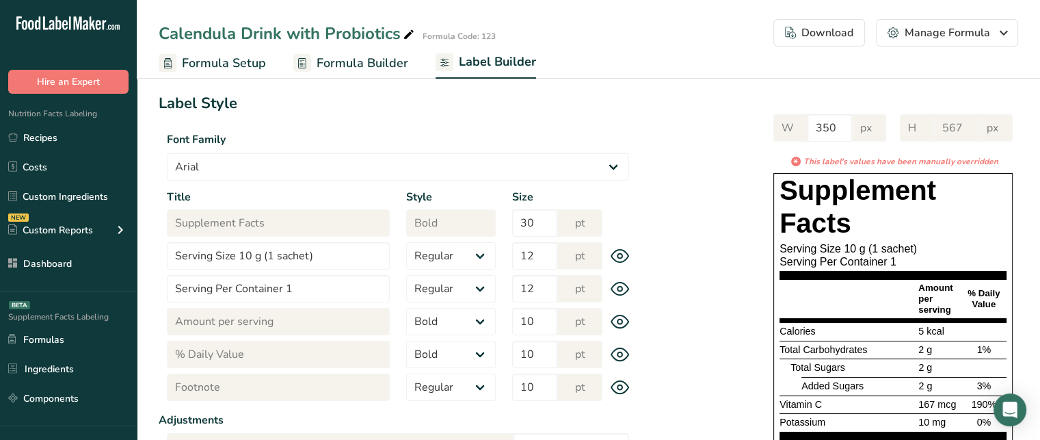
click at [820, 32] on div "Download" at bounding box center [819, 33] width 68 height 16
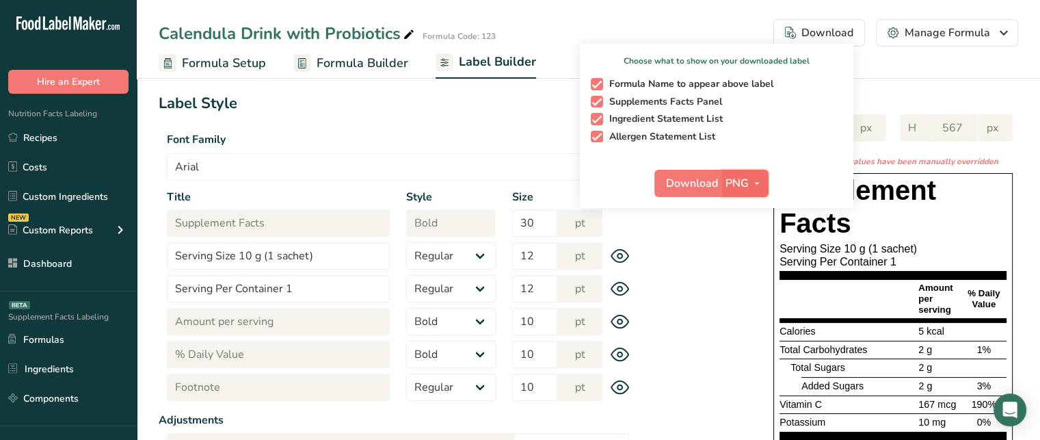
click at [752, 181] on icon "button" at bounding box center [757, 183] width 11 height 17
click at [704, 313] on div "W 350 px H 567 px * This label's values have been manually overridden Supplemen…" at bounding box center [827, 336] width 381 height 470
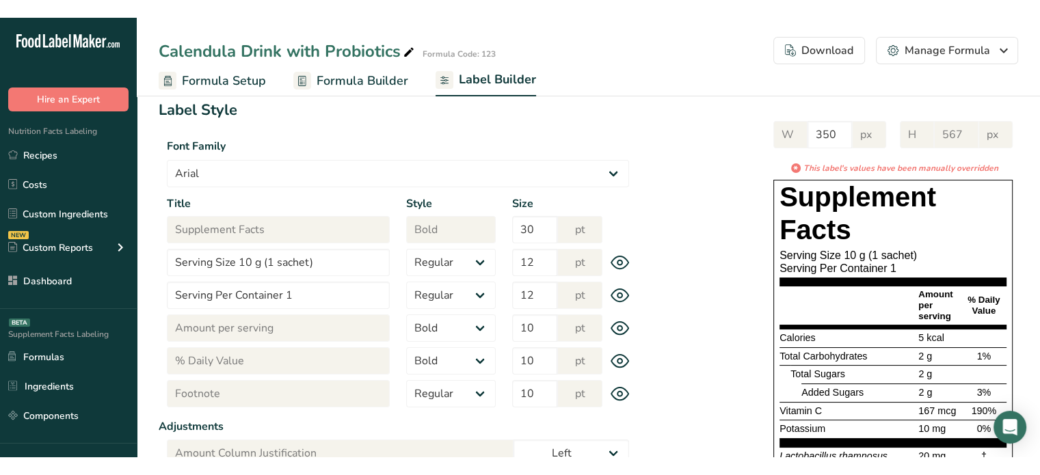
scroll to position [68, 0]
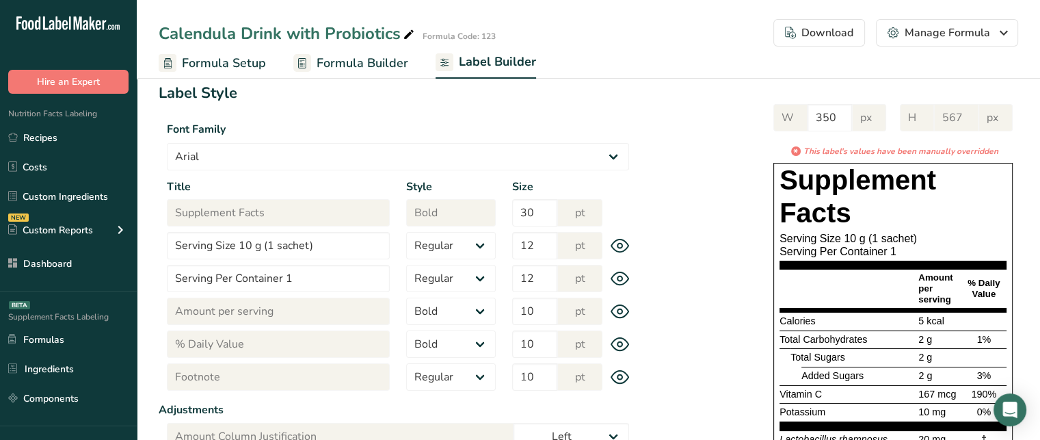
drag, startPoint x: 933, startPoint y: 431, endPoint x: 914, endPoint y: 412, distance: 27.1
click at [914, 412] on div "Supplement Facts Serving Size 10 g (1 sachet) Serving Per Container 1 Amount pe…" at bounding box center [892, 344] width 239 height 362
click at [914, 412] on div "Potassium" at bounding box center [848, 412] width 136 height 15
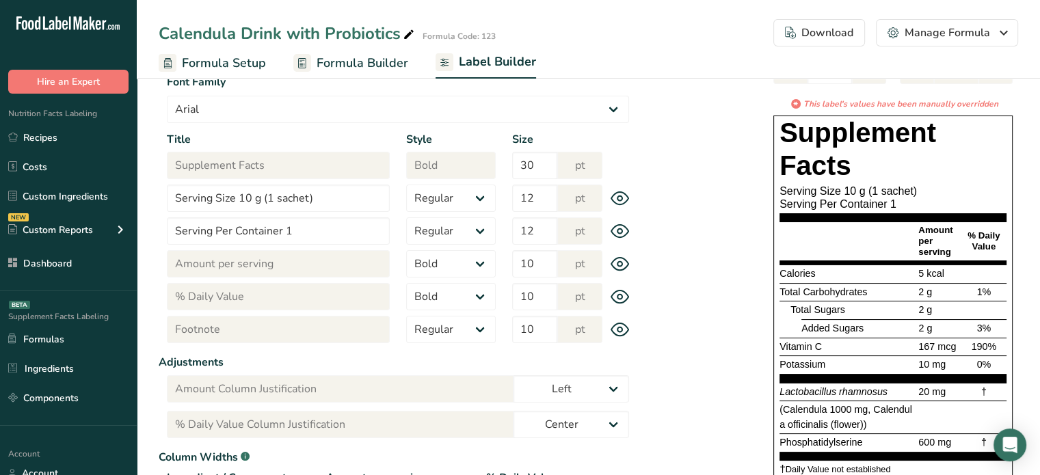
scroll to position [109, 0]
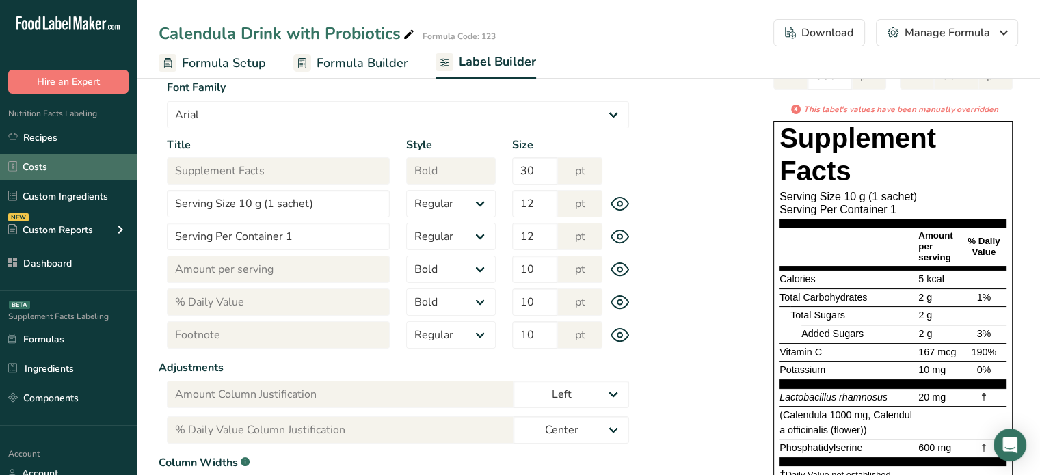
click at [79, 154] on link "Costs" at bounding box center [68, 167] width 137 height 26
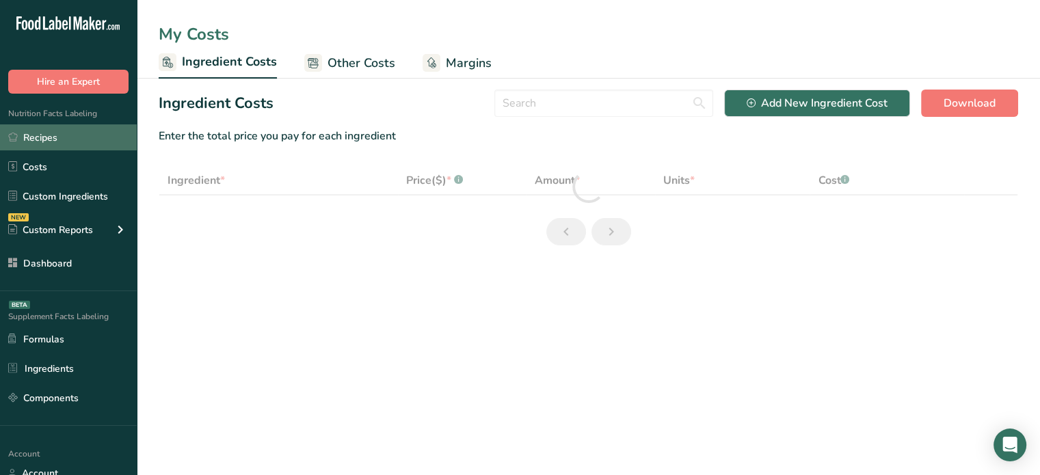
click at [81, 147] on link "Recipes" at bounding box center [68, 137] width 137 height 26
